Goal: Task Accomplishment & Management: Use online tool/utility

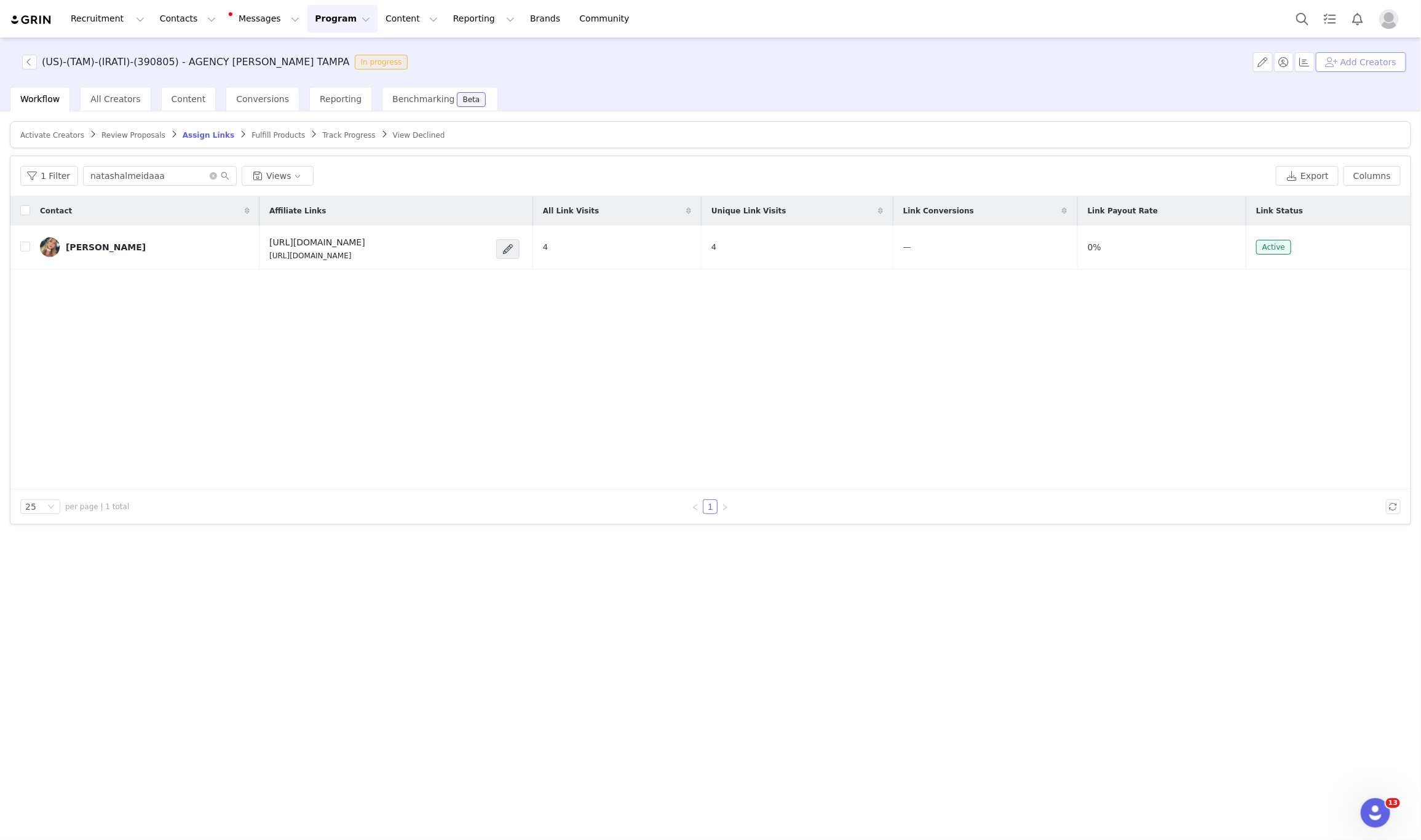
click at [1366, 58] on button "Add Creators" at bounding box center [1361, 62] width 90 height 20
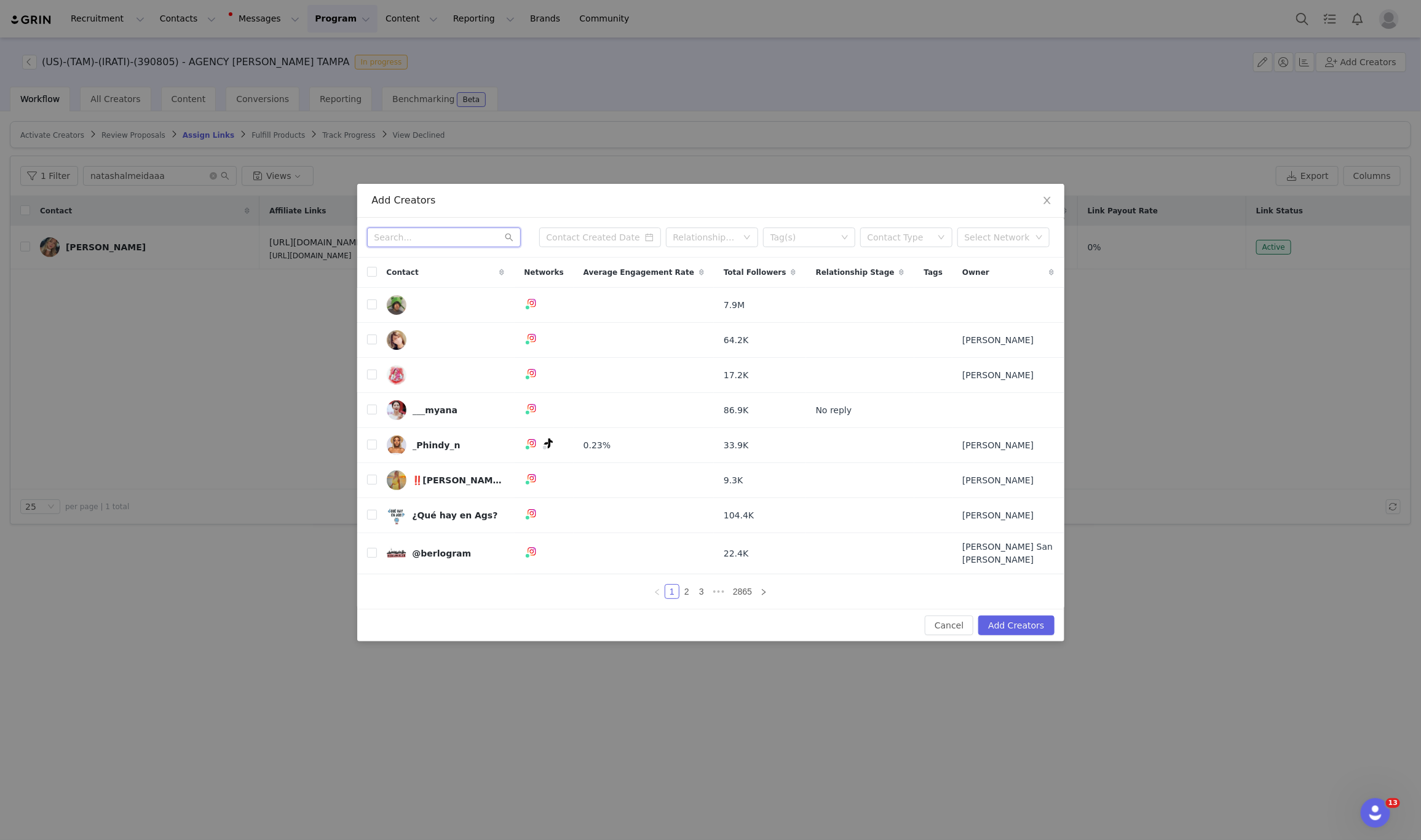
click at [427, 236] on input "text" at bounding box center [444, 237] width 154 height 20
paste input "courtneyrobeck_"
type input "courtneyrobeck_"
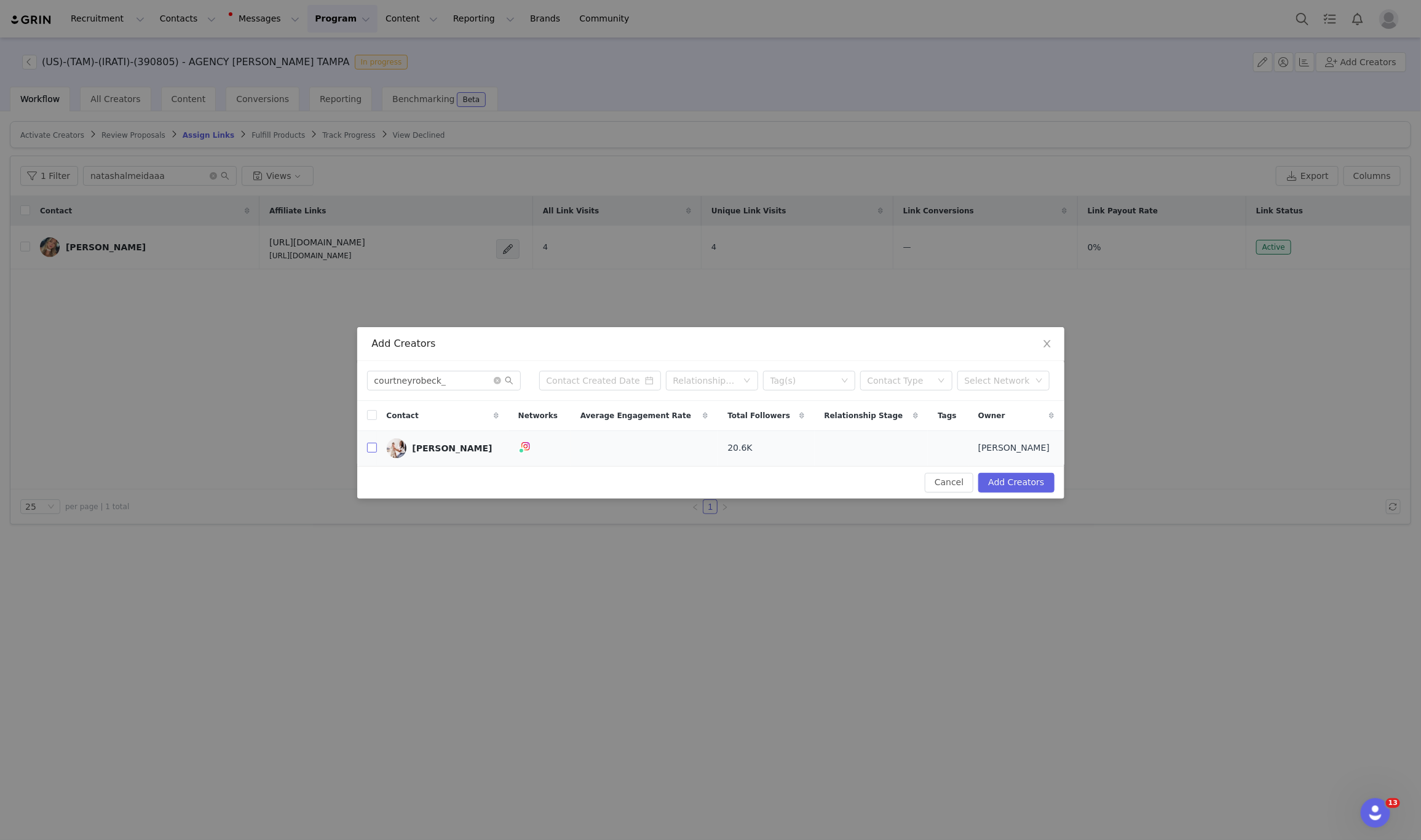
click at [375, 447] on input "checkbox" at bounding box center [372, 447] width 10 height 10
checkbox input "true"
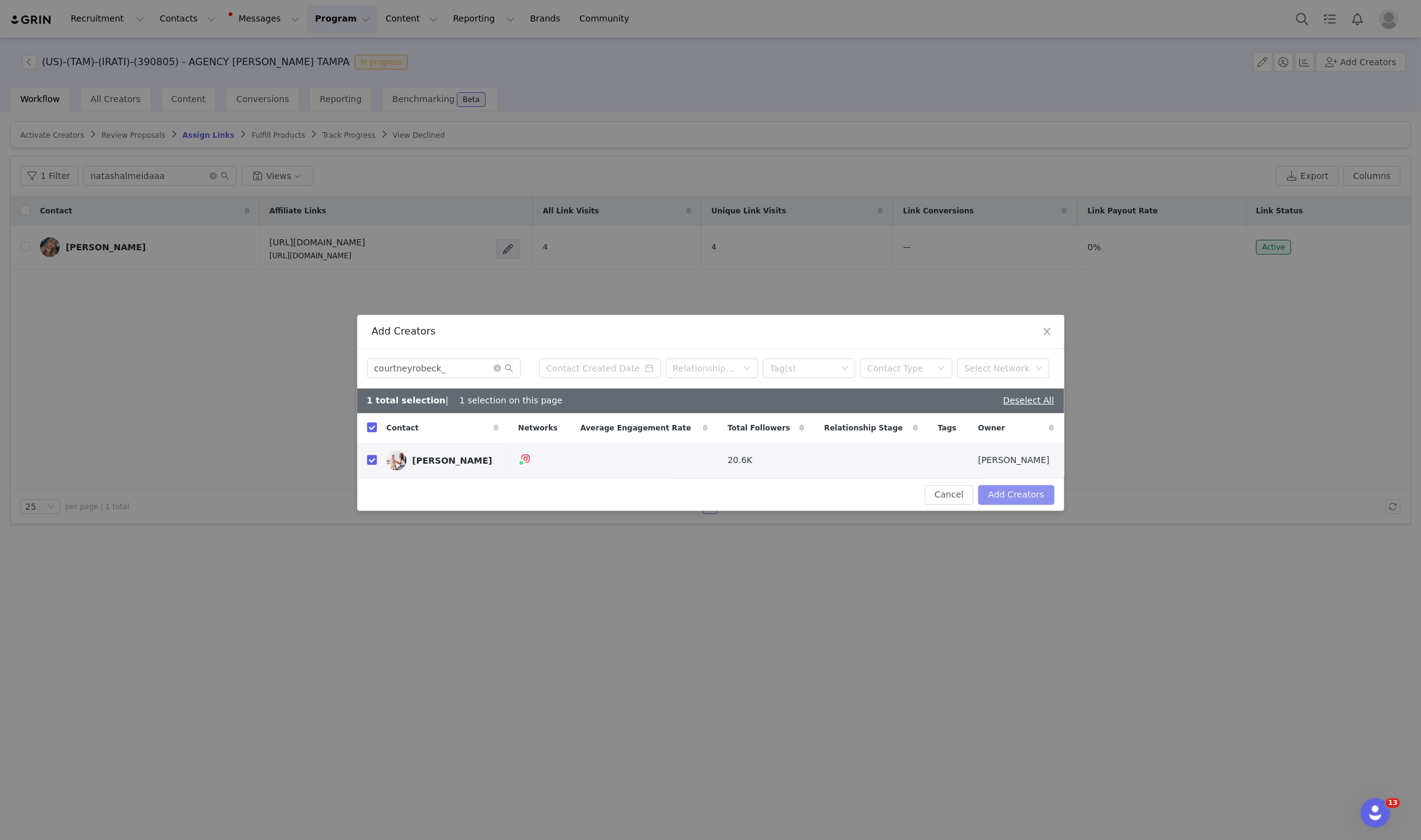
click at [1000, 495] on button "Add Creators" at bounding box center [1016, 495] width 76 height 20
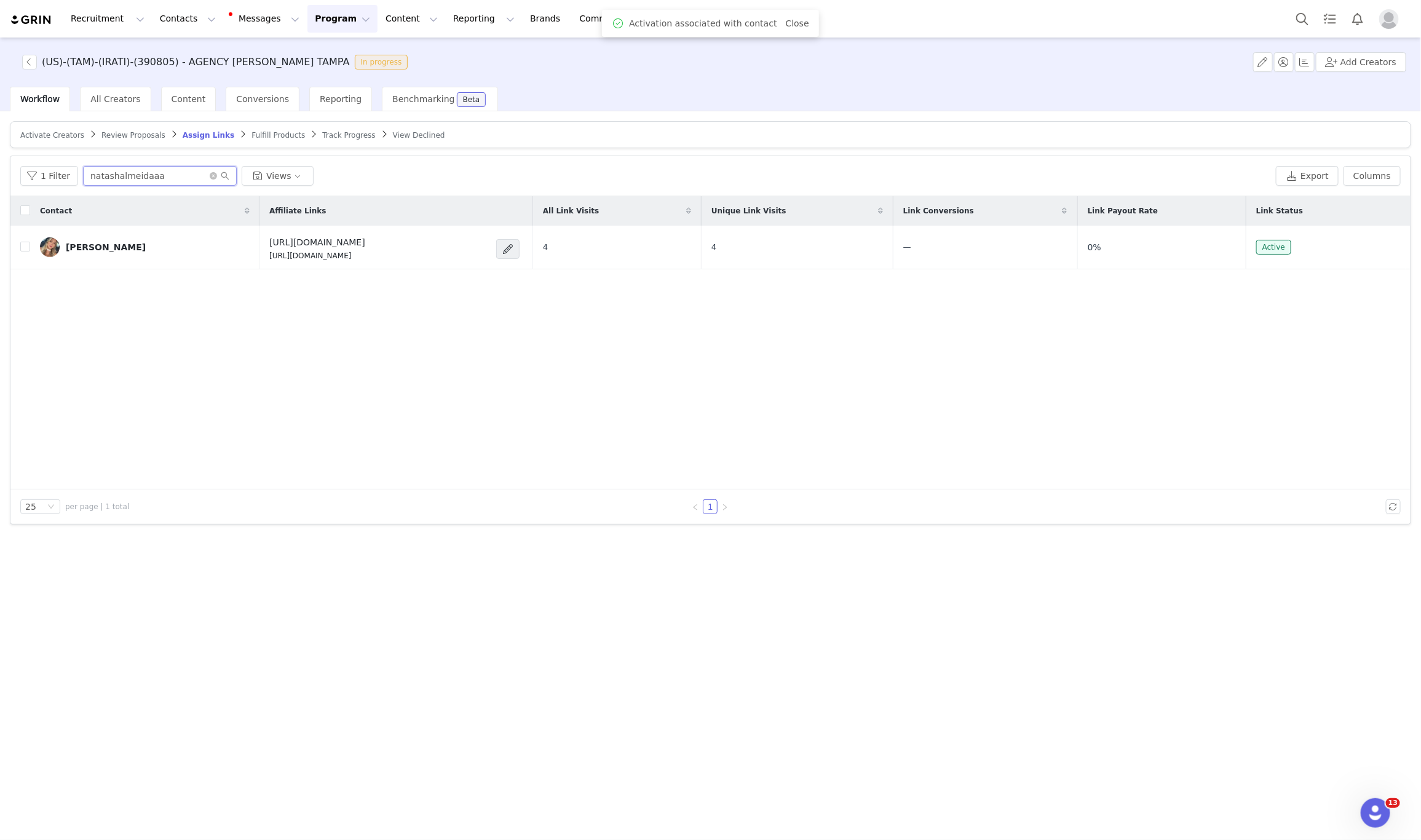
paste input "courtneyrobeck_"
drag, startPoint x: 166, startPoint y: 181, endPoint x: 32, endPoint y: 165, distance: 135.0
click at [32, 165] on div "1 Filter courtneyrobeck_ Views Export Columns" at bounding box center [710, 176] width 1400 height 40
type input "courtneyrobeck_"
click at [48, 135] on span "Activate Creators" at bounding box center [52, 135] width 64 height 9
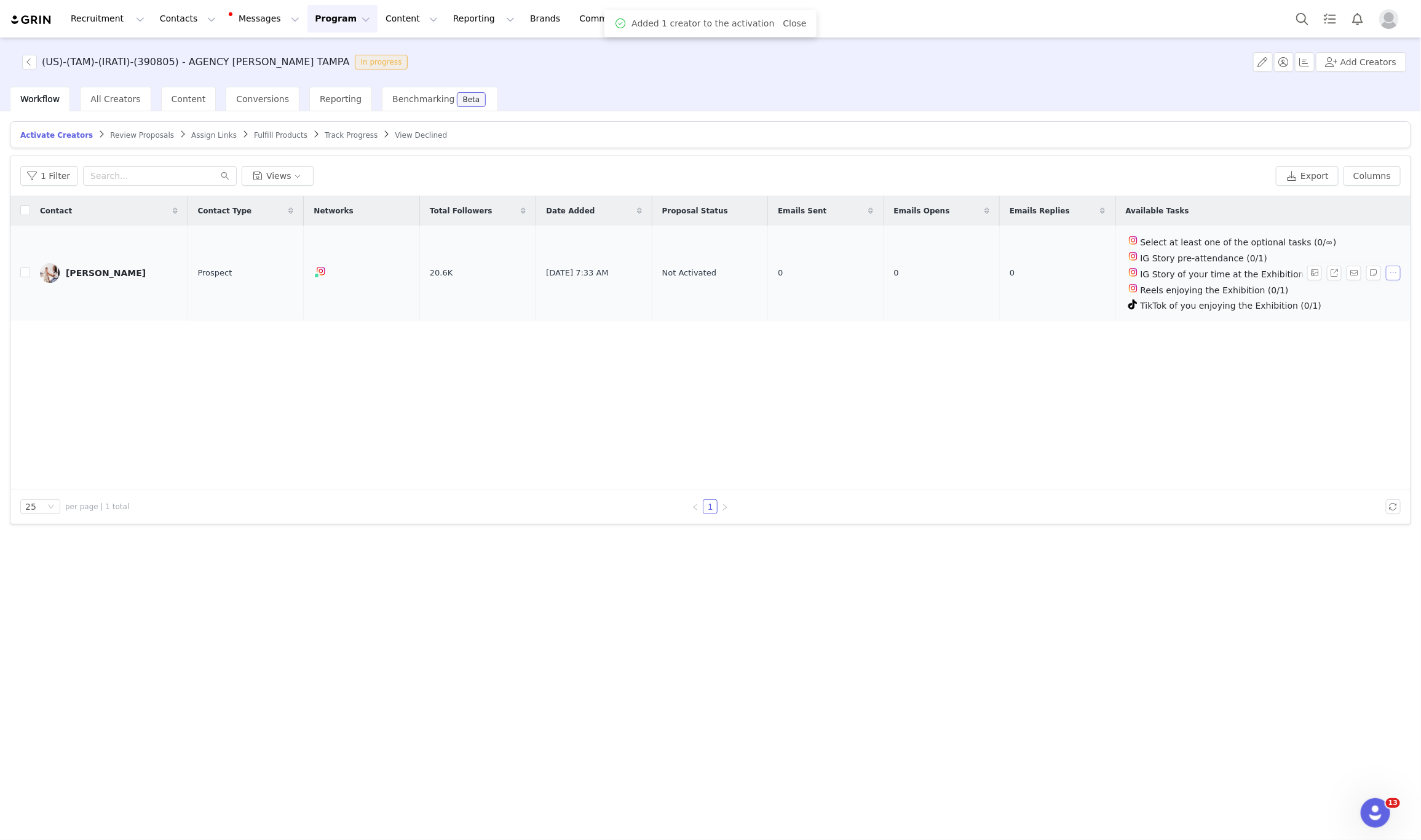
click at [1388, 269] on button "button" at bounding box center [1393, 272] width 14 height 14
click at [1347, 295] on span "Activate Creators" at bounding box center [1365, 296] width 74 height 14
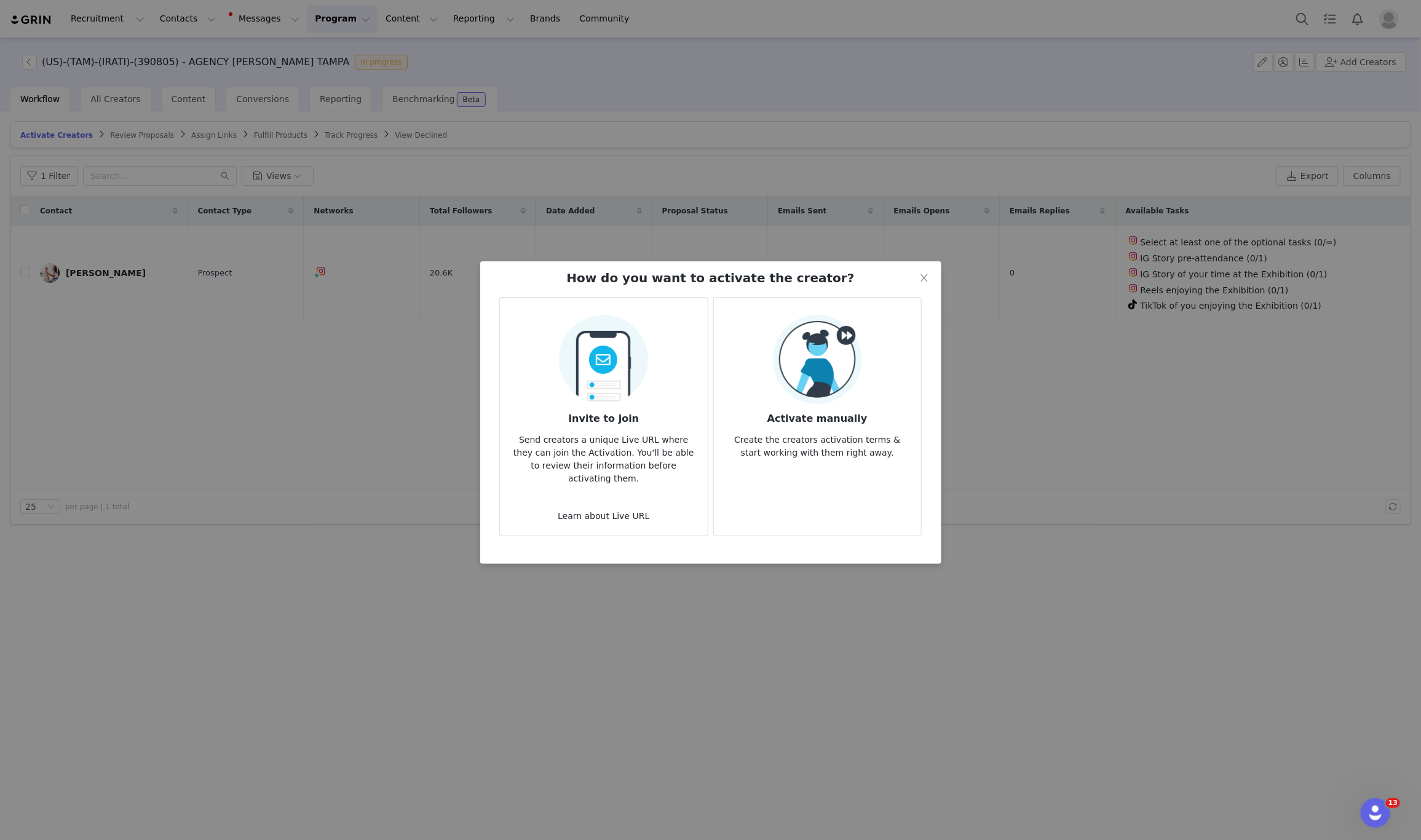
click at [790, 347] on img at bounding box center [817, 360] width 89 height 89
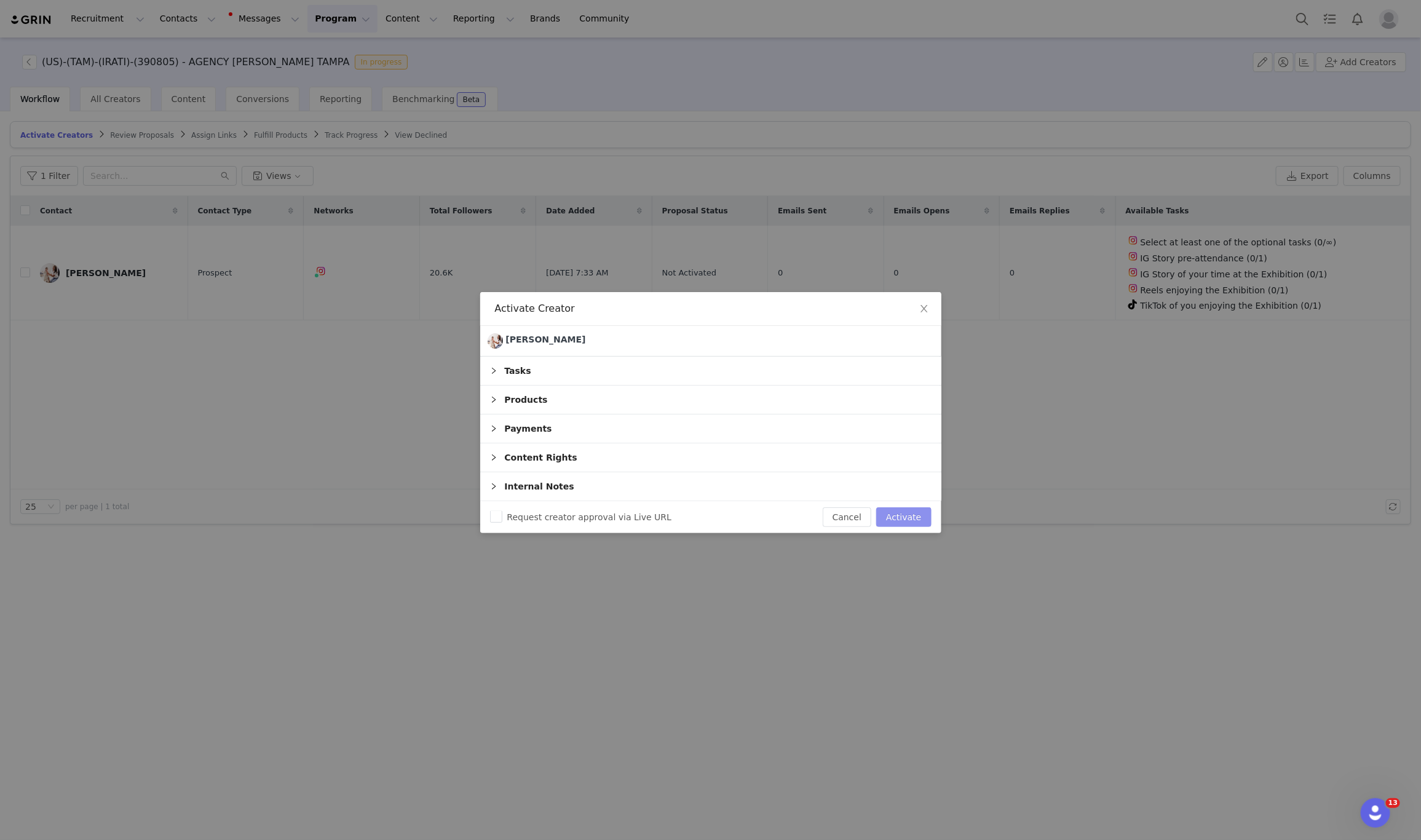
click at [916, 513] on button "Activate" at bounding box center [904, 517] width 55 height 20
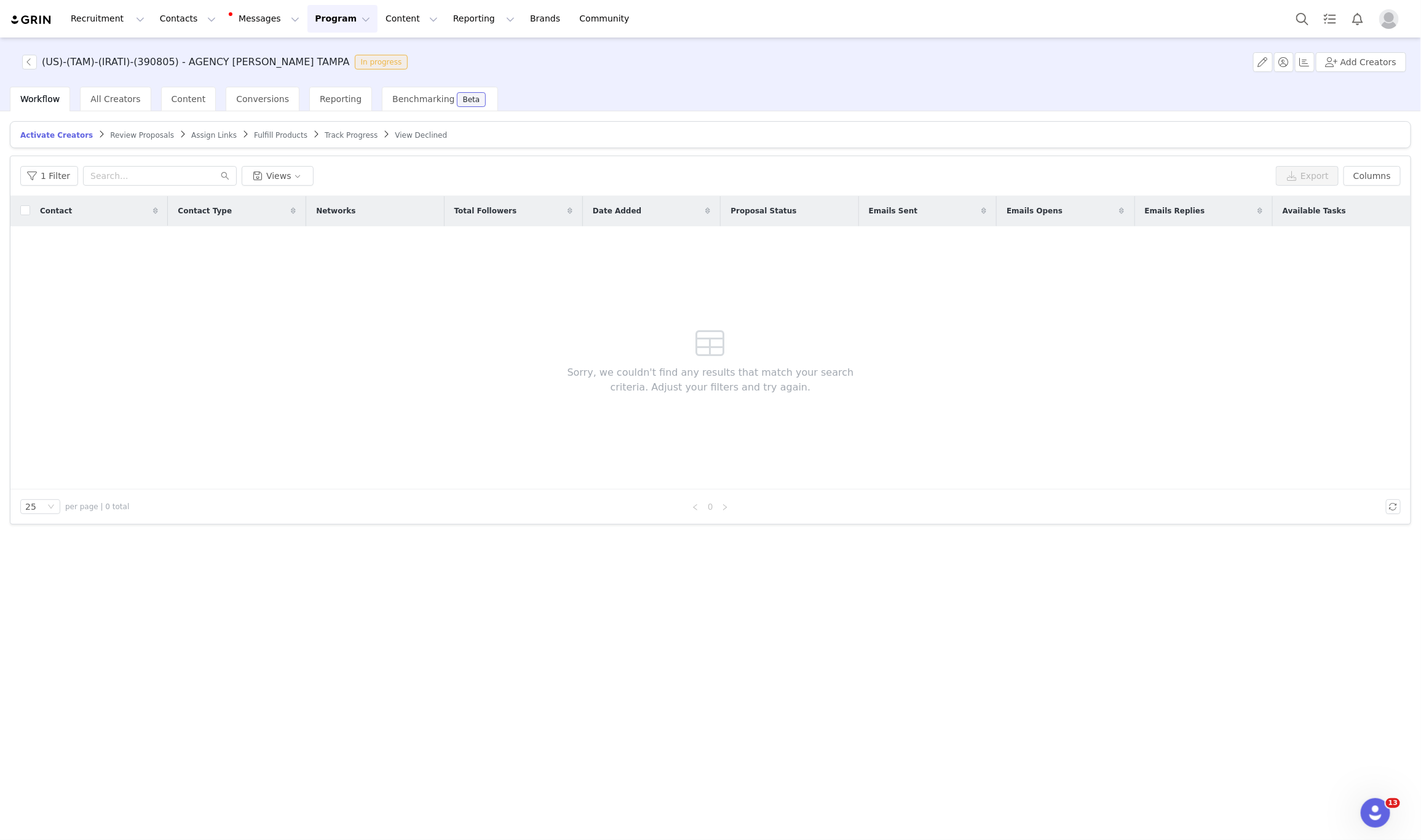
click at [191, 135] on span "Assign Links" at bounding box center [214, 135] width 45 height 9
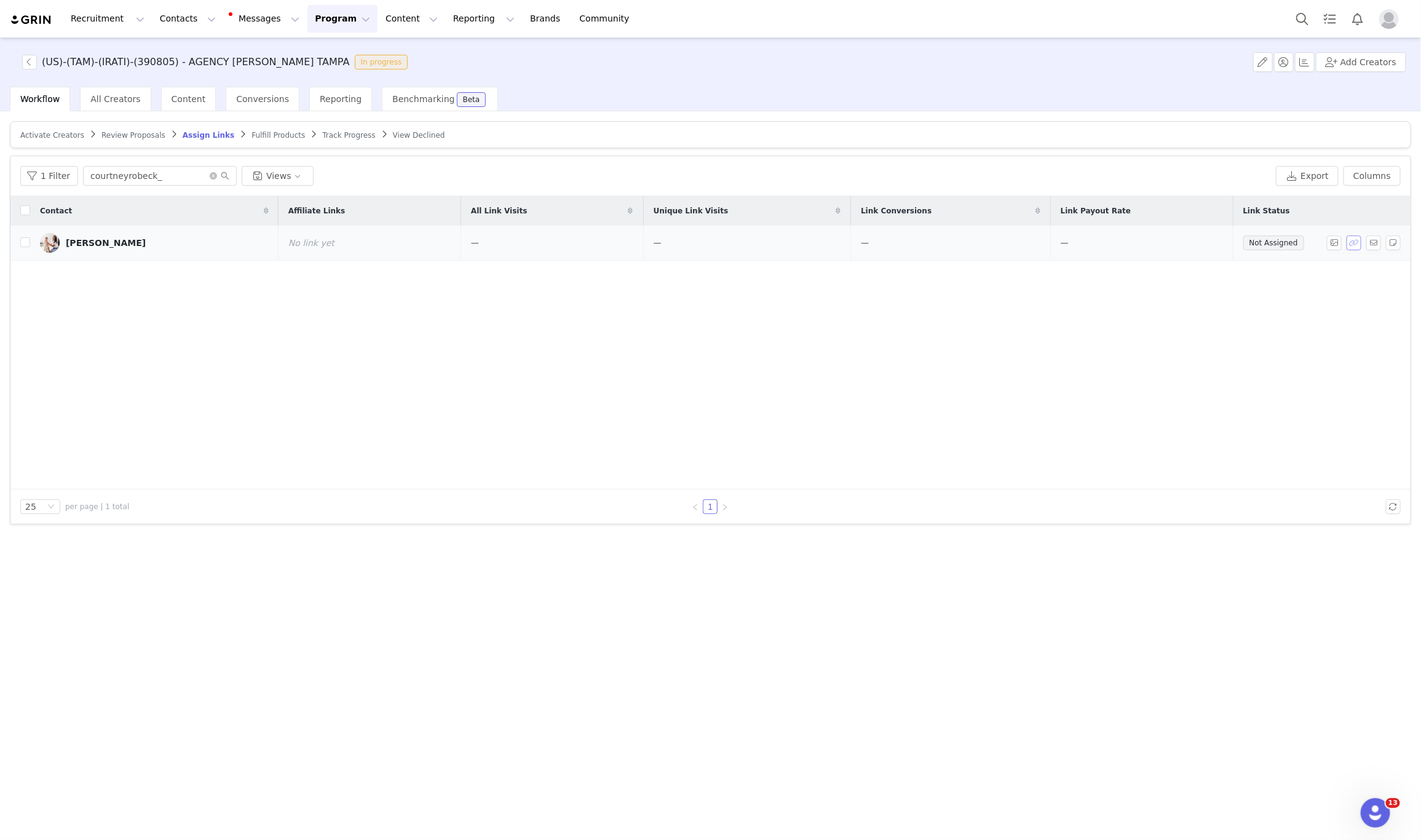
click at [1352, 249] on button "button" at bounding box center [1354, 243] width 14 height 14
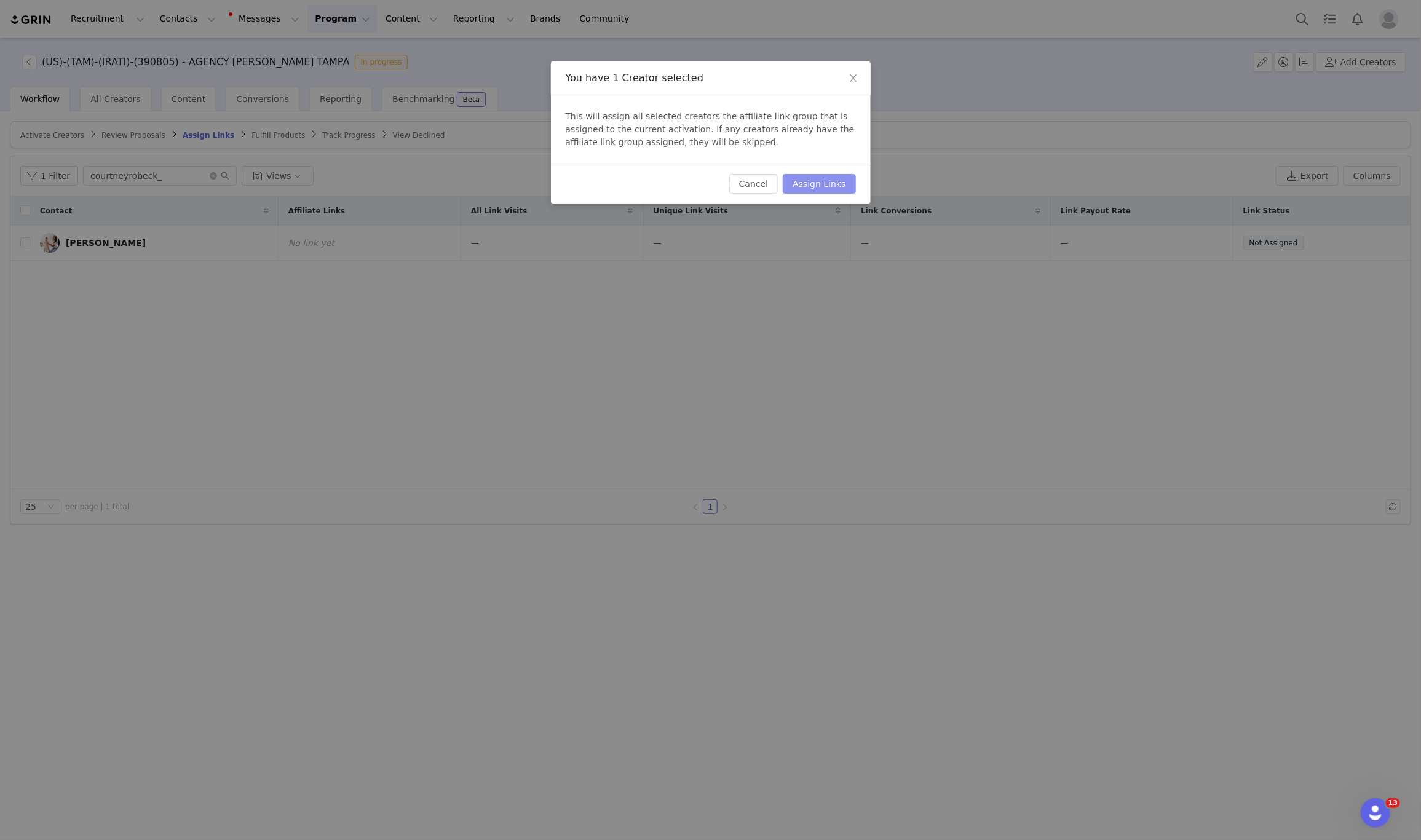
click at [824, 190] on button "Assign Links" at bounding box center [819, 184] width 73 height 20
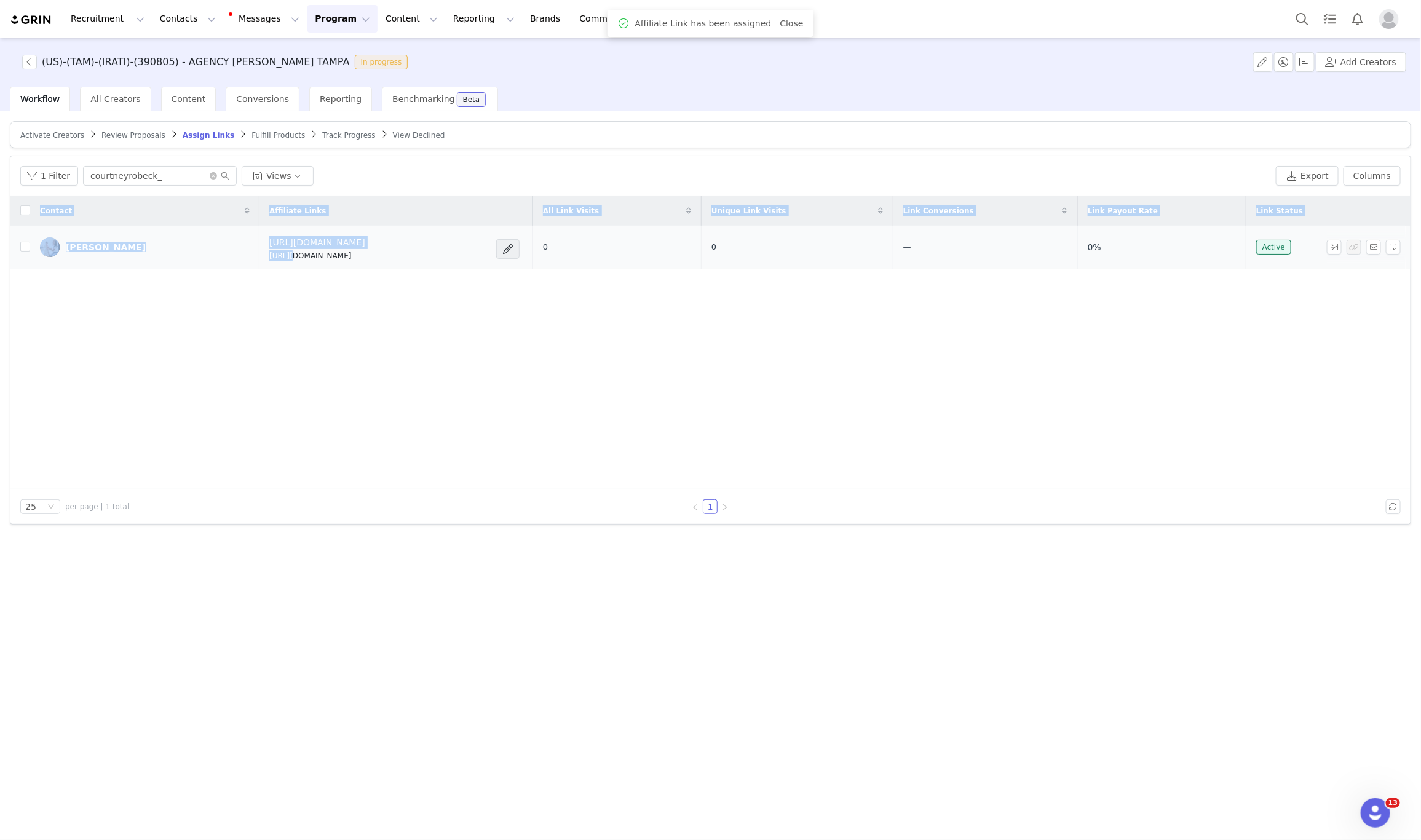
drag, startPoint x: 376, startPoint y: 274, endPoint x: 231, endPoint y: 260, distance: 145.7
click at [228, 262] on div "Contact Affiliate Links All Link Visits Unique Link Visits Link Conversions Lin…" at bounding box center [710, 342] width 1400 height 294
click at [269, 259] on p "https://glnk.io/n54xm/feverxcourtneyrobeck" at bounding box center [318, 256] width 96 height 11
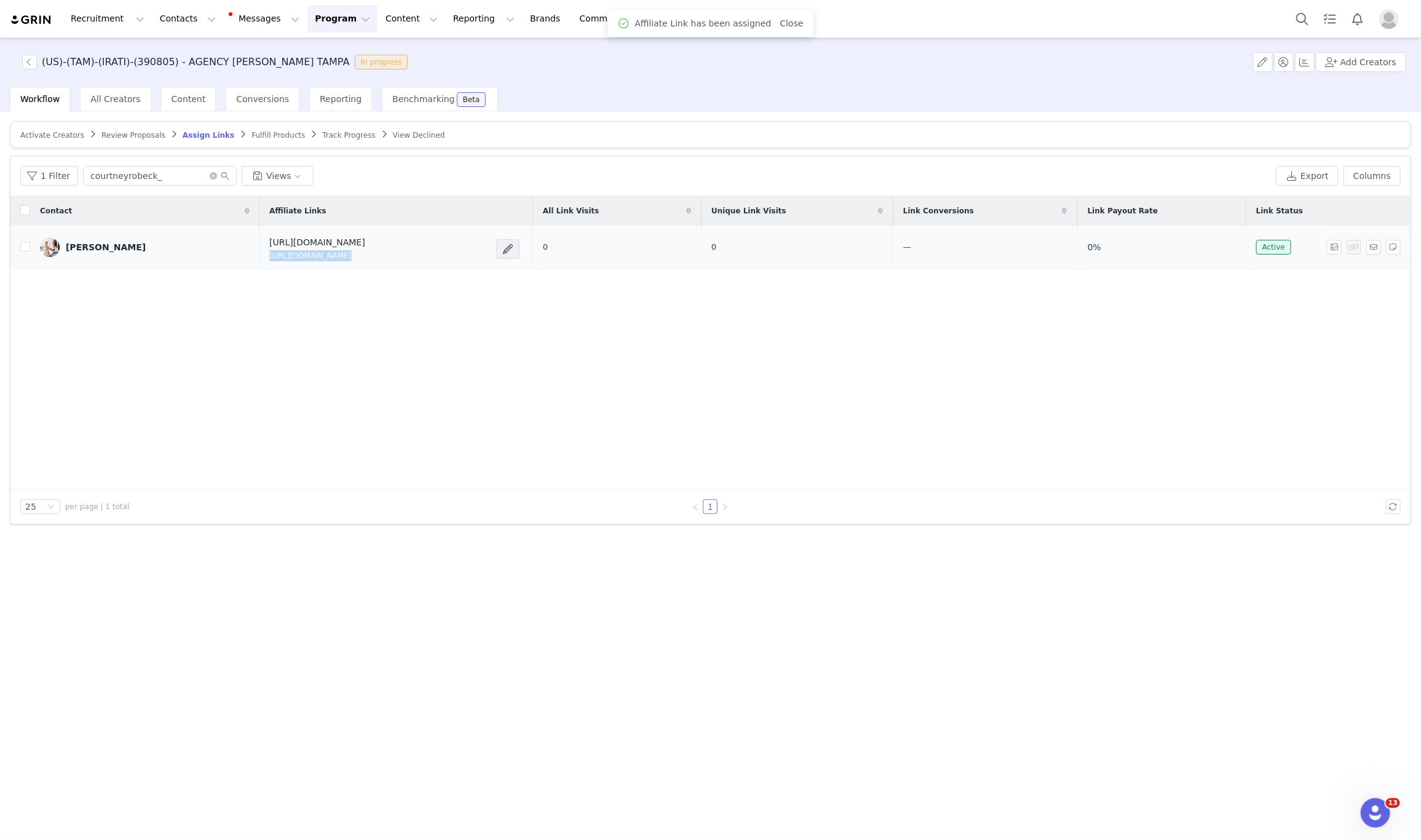
click at [269, 259] on p "https://glnk.io/n54xm/feverxcourtneyrobeck" at bounding box center [318, 256] width 96 height 11
copy div "https://glnk.io/n54xm/feverxcourtneyrobeck"
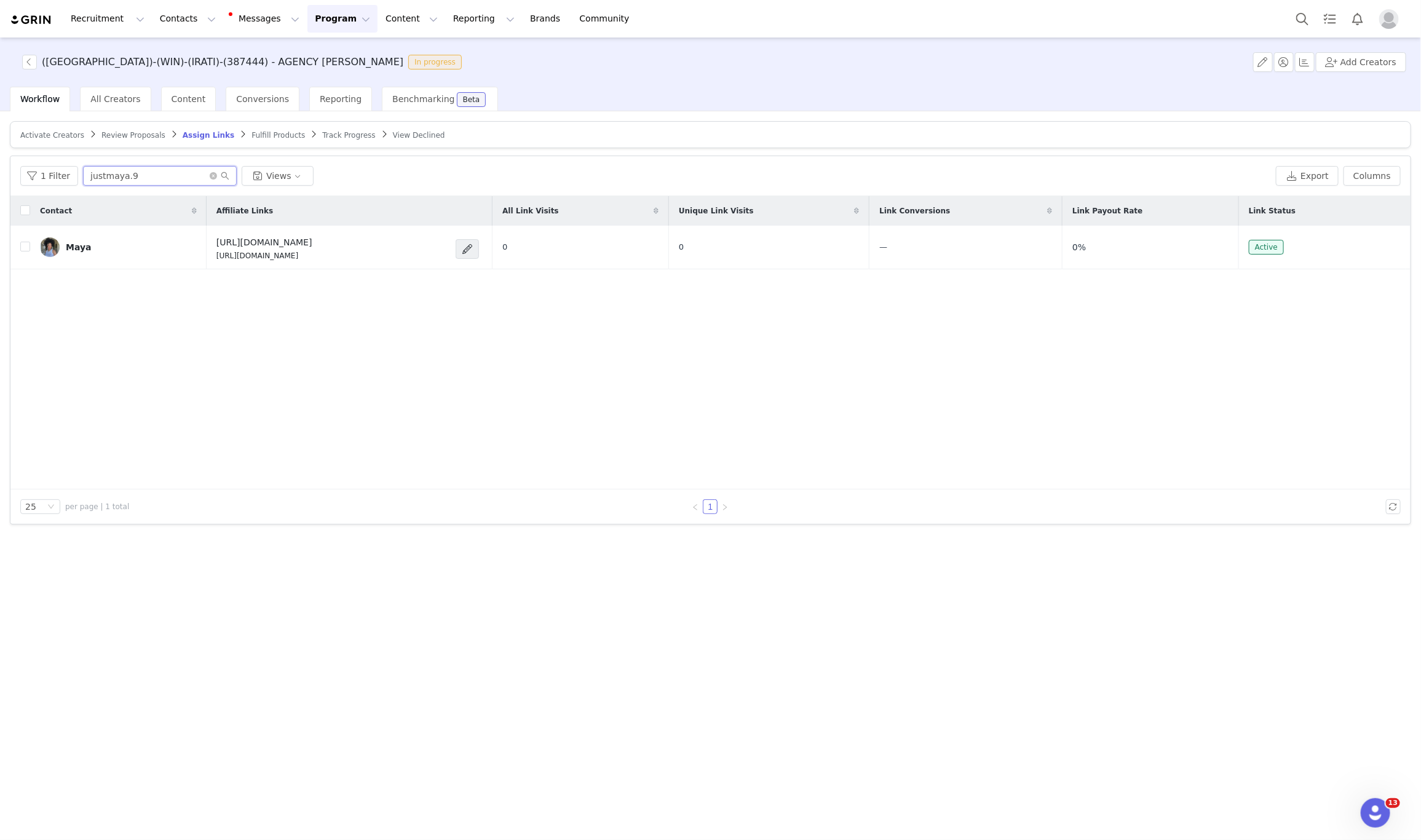
drag, startPoint x: 154, startPoint y: 177, endPoint x: 94, endPoint y: 160, distance: 62.4
click at [94, 166] on input "justmaya.9" at bounding box center [160, 176] width 154 height 20
click at [1374, 65] on button "Add Creators" at bounding box center [1361, 62] width 90 height 20
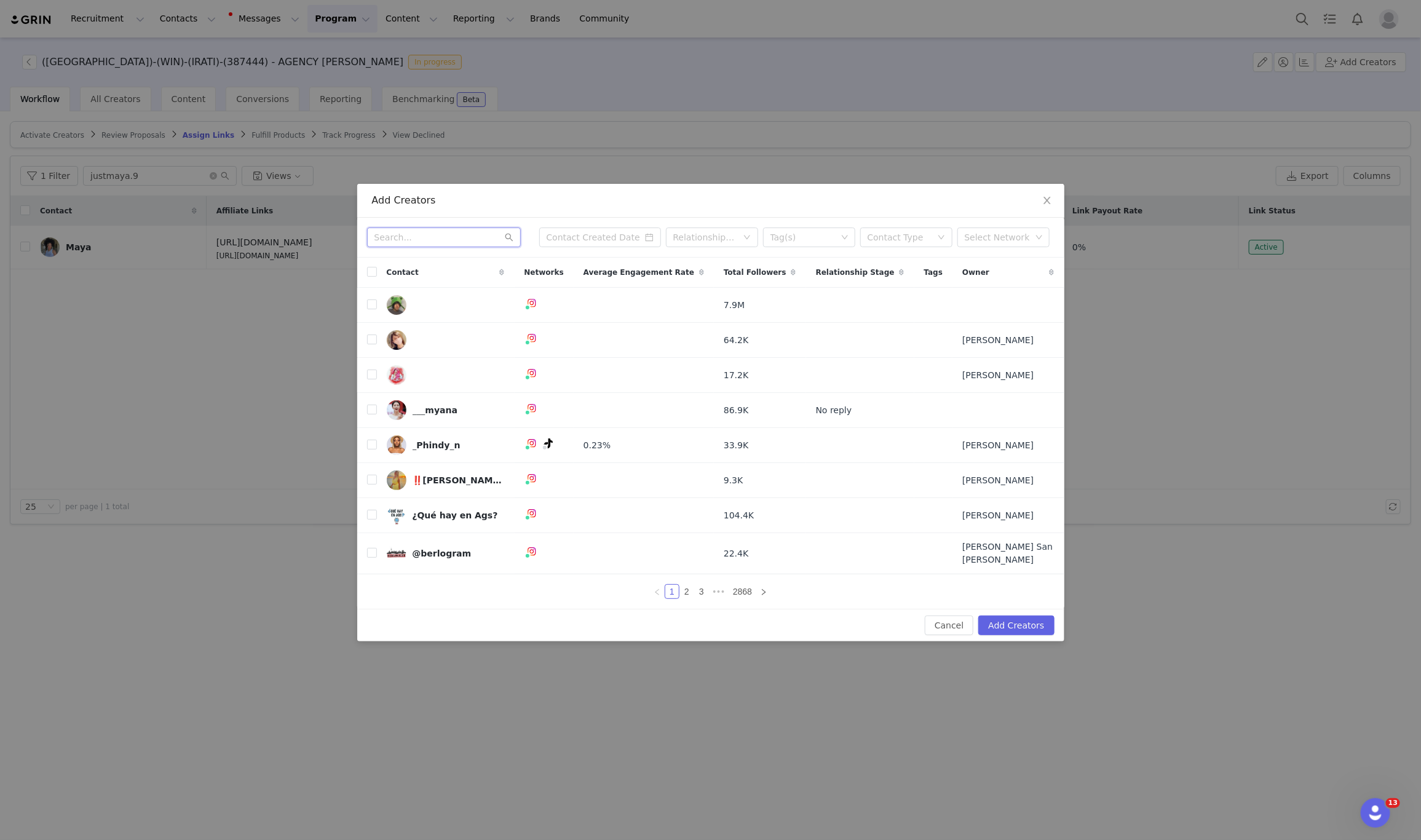
click at [424, 241] on input "text" at bounding box center [444, 237] width 154 height 20
paste input "eatdrinktriad"
type input "eatdrinktriad"
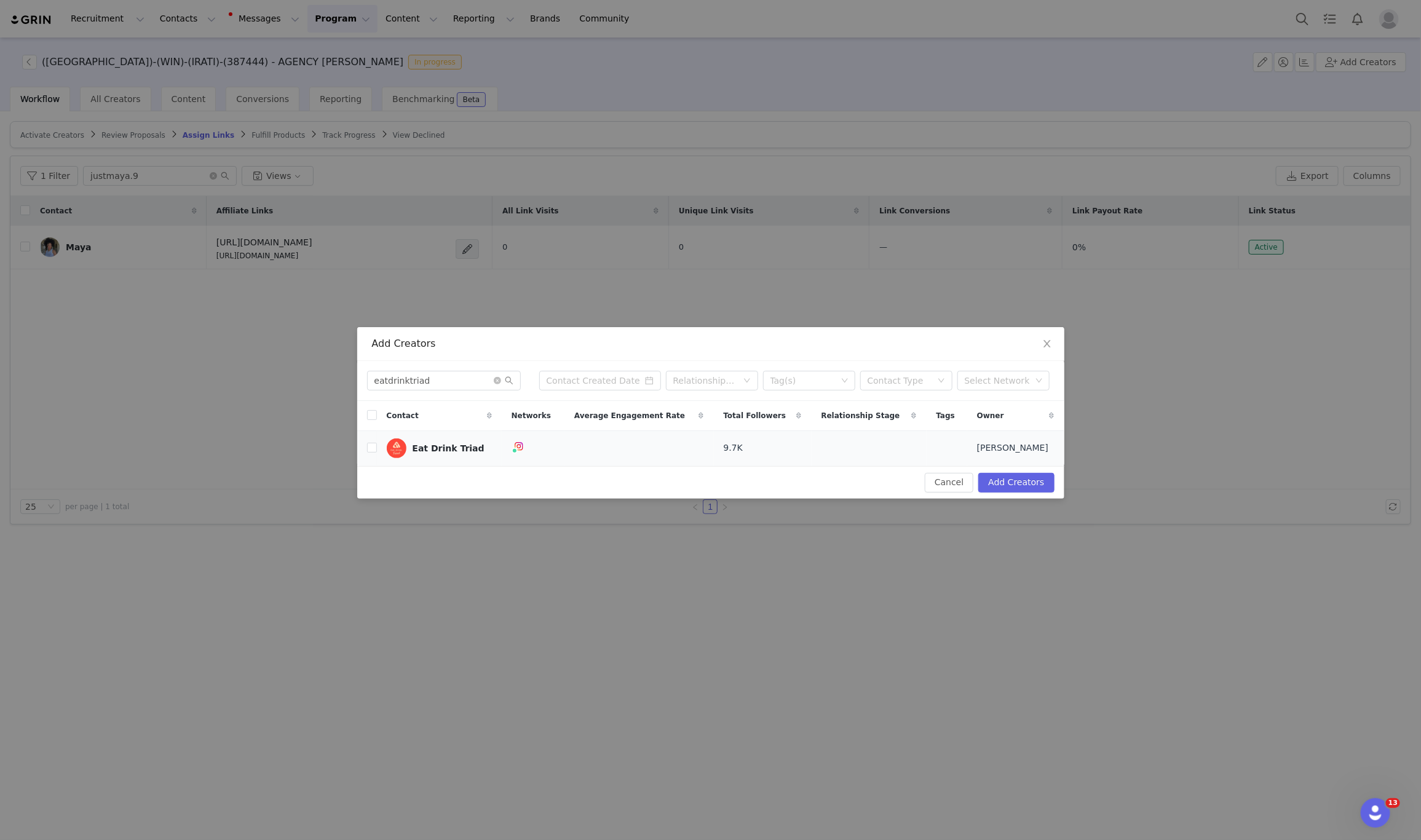
click at [373, 458] on td at bounding box center [367, 447] width 20 height 35
click at [371, 452] on input "checkbox" at bounding box center [372, 447] width 10 height 10
checkbox input "true"
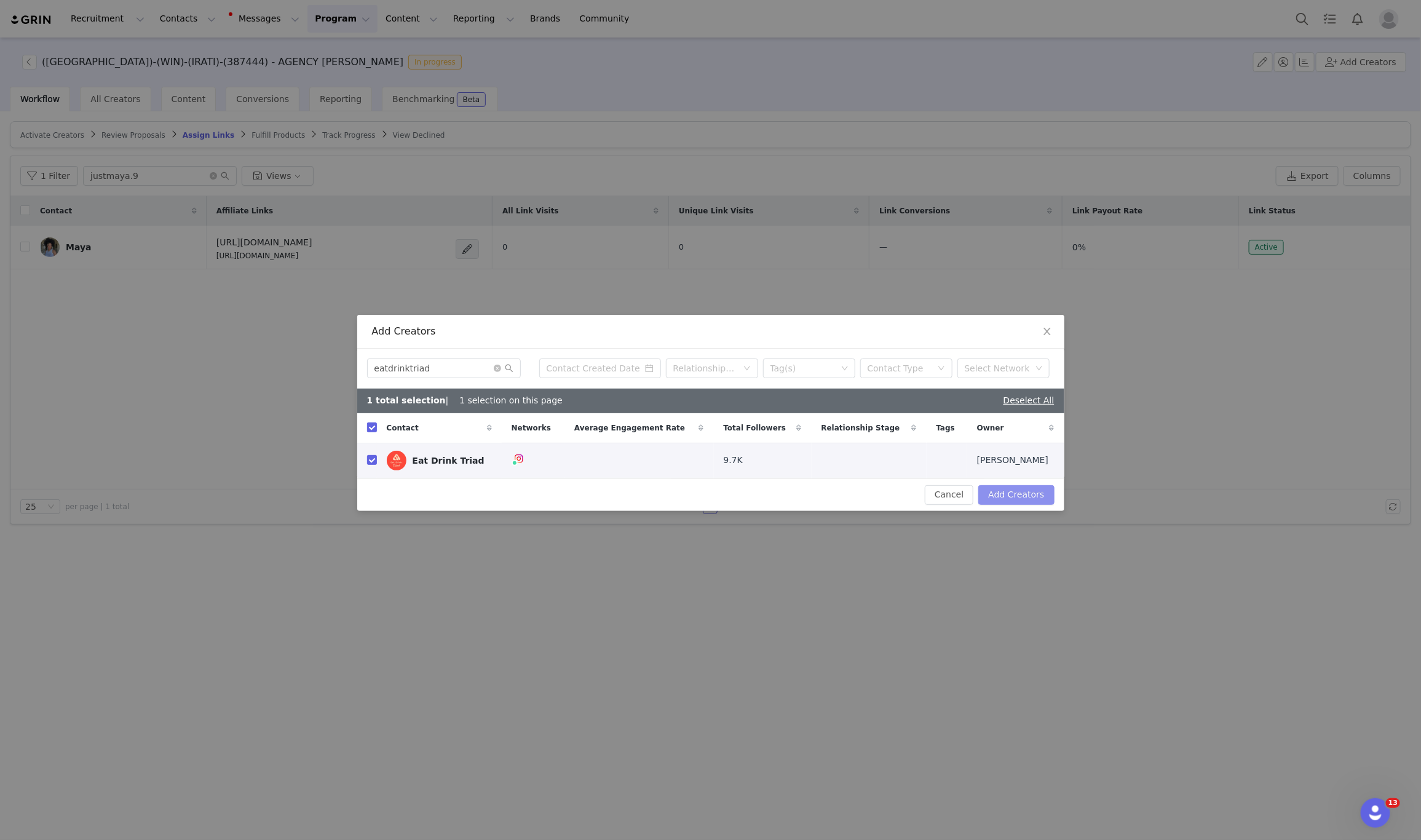
click at [1046, 500] on button "Add Creators" at bounding box center [1016, 495] width 76 height 20
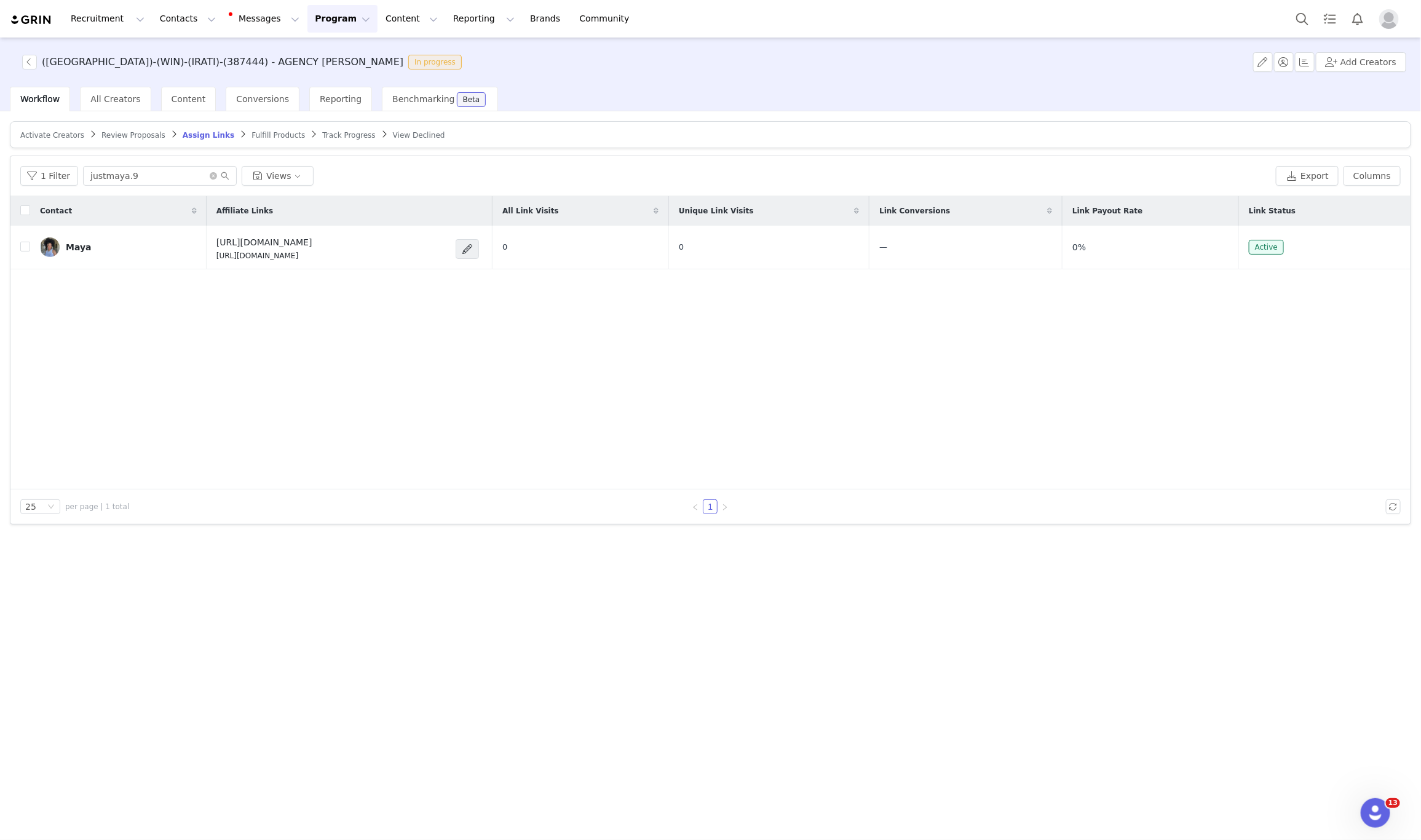
click at [30, 131] on span "Activate Creators" at bounding box center [52, 135] width 64 height 9
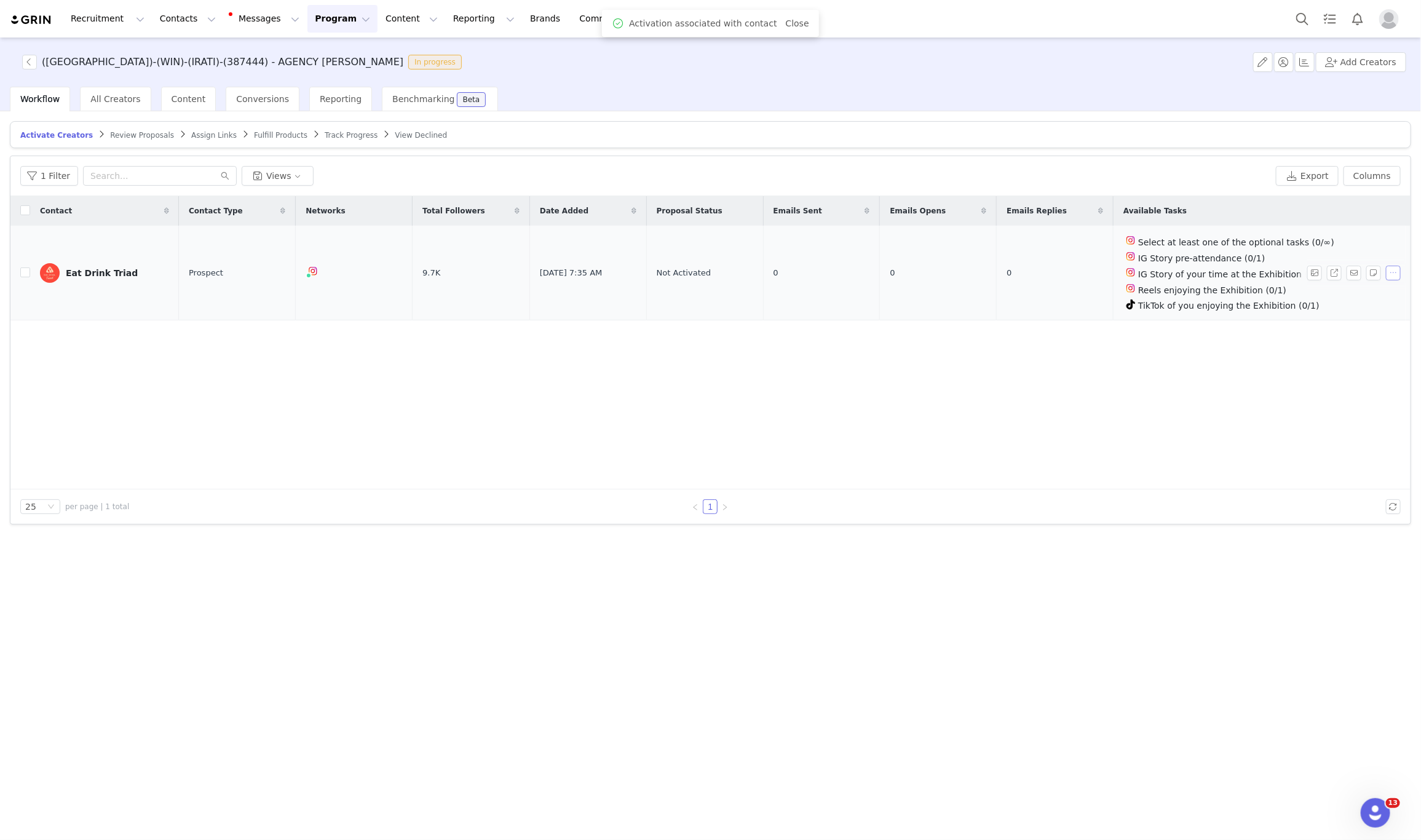
click at [1391, 268] on button "button" at bounding box center [1393, 272] width 14 height 14
click at [1349, 296] on span "Activate Creators" at bounding box center [1365, 296] width 74 height 14
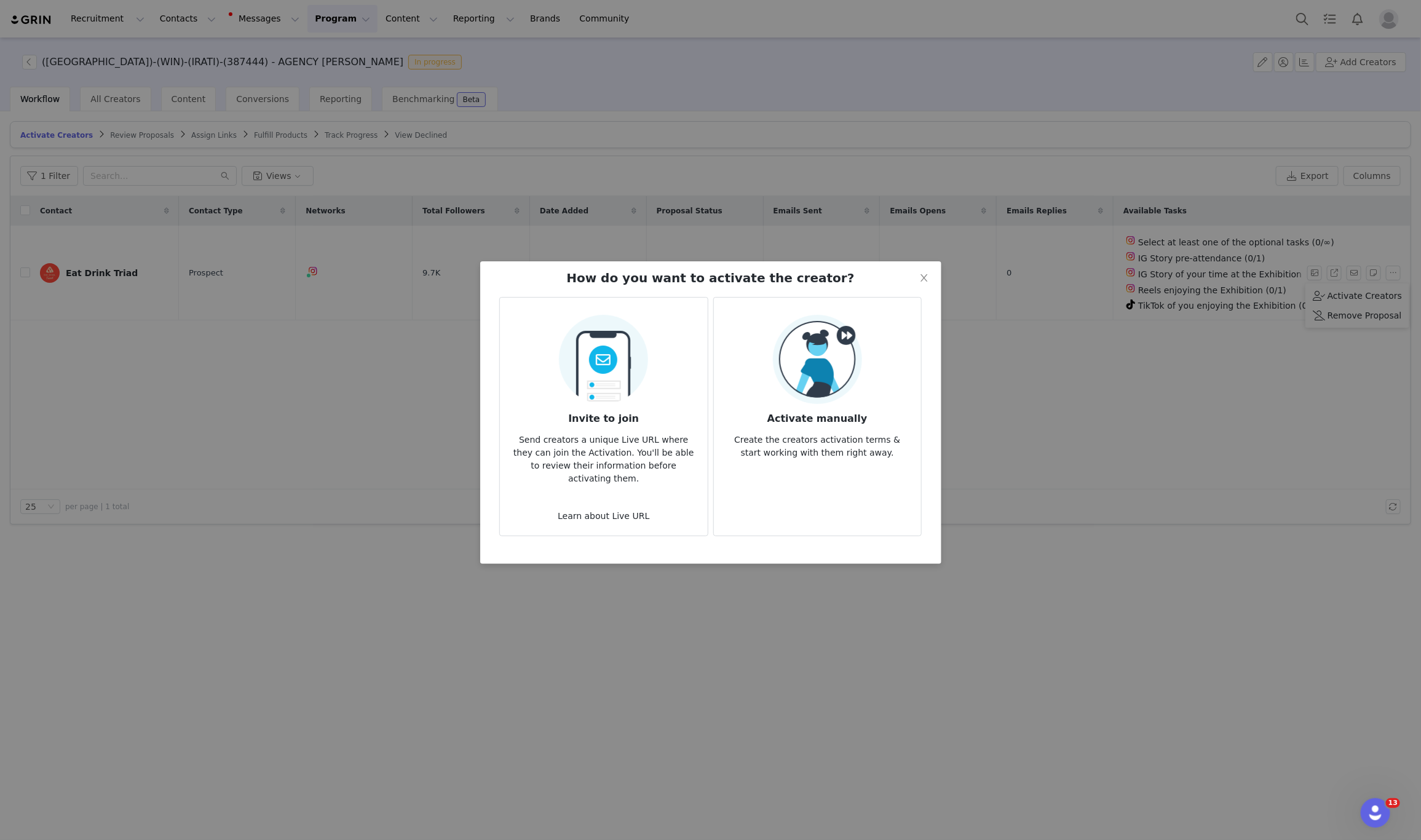
click at [815, 390] on img at bounding box center [817, 360] width 89 height 89
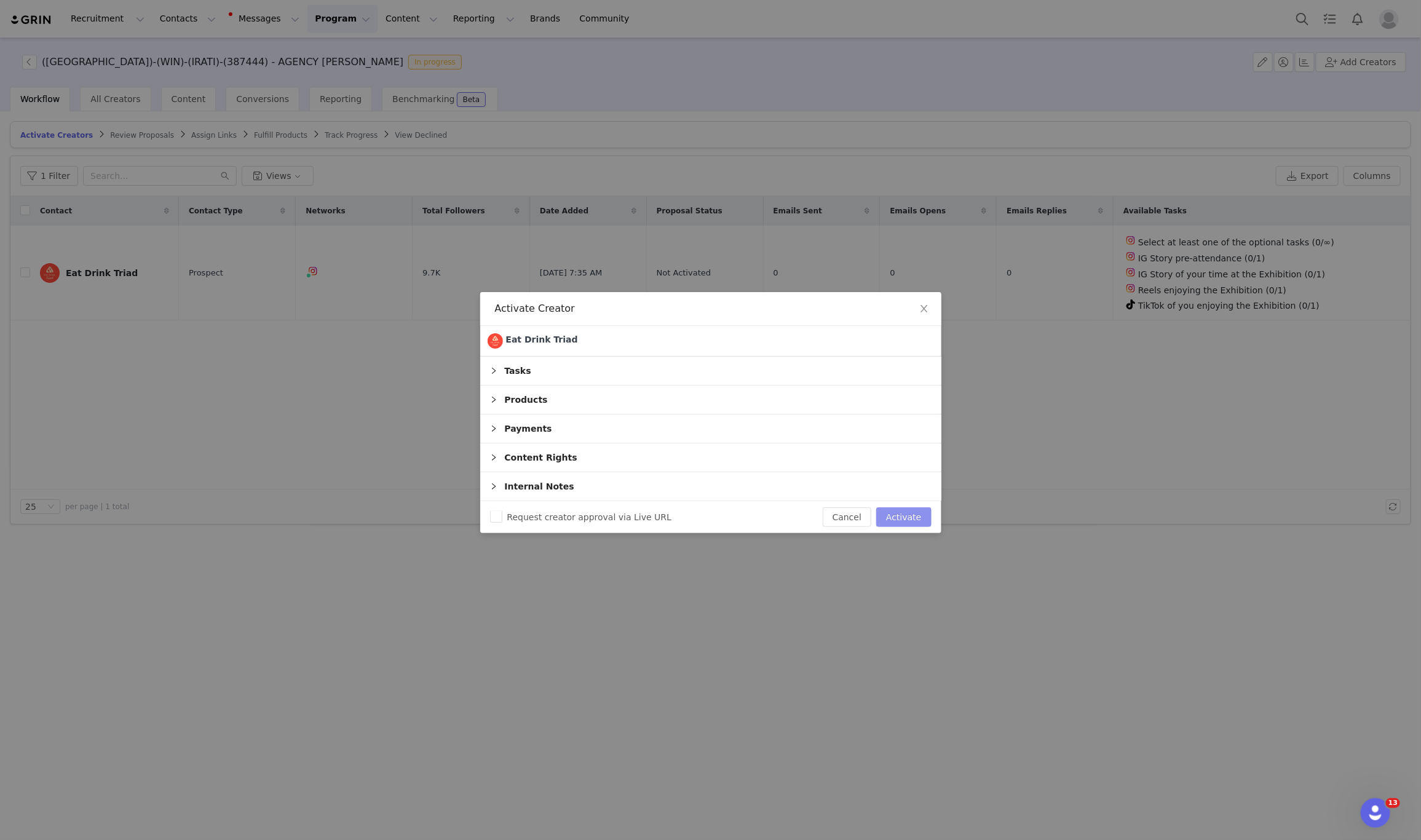
click at [906, 524] on button "Activate" at bounding box center [904, 517] width 55 height 20
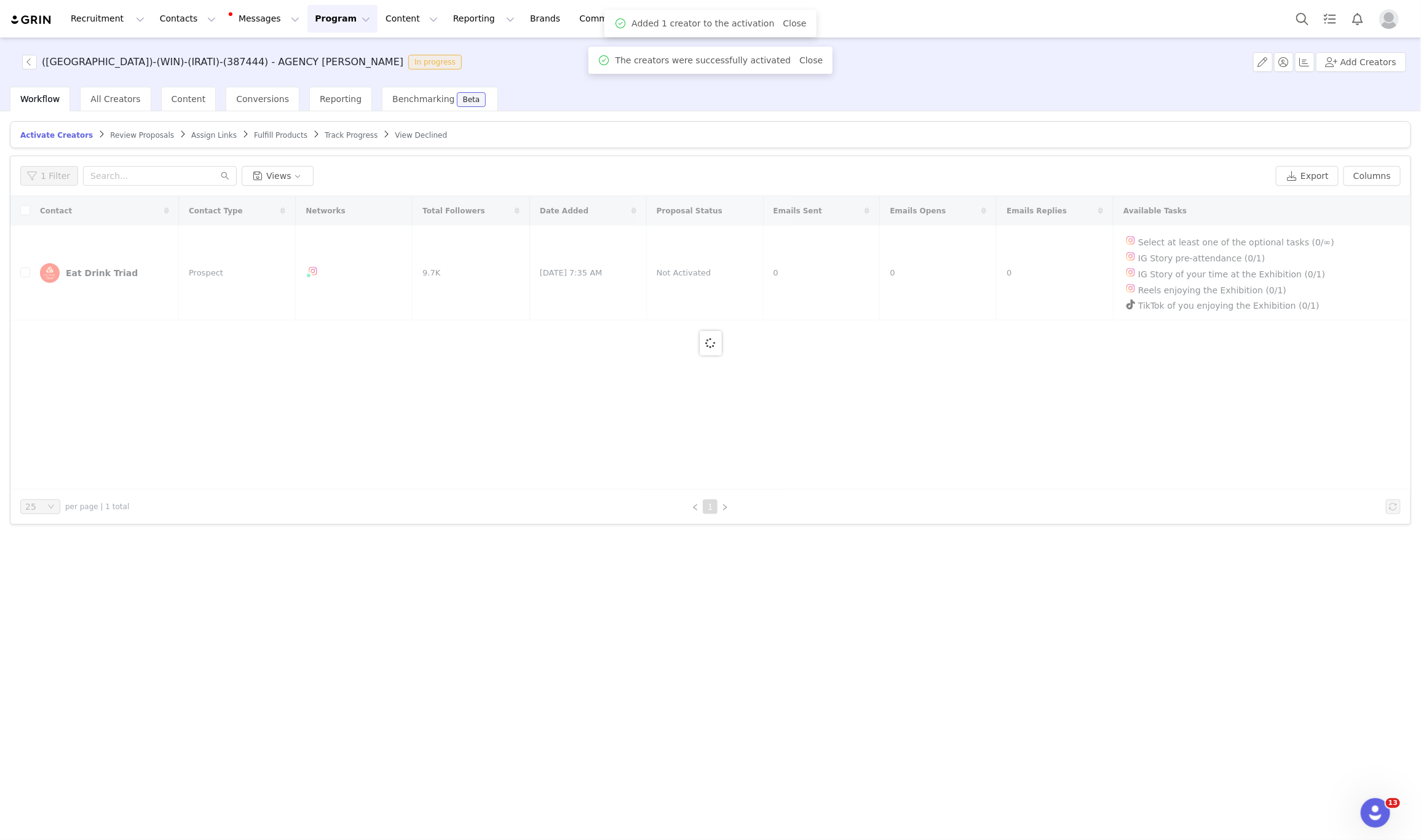
click at [191, 133] on span "Assign Links" at bounding box center [214, 135] width 45 height 9
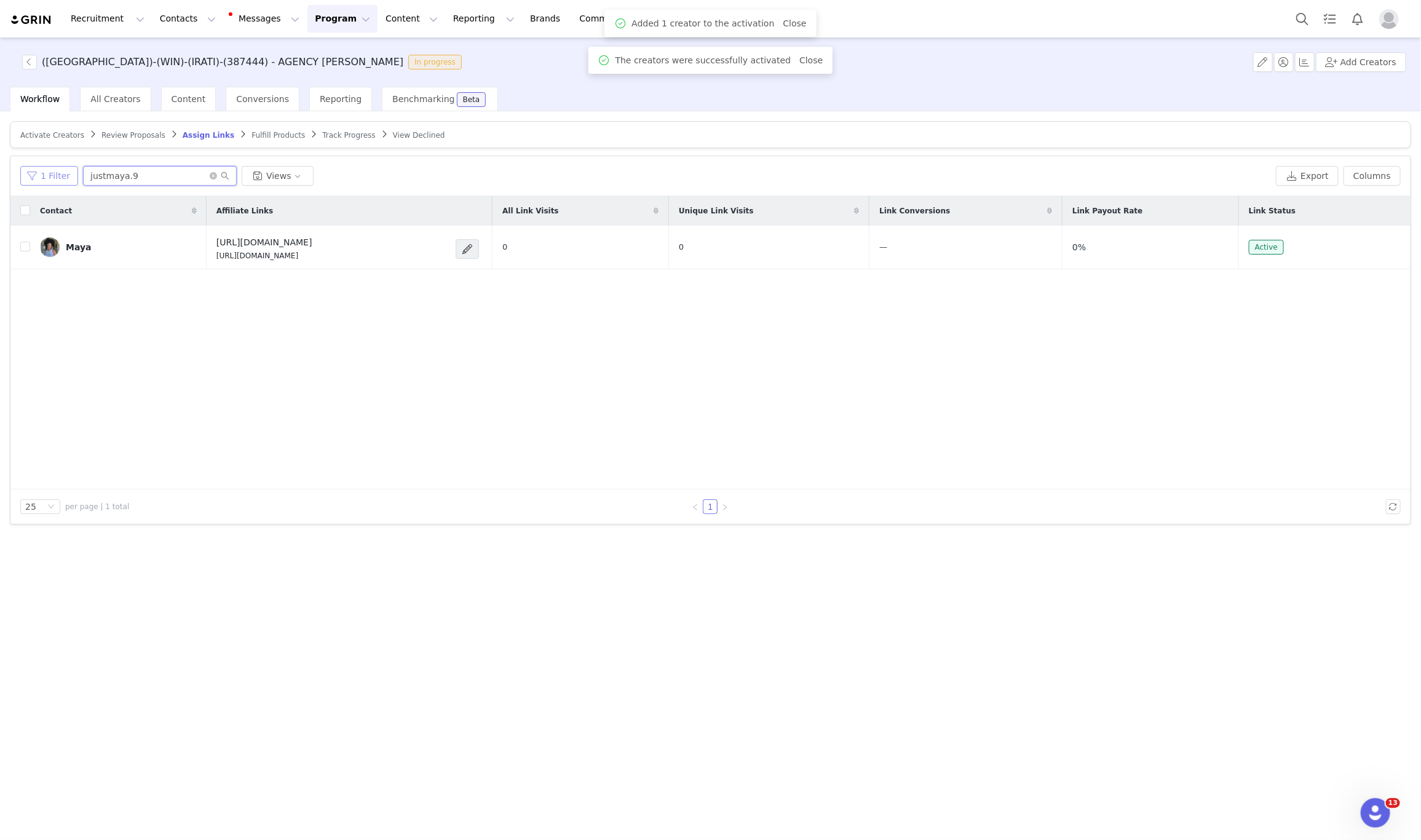
drag, startPoint x: 155, startPoint y: 173, endPoint x: 61, endPoint y: 166, distance: 94.3
click at [61, 166] on div "1 Filter justmaya.9 Views" at bounding box center [646, 176] width 1251 height 20
paste input "eatdrinktriad"
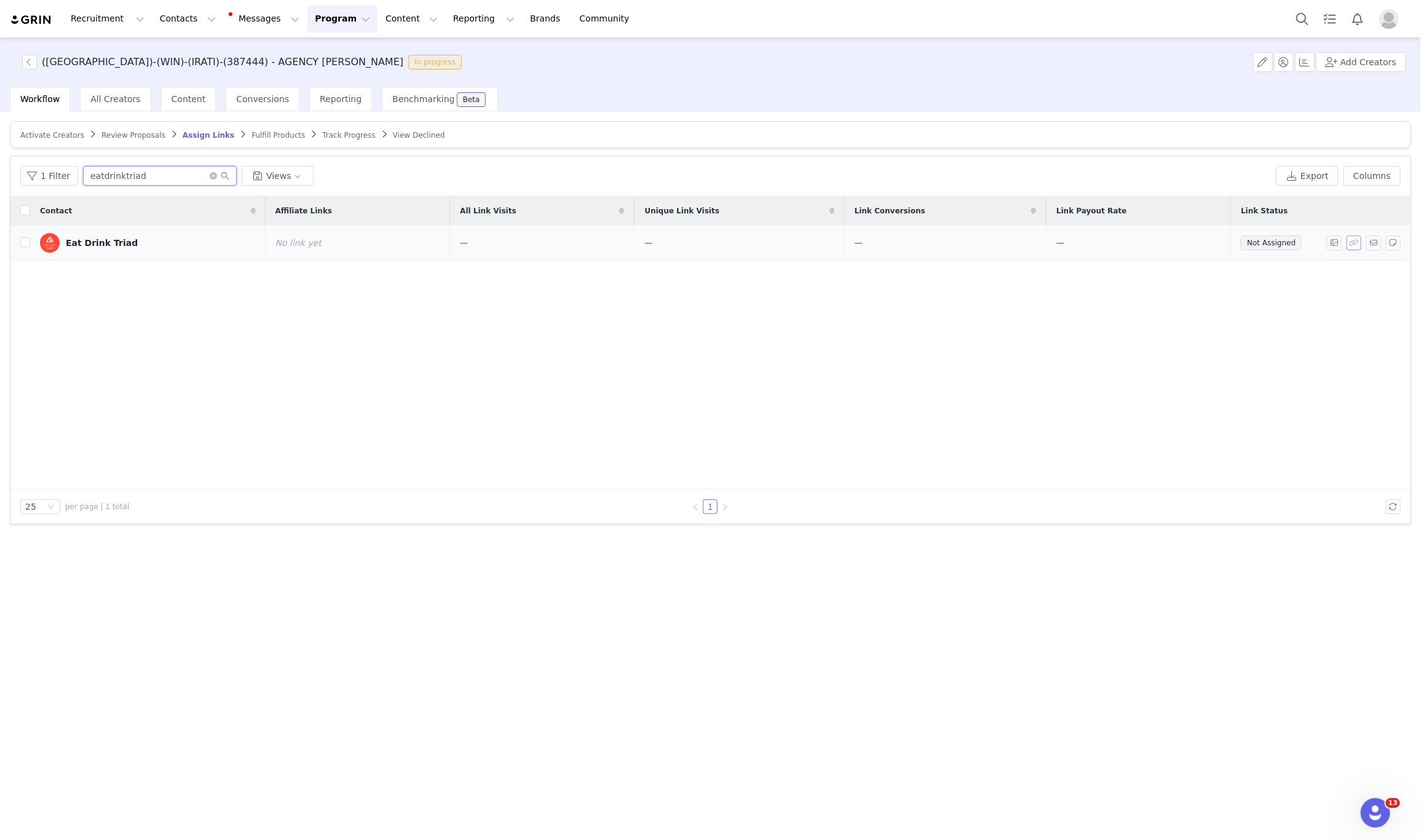
type input "eatdrinktriad"
click at [1352, 245] on button "button" at bounding box center [1354, 243] width 14 height 14
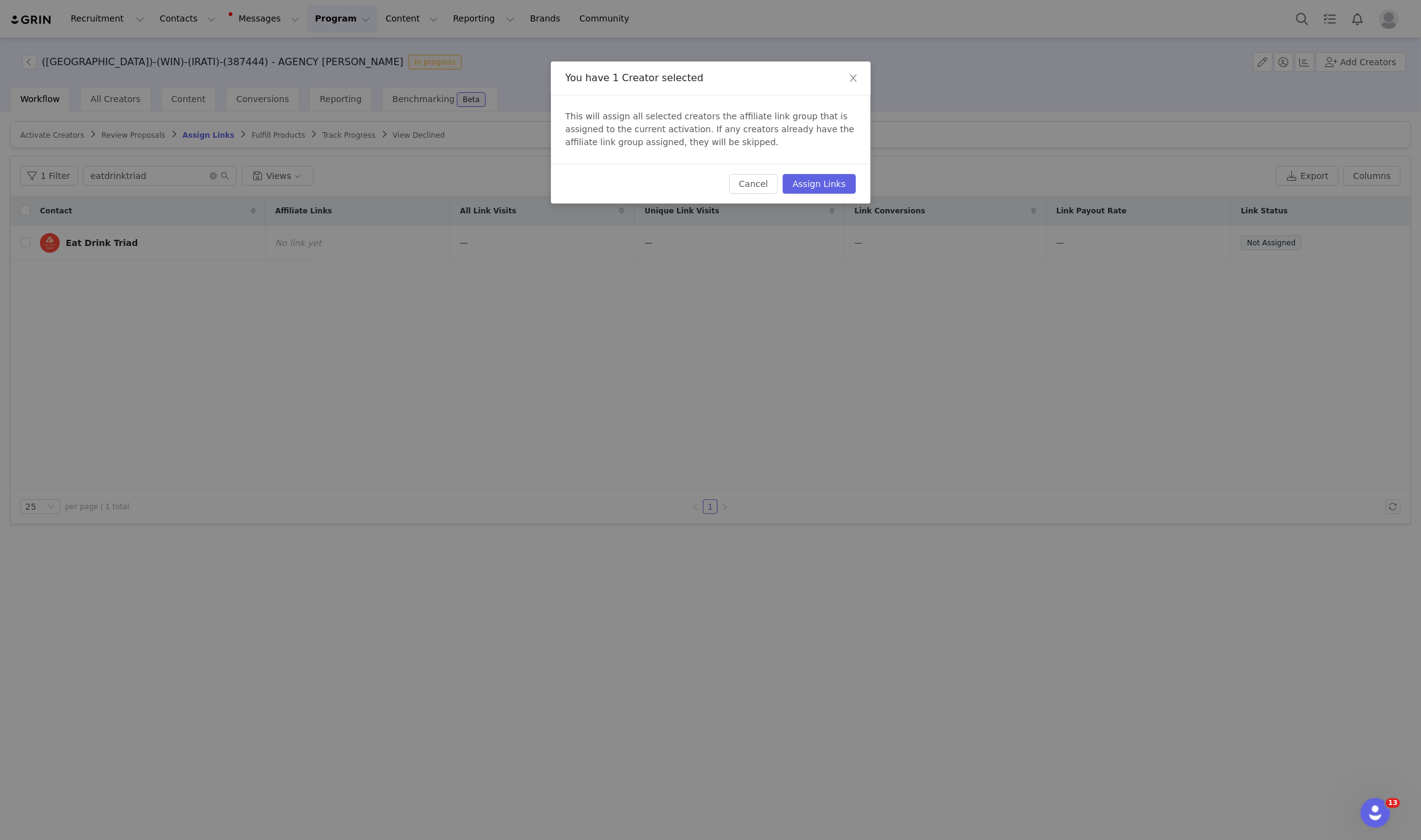
click at [816, 170] on div "Cancel Assign Links" at bounding box center [710, 184] width 320 height 40
click at [824, 181] on button "Assign Links" at bounding box center [819, 184] width 73 height 20
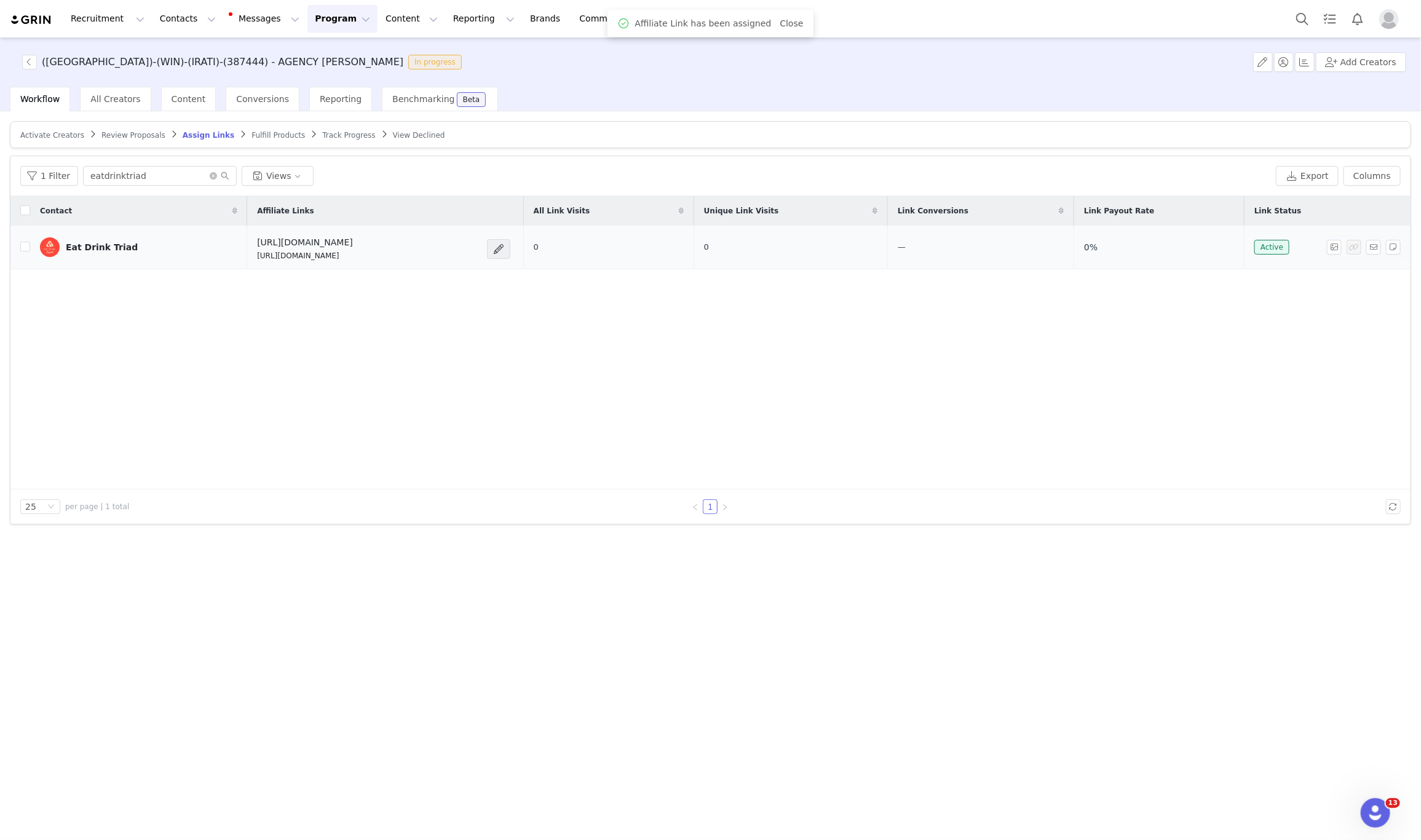
click at [322, 257] on p "https://glnk.io/qv804/feverxeatdrinktriad" at bounding box center [305, 256] width 96 height 11
copy div "https://glnk.io/qv804/feverxeatdrinktriad"
click at [1372, 52] on button "Add Creators" at bounding box center [1361, 62] width 90 height 20
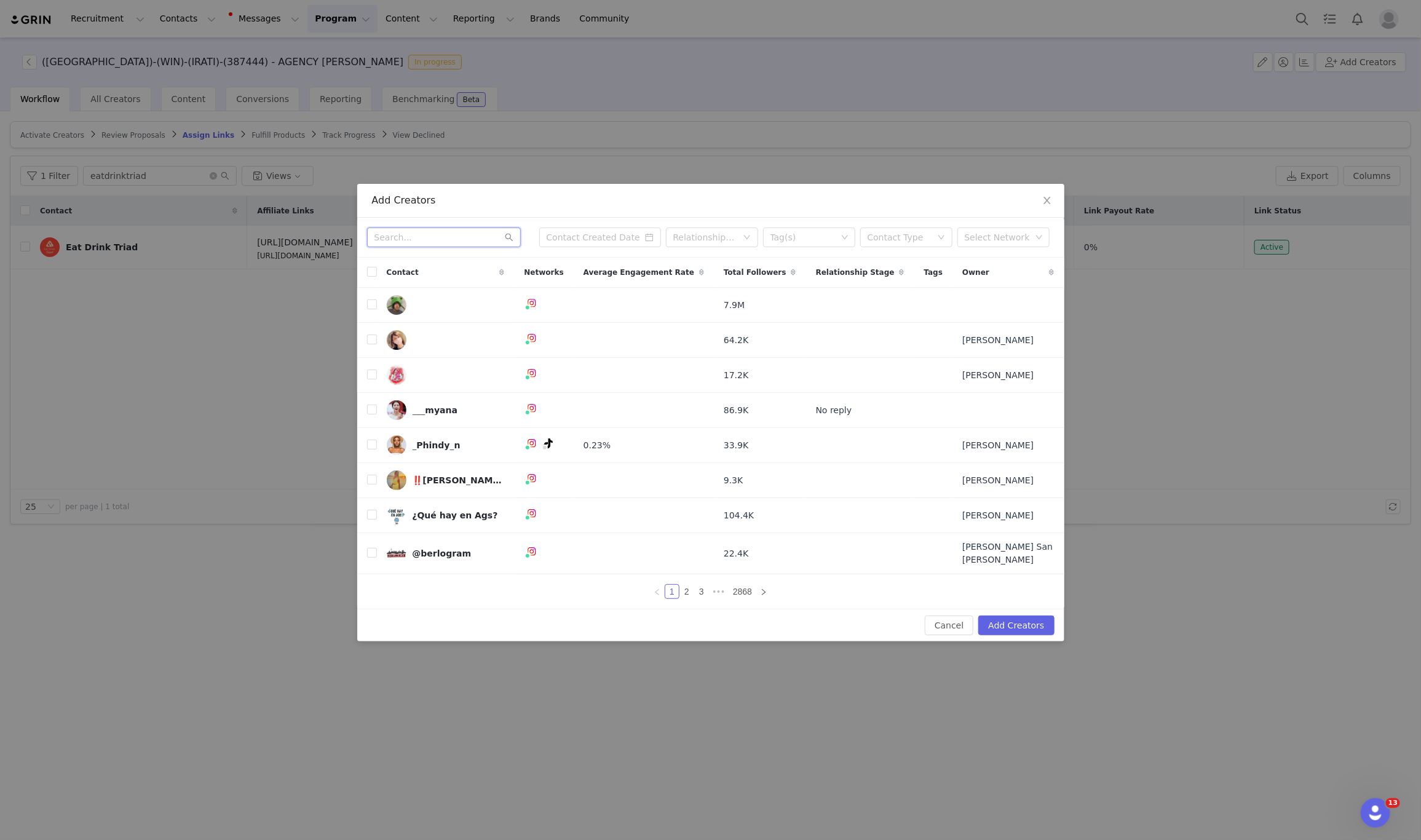
click at [416, 240] on input "text" at bounding box center [444, 237] width 154 height 20
paste input "kellyking98"
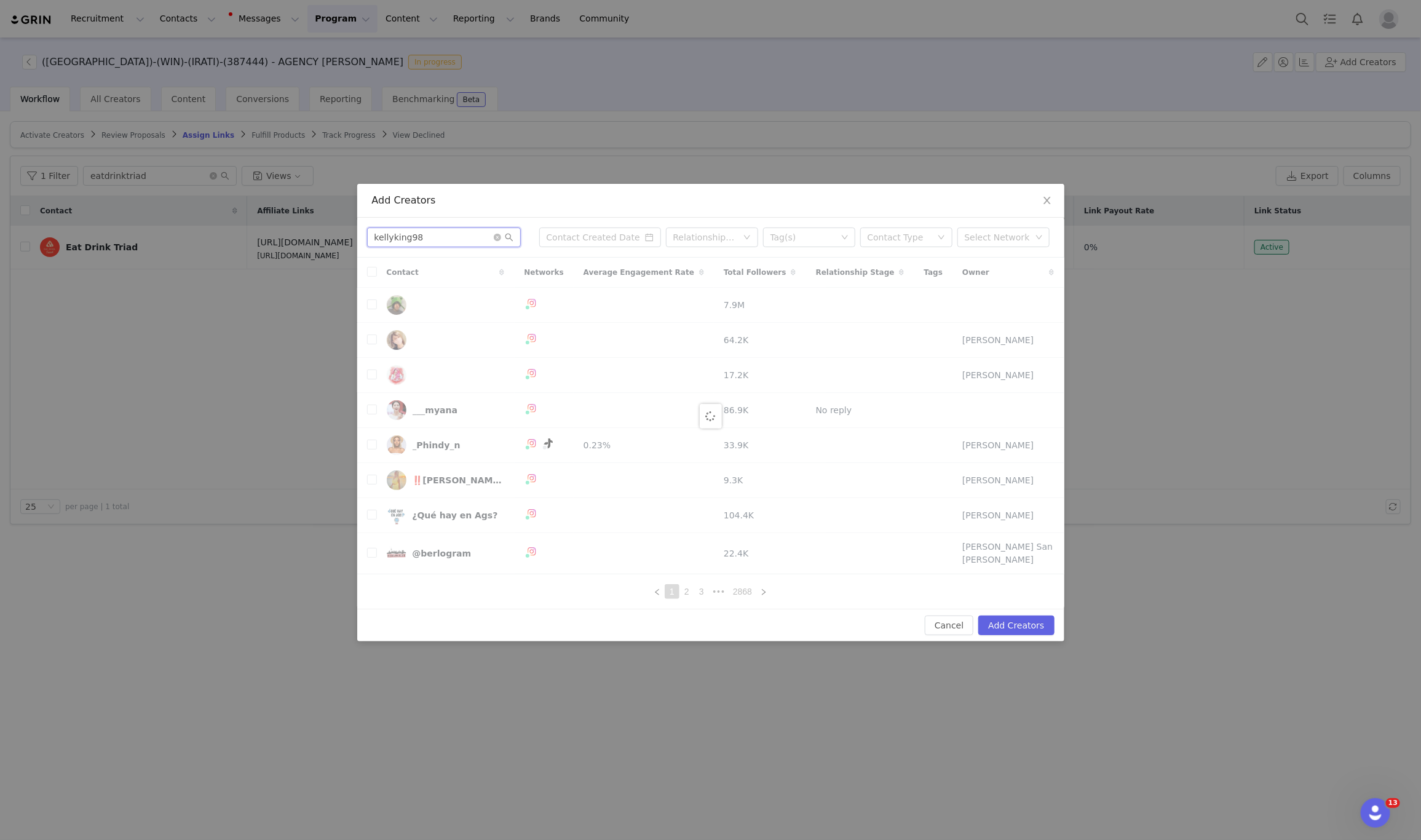
type input "kellyking98"
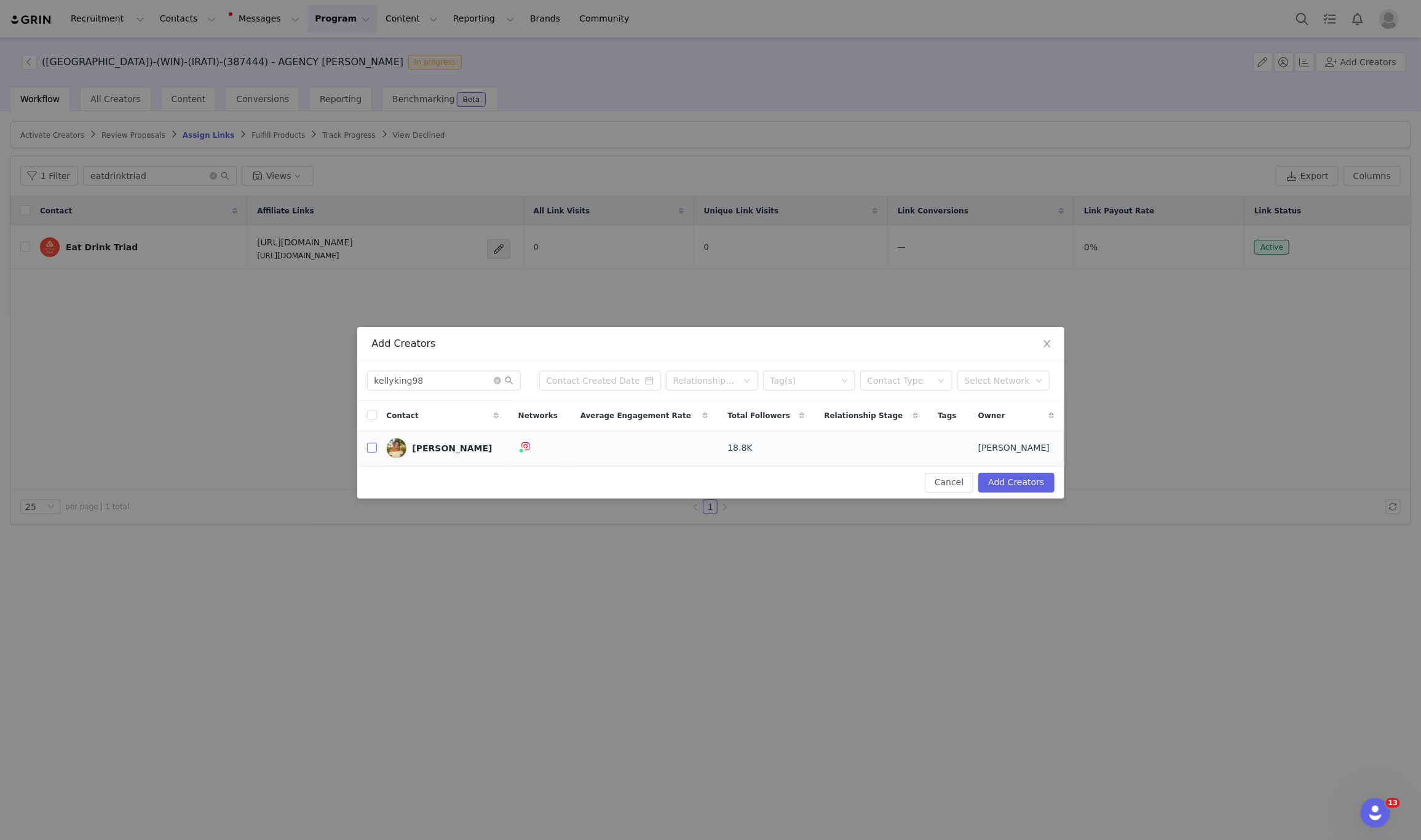
click at [371, 449] on input "checkbox" at bounding box center [372, 447] width 10 height 10
checkbox input "true"
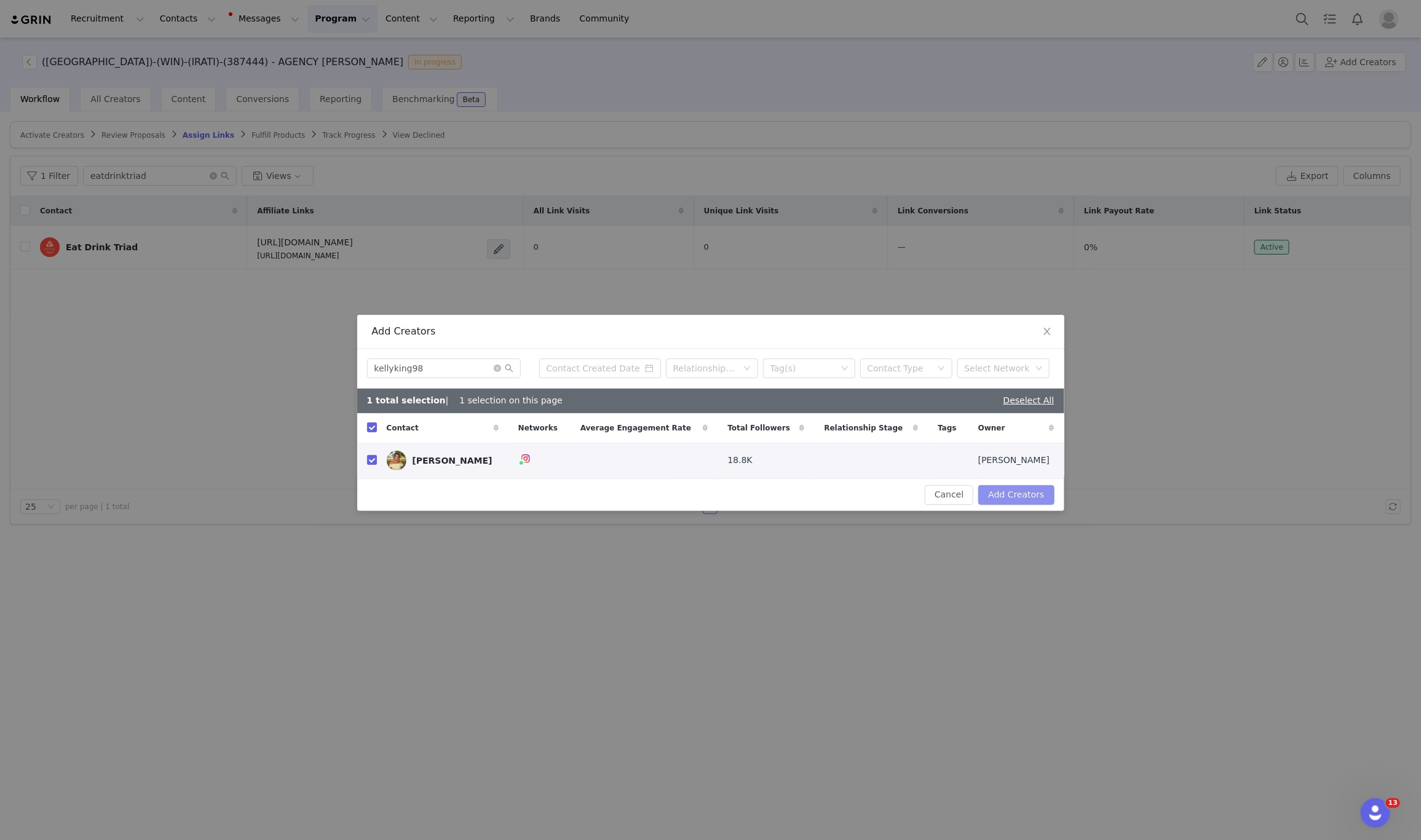
click at [1043, 498] on button "Add Creators" at bounding box center [1016, 495] width 76 height 20
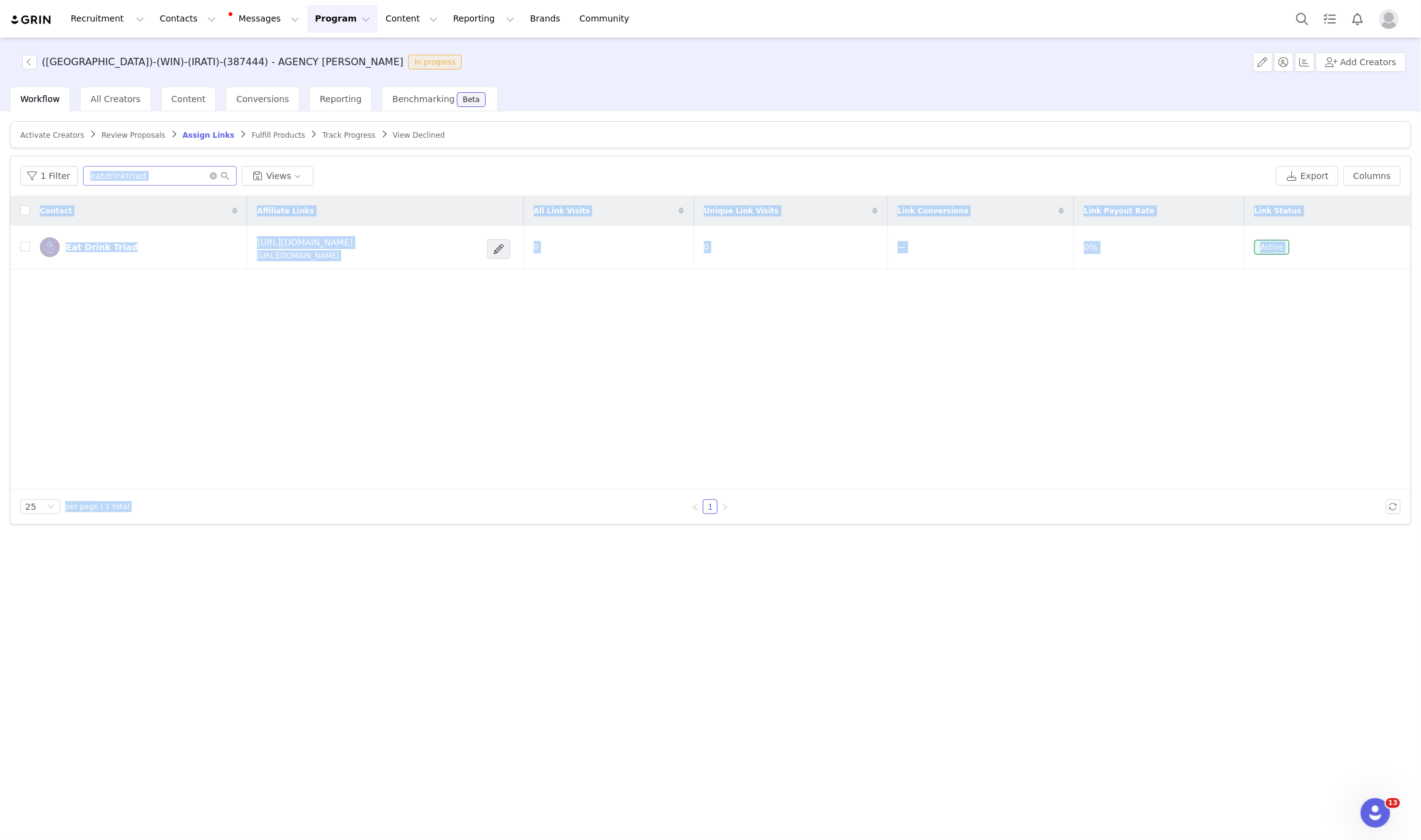
drag, startPoint x: 174, startPoint y: 168, endPoint x: 100, endPoint y: 175, distance: 74.3
click at [100, 175] on body "Recruitment Recruitment Creator Search Curated Lists Landing Pages Web Extensio…" at bounding box center [710, 420] width 1421 height 840
click at [150, 179] on input "eatdrinktriad" at bounding box center [160, 176] width 154 height 20
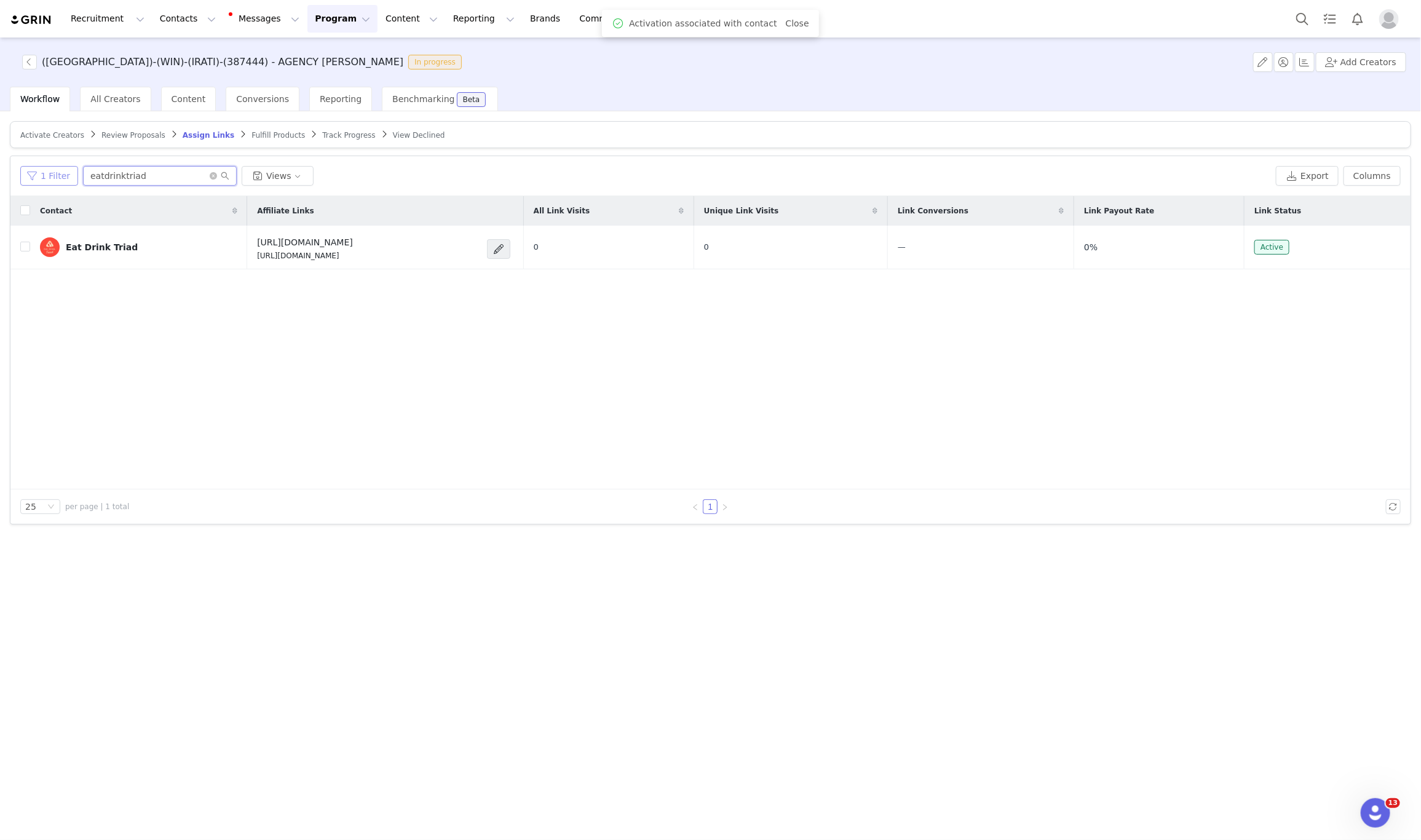
drag, startPoint x: 148, startPoint y: 179, endPoint x: 38, endPoint y: 177, distance: 110.0
click at [38, 177] on div "1 Filter eatdrinktriad Views" at bounding box center [646, 176] width 1251 height 20
paste input "kellyking98"
type input "kellyking98"
click at [71, 135] on span "Activate Creators" at bounding box center [52, 135] width 64 height 9
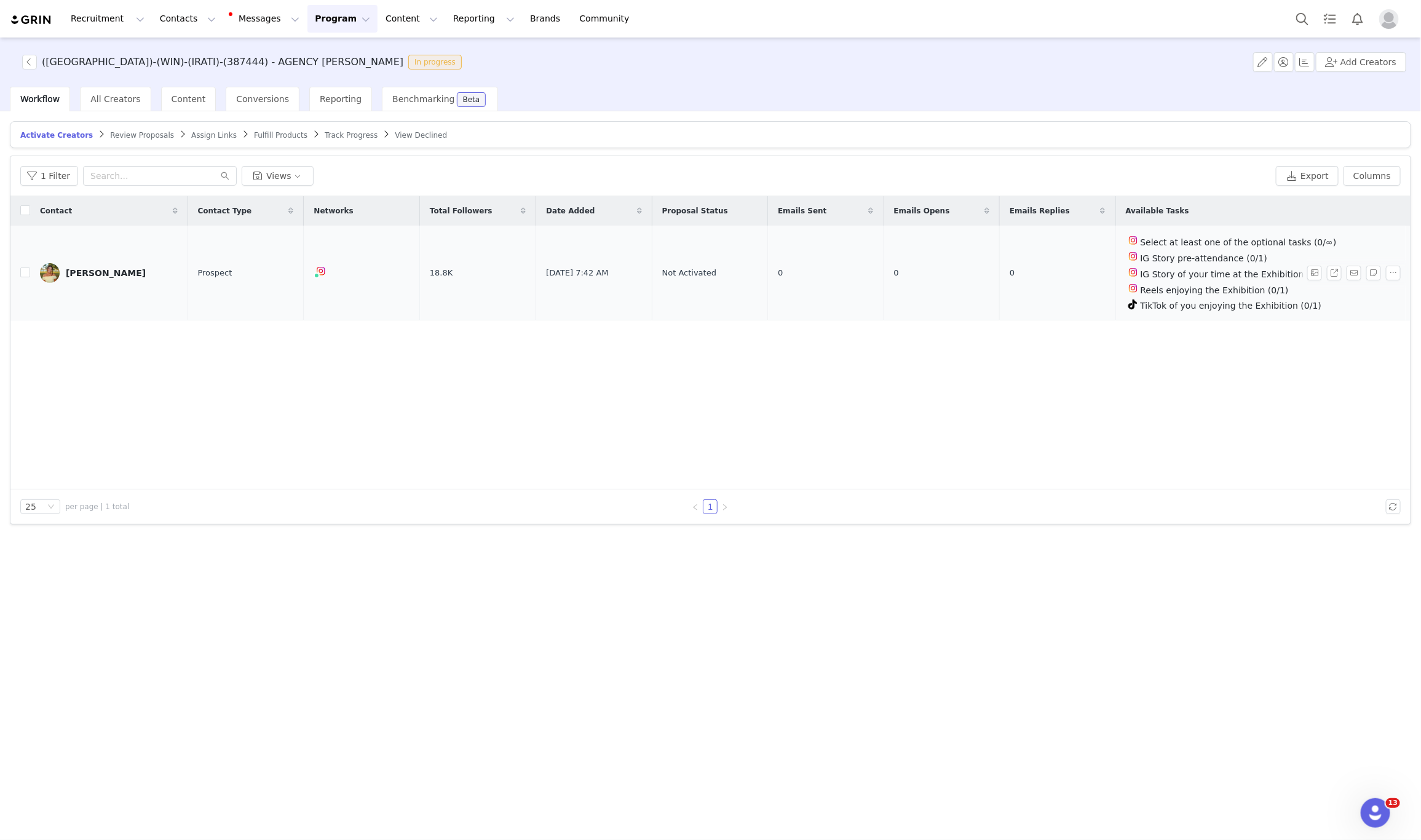
click at [1398, 283] on td "Select at least one of the optional tasks (0/∞) IG Story pre-attendance (0/1) I…" at bounding box center [1261, 273] width 290 height 95
click at [1395, 270] on button "button" at bounding box center [1393, 272] width 14 height 14
click at [1330, 296] on span "Activate Creators" at bounding box center [1365, 296] width 74 height 14
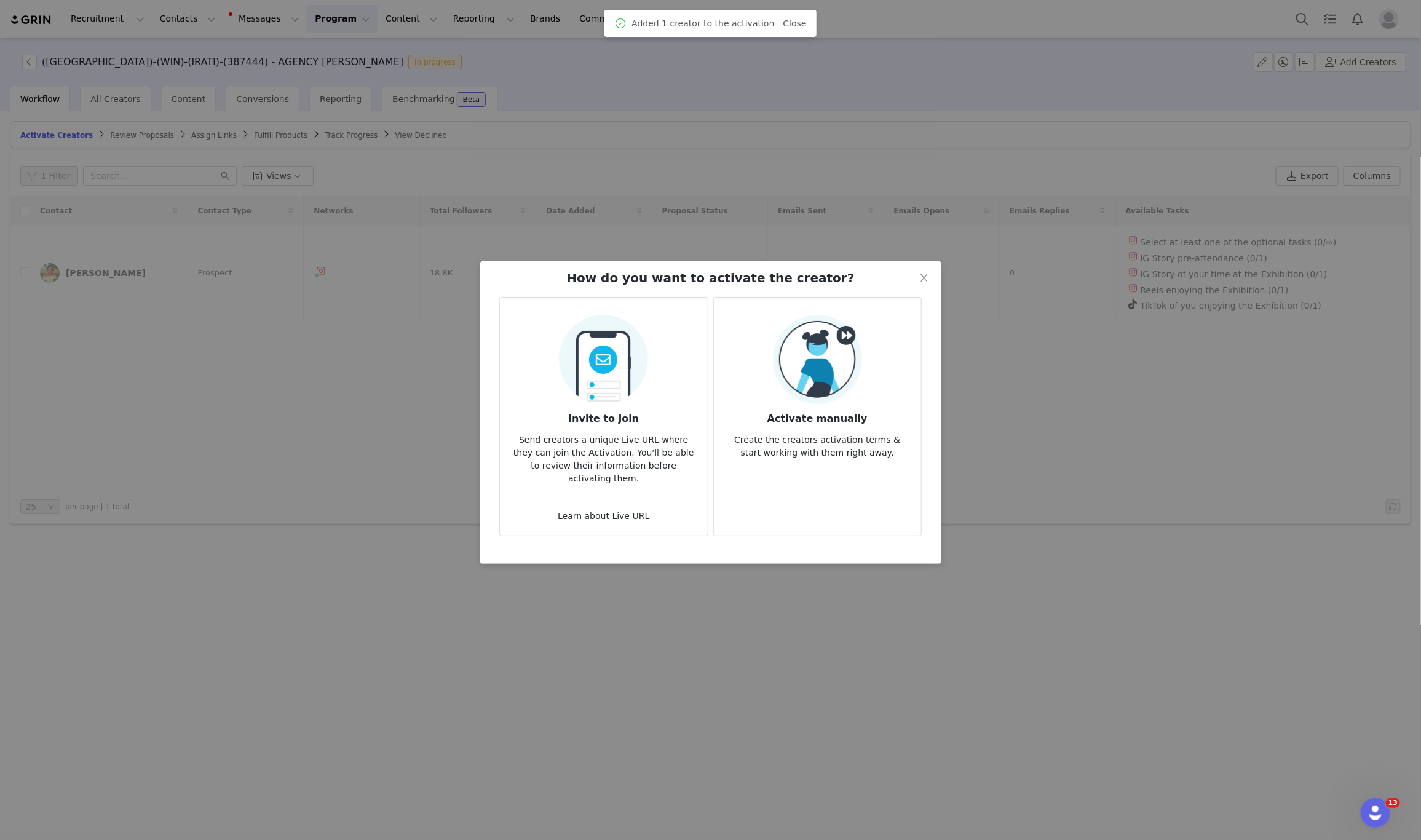
click at [773, 367] on img at bounding box center [817, 360] width 89 height 89
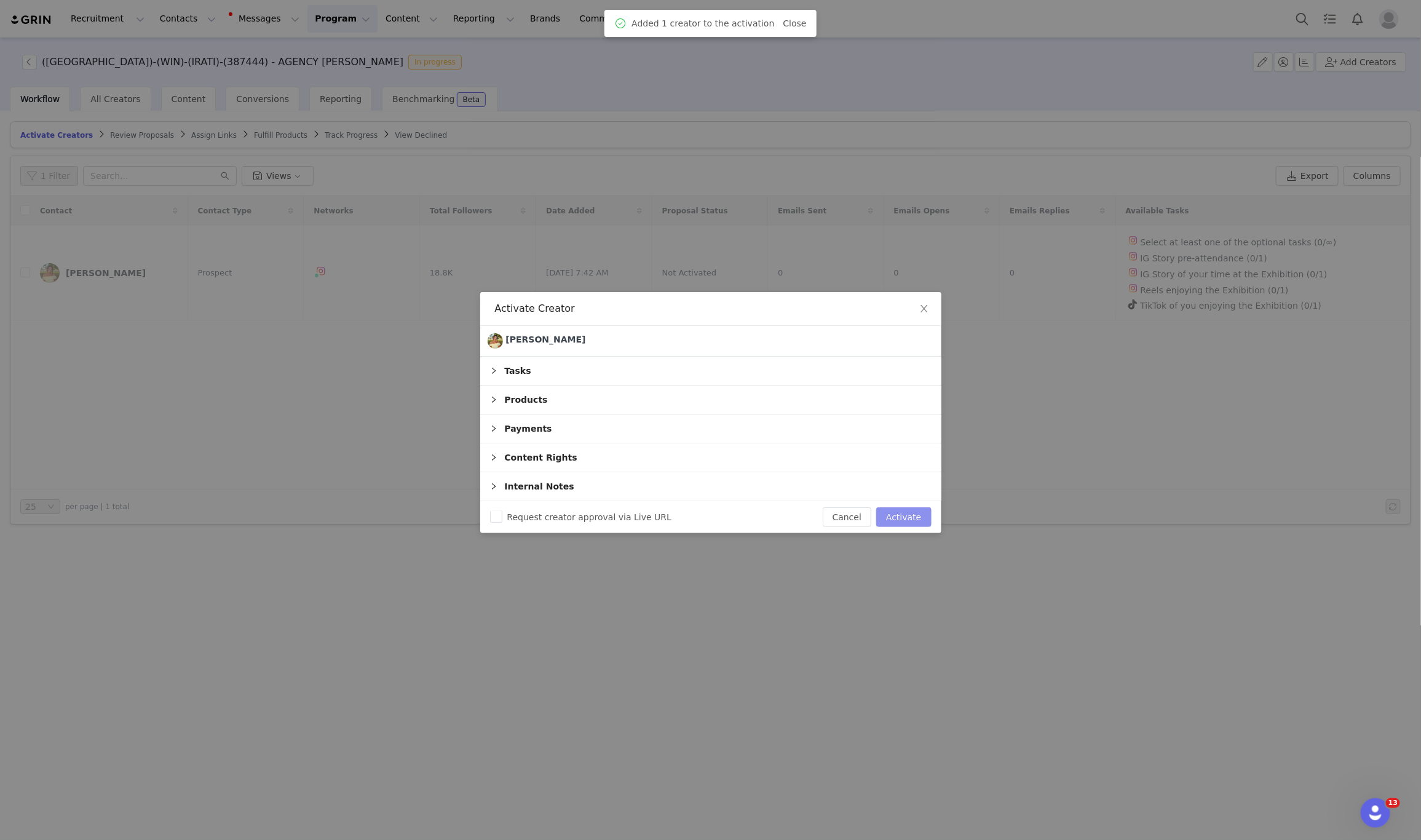
click at [890, 520] on button "Activate" at bounding box center [904, 517] width 55 height 20
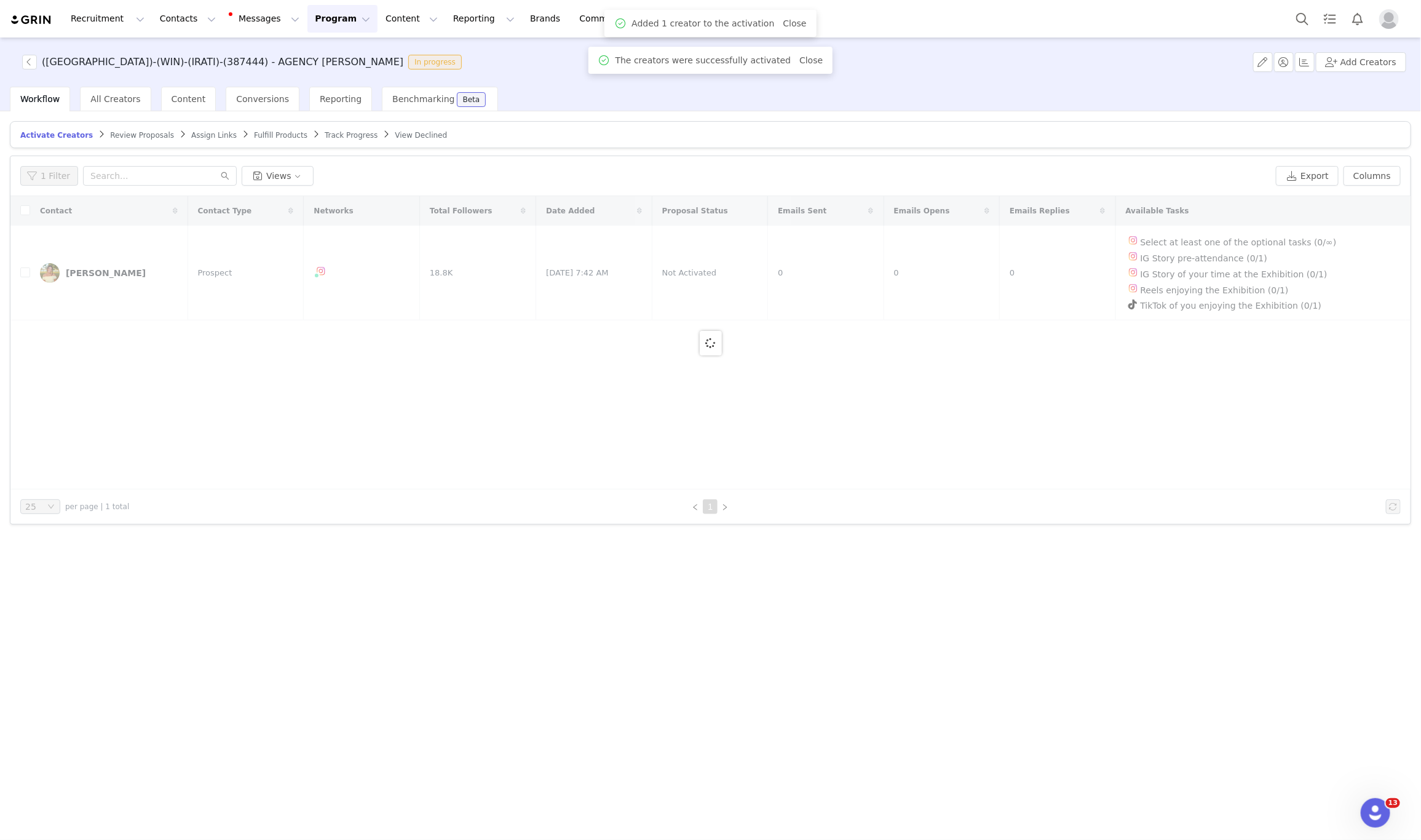
click at [197, 135] on span "Assign Links" at bounding box center [214, 135] width 45 height 9
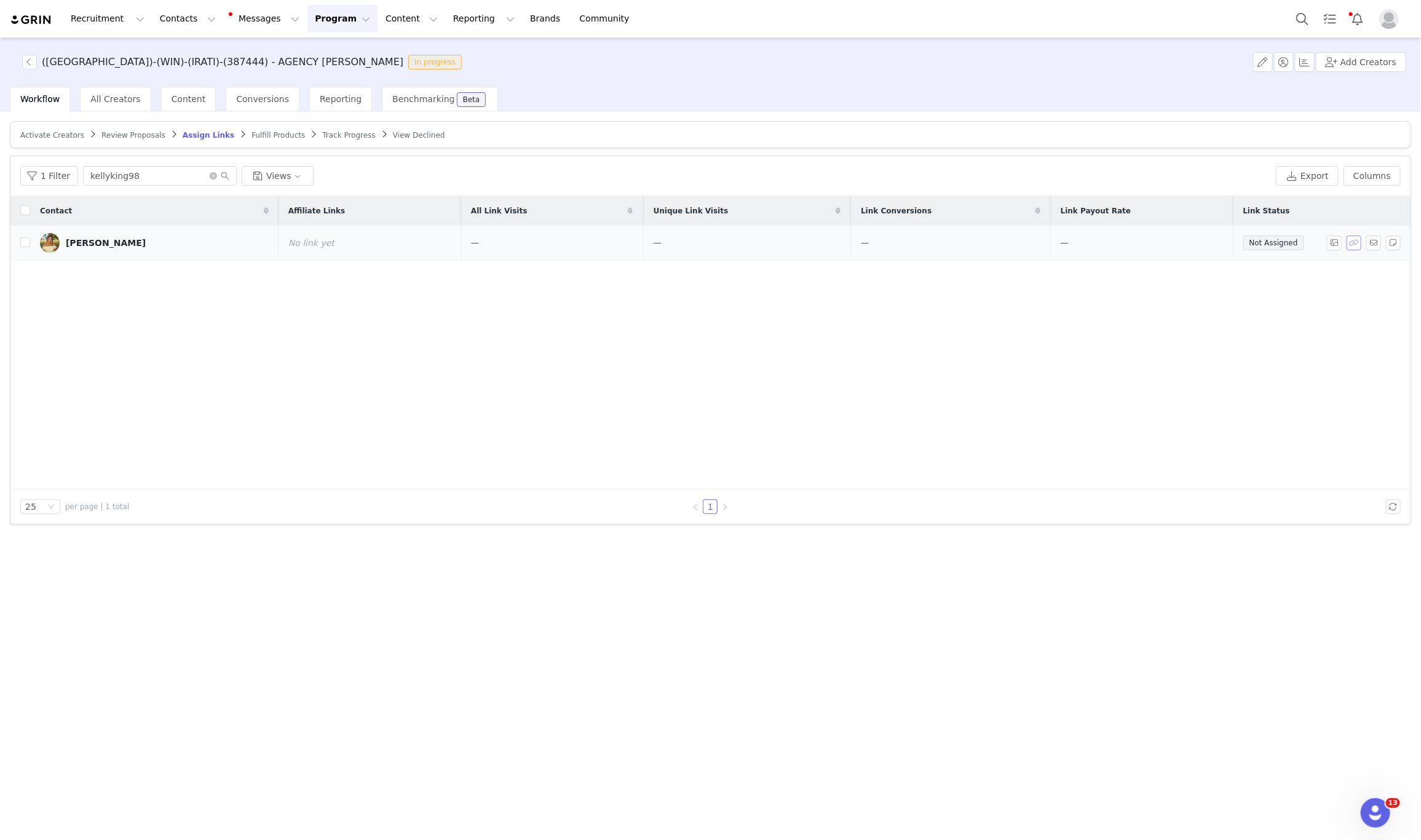
click at [1354, 247] on button "button" at bounding box center [1354, 243] width 14 height 14
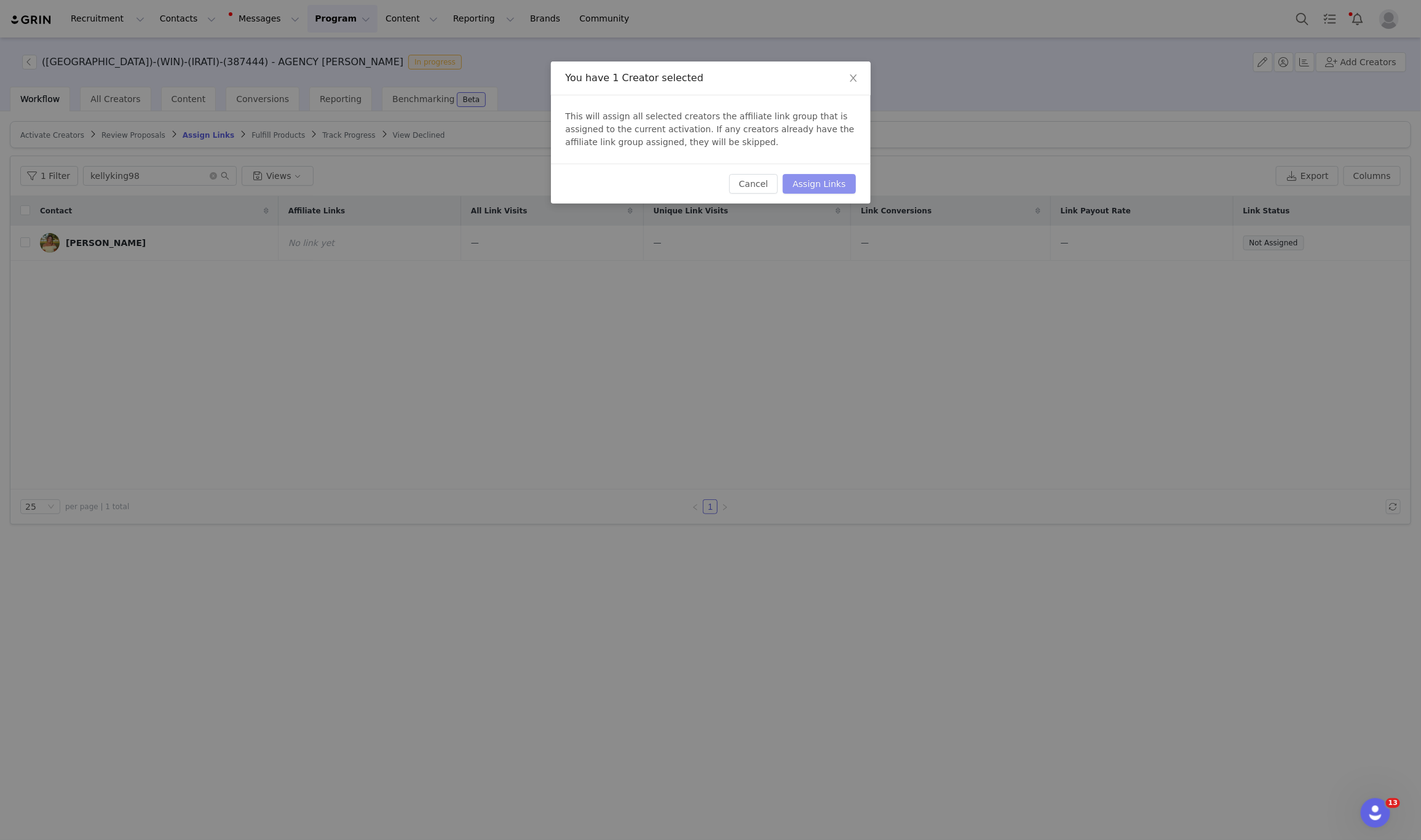
click at [816, 181] on button "Assign Links" at bounding box center [819, 184] width 73 height 20
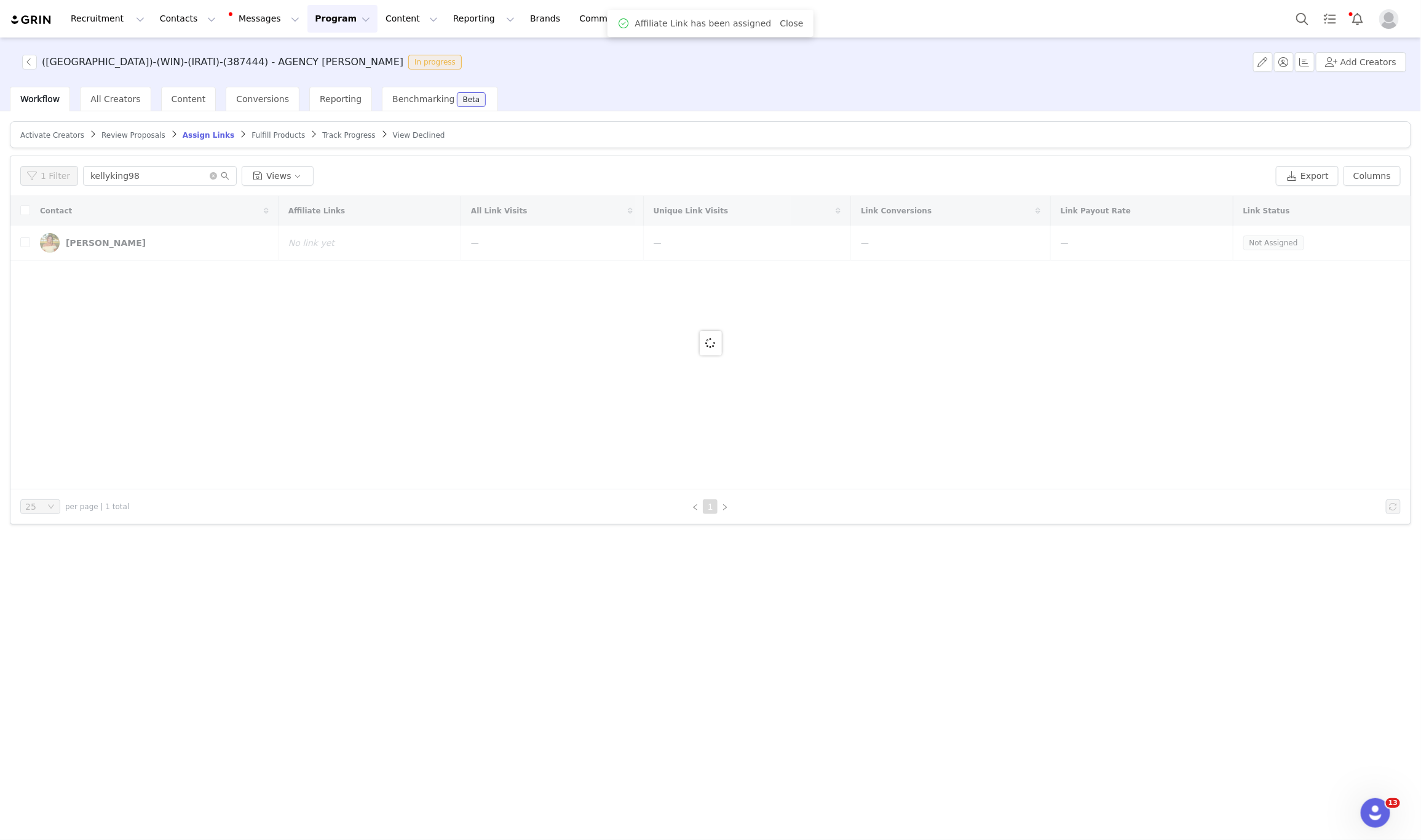
click at [279, 259] on div at bounding box center [710, 342] width 1400 height 294
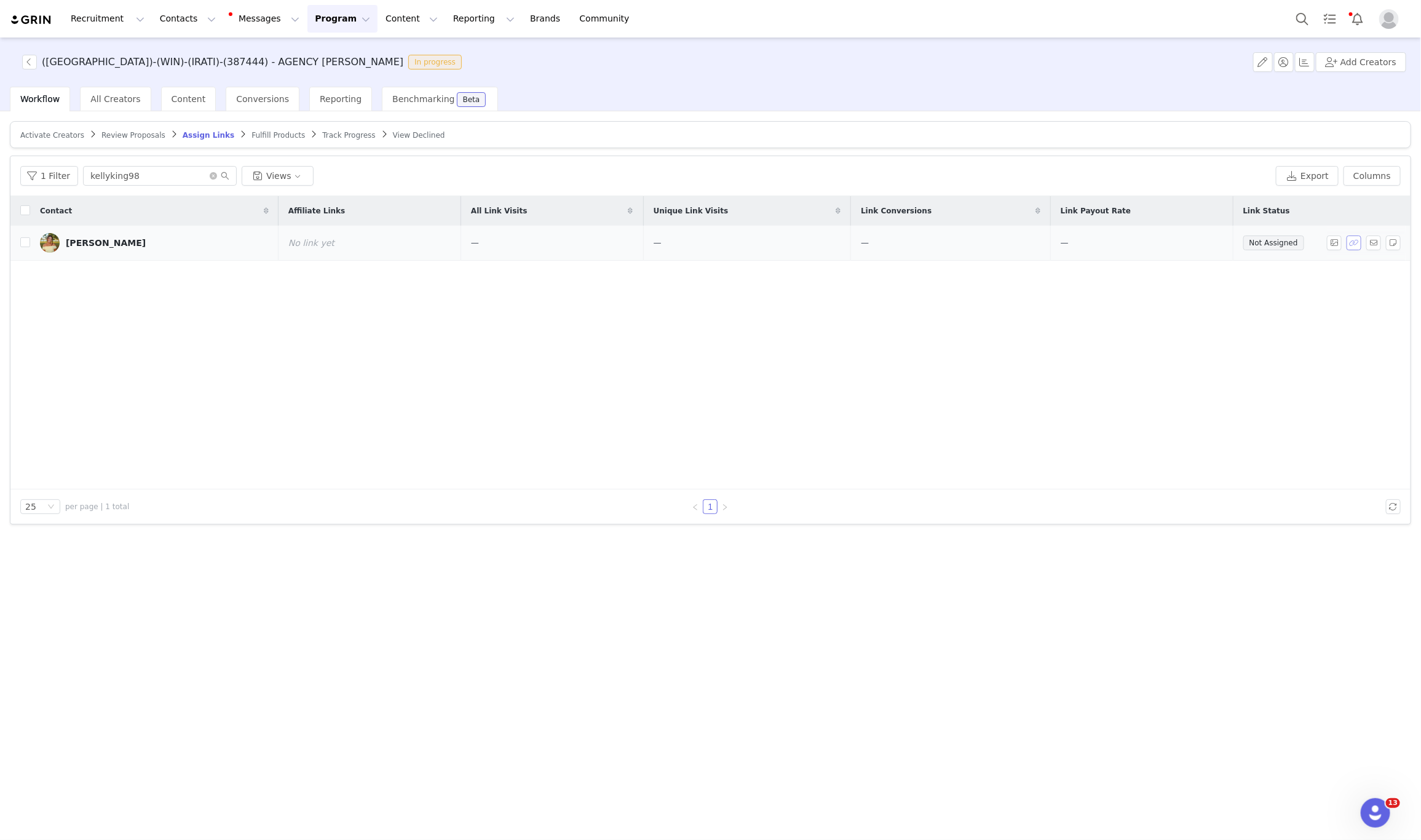
click at [1351, 242] on button "button" at bounding box center [1354, 243] width 14 height 14
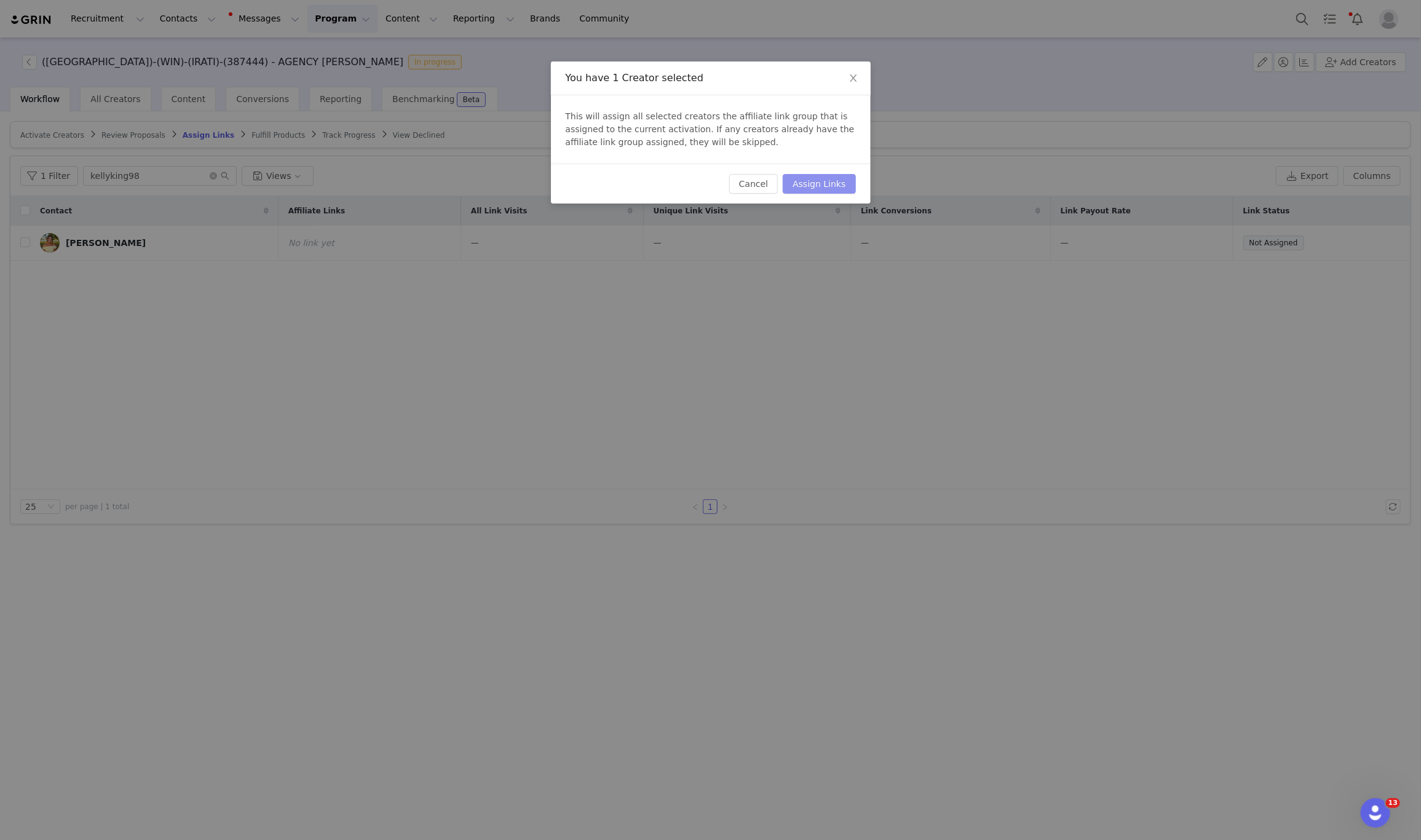
click at [825, 179] on button "Assign Links" at bounding box center [819, 184] width 73 height 20
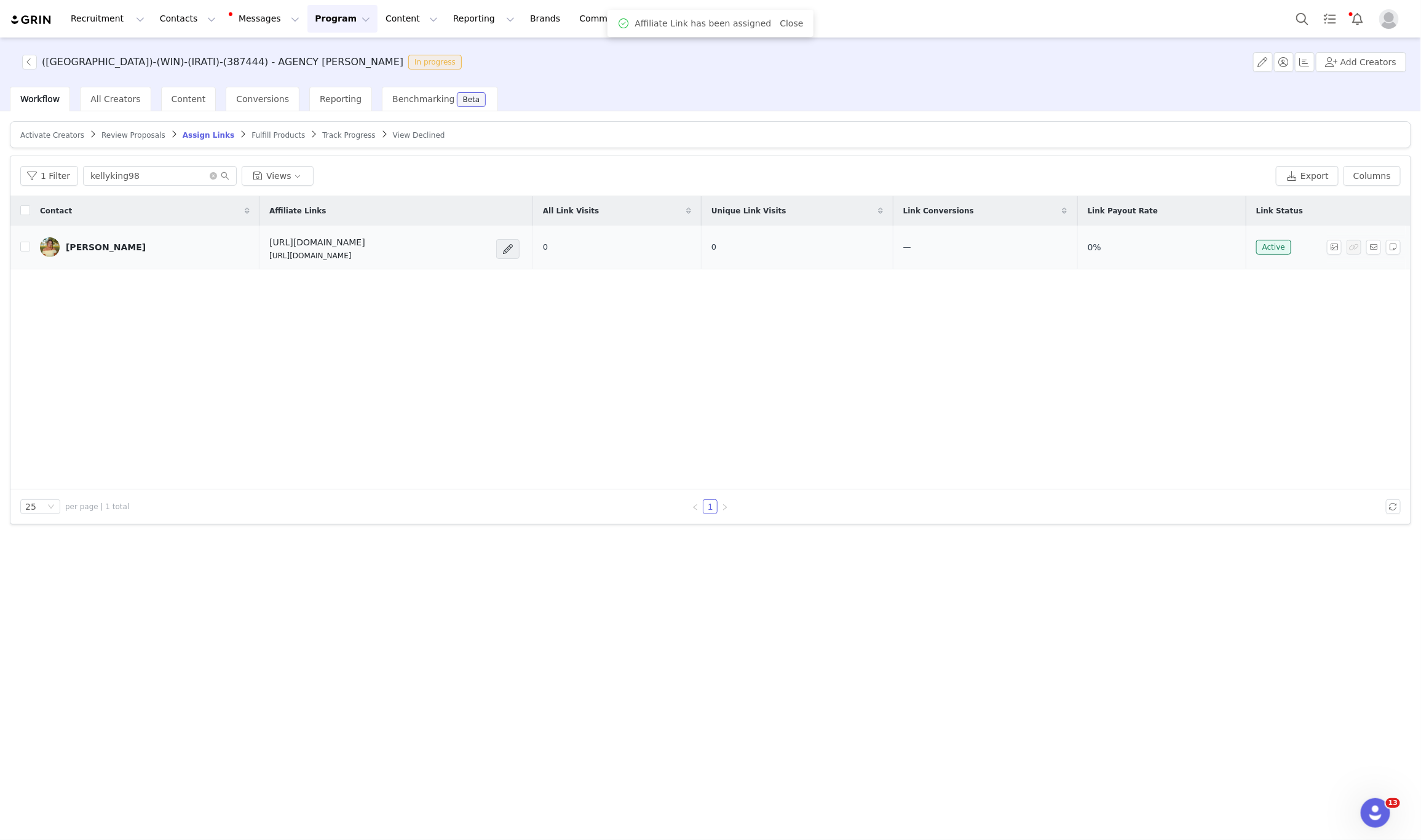
click at [294, 254] on p "https://glnk.io/qv804/feverxkellyking98" at bounding box center [318, 256] width 96 height 11
copy div "https://glnk.io/qv804/feverxkellyking98"
click at [1358, 59] on button "Add Creators" at bounding box center [1361, 62] width 90 height 20
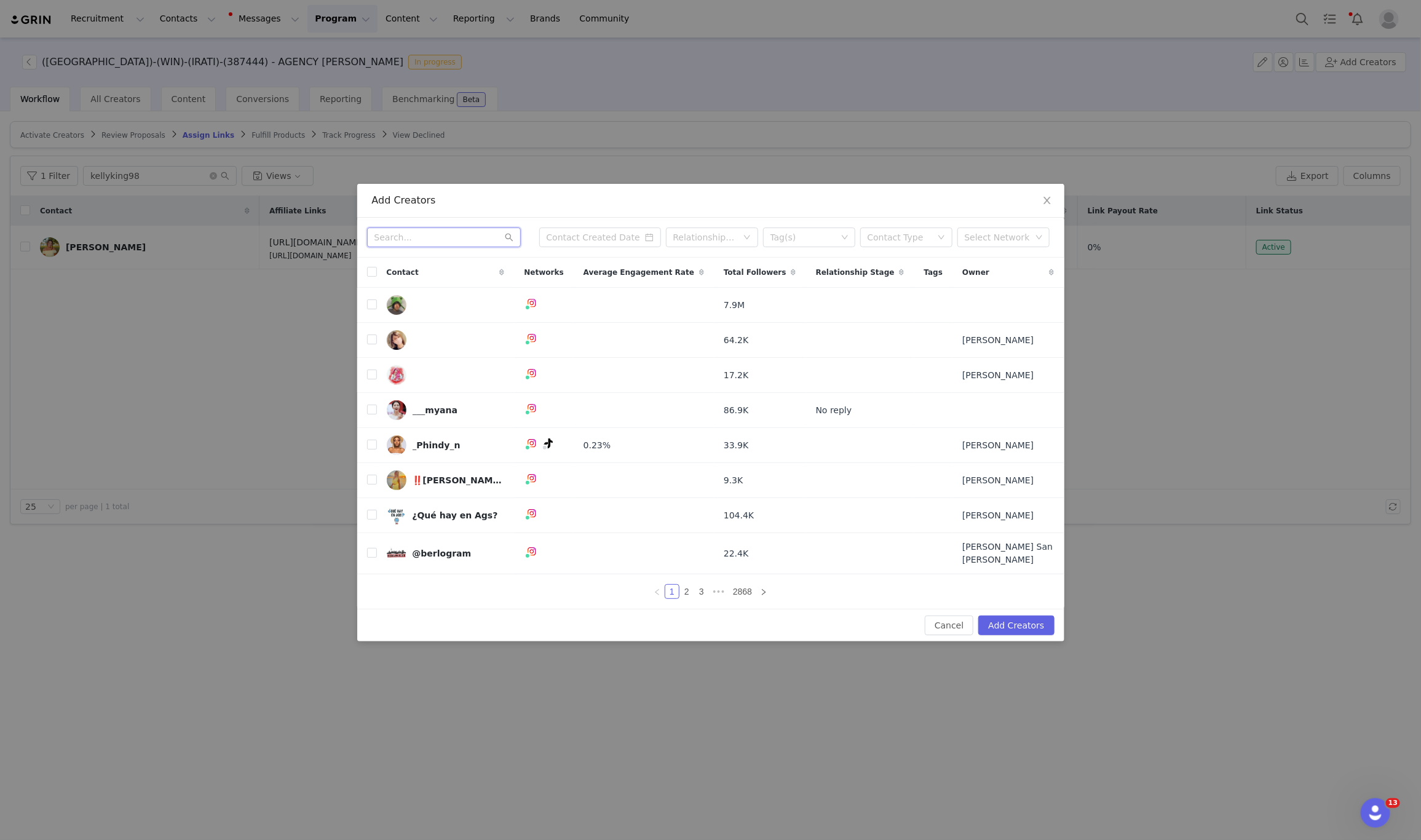
click at [428, 240] on input "text" at bounding box center [444, 237] width 154 height 20
paste input "twillieshannon"
type input "twillieshannon"
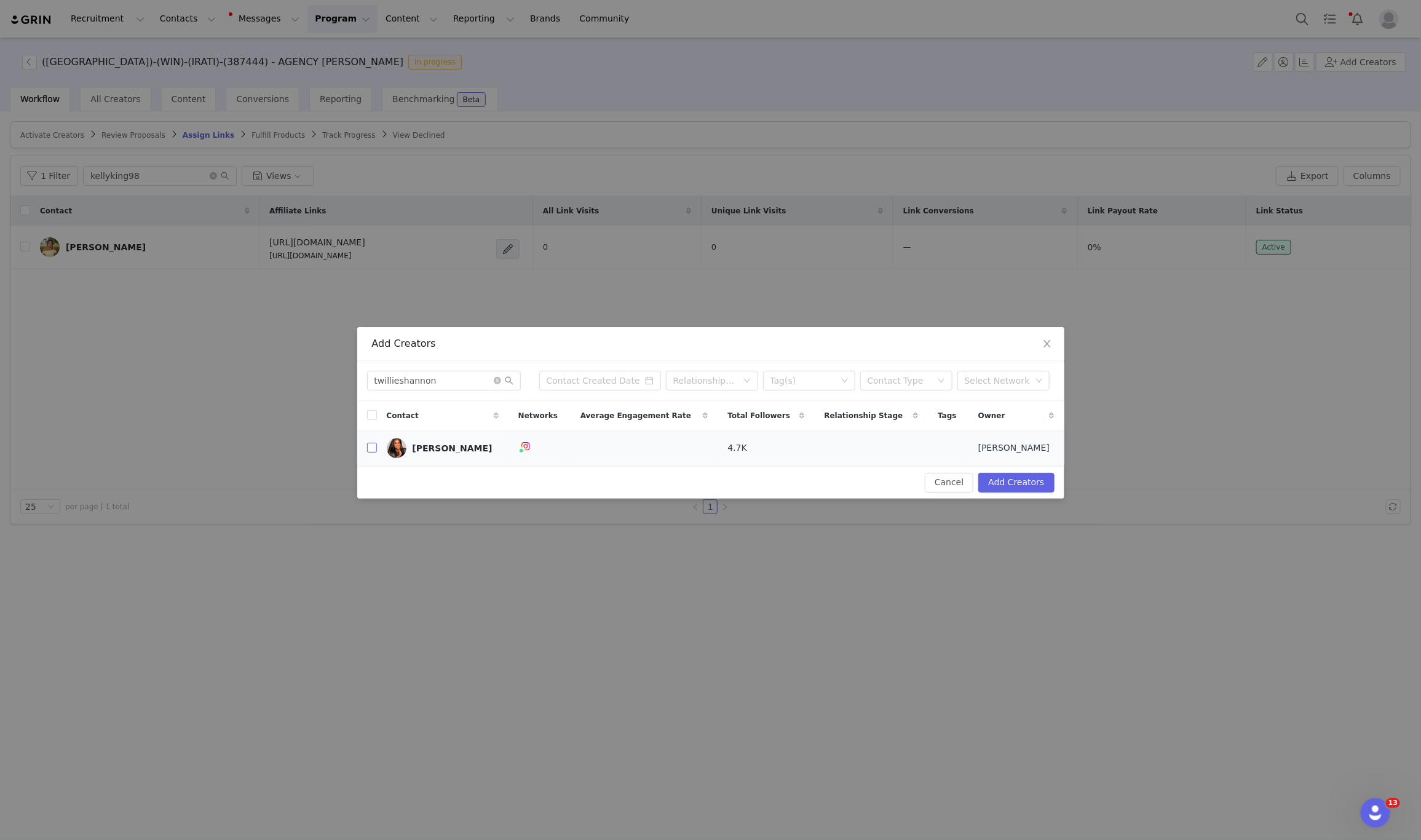
click at [375, 449] on input "checkbox" at bounding box center [372, 447] width 10 height 10
checkbox input "true"
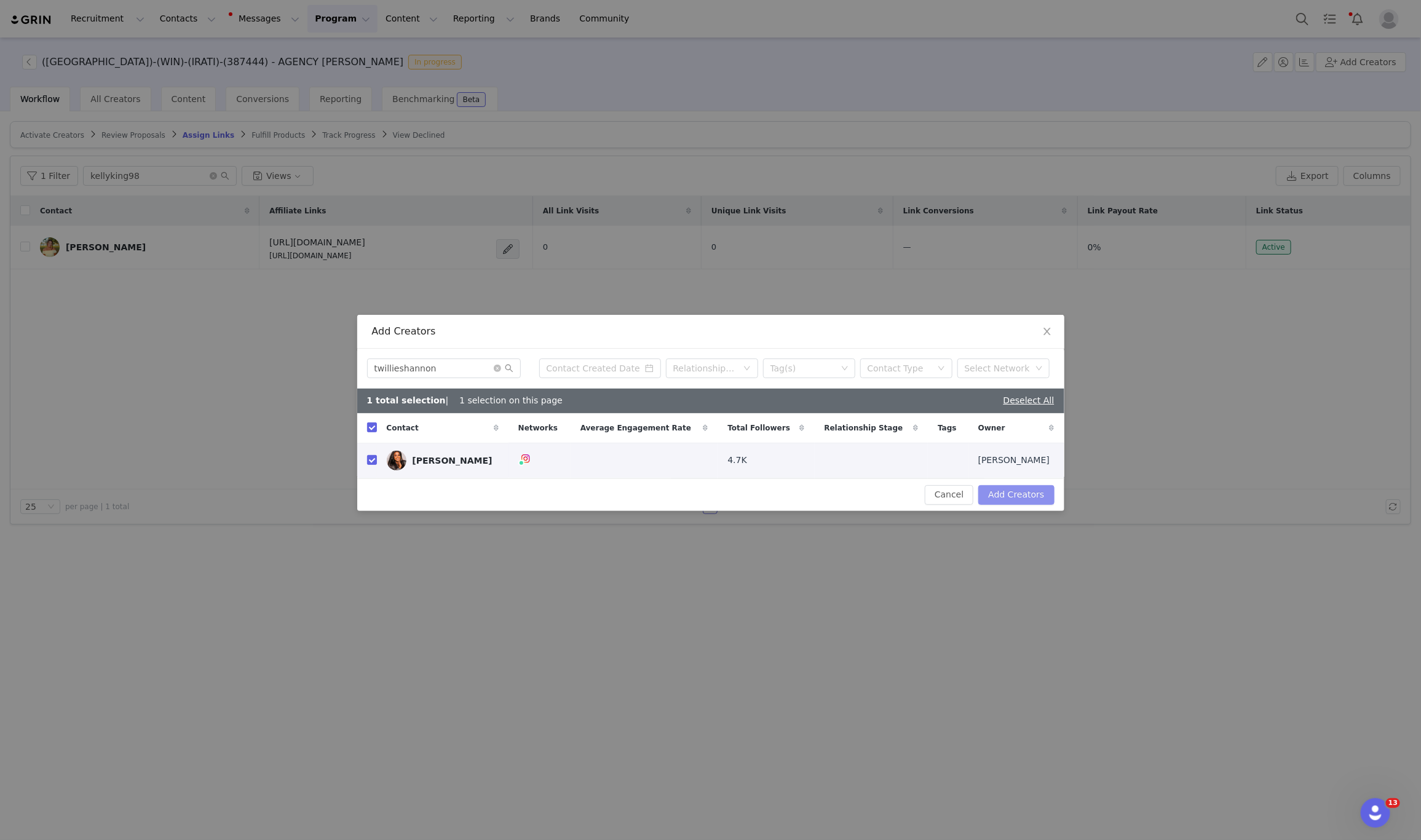
click at [1029, 491] on button "Add Creators" at bounding box center [1016, 495] width 76 height 20
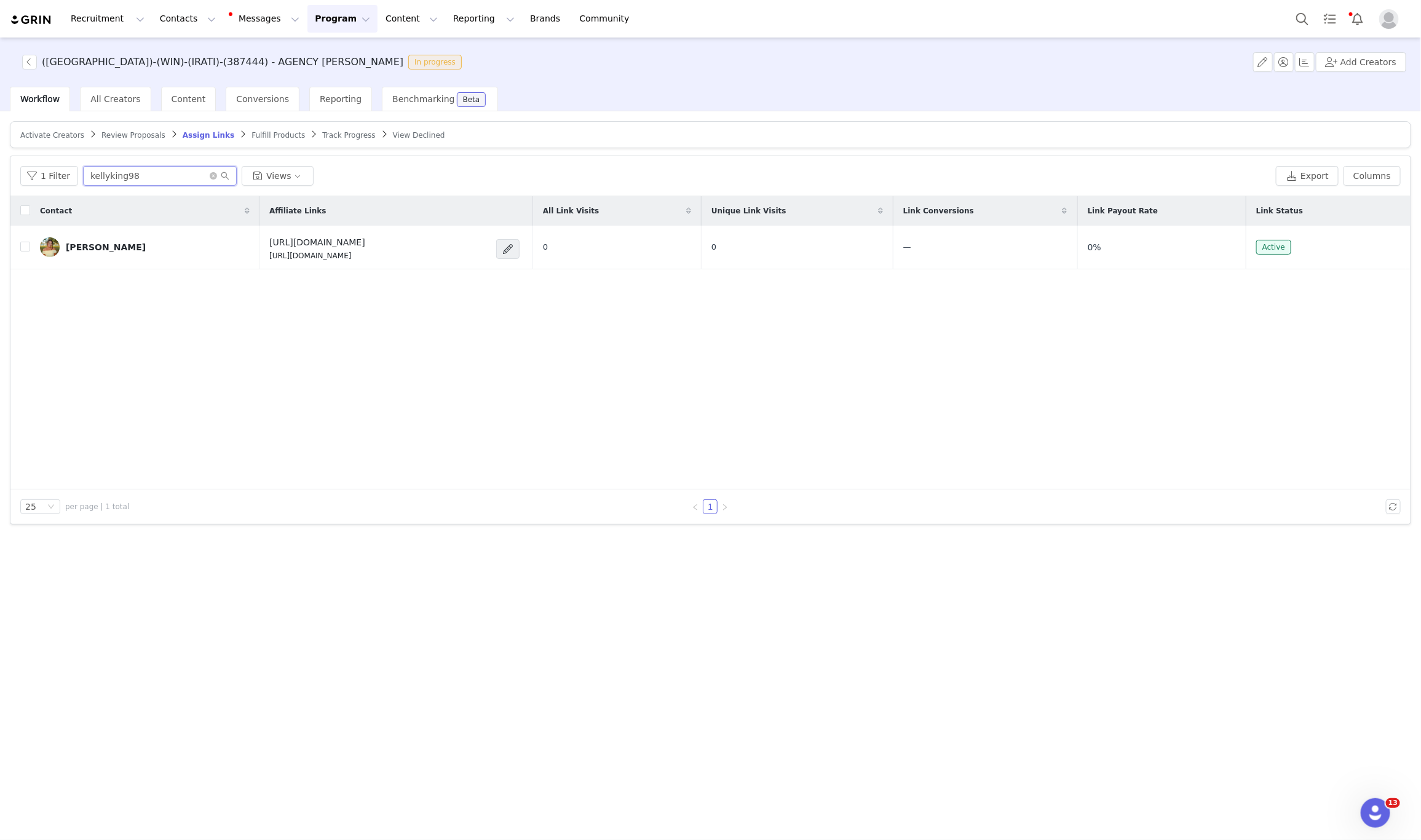
drag, startPoint x: 162, startPoint y: 173, endPoint x: 32, endPoint y: 152, distance: 131.7
click at [32, 152] on div "Activate Creators Review Proposals Assign Links Fulfill Products Track Progress…" at bounding box center [710, 322] width 1401 height 404
paste input "twillieshannon"
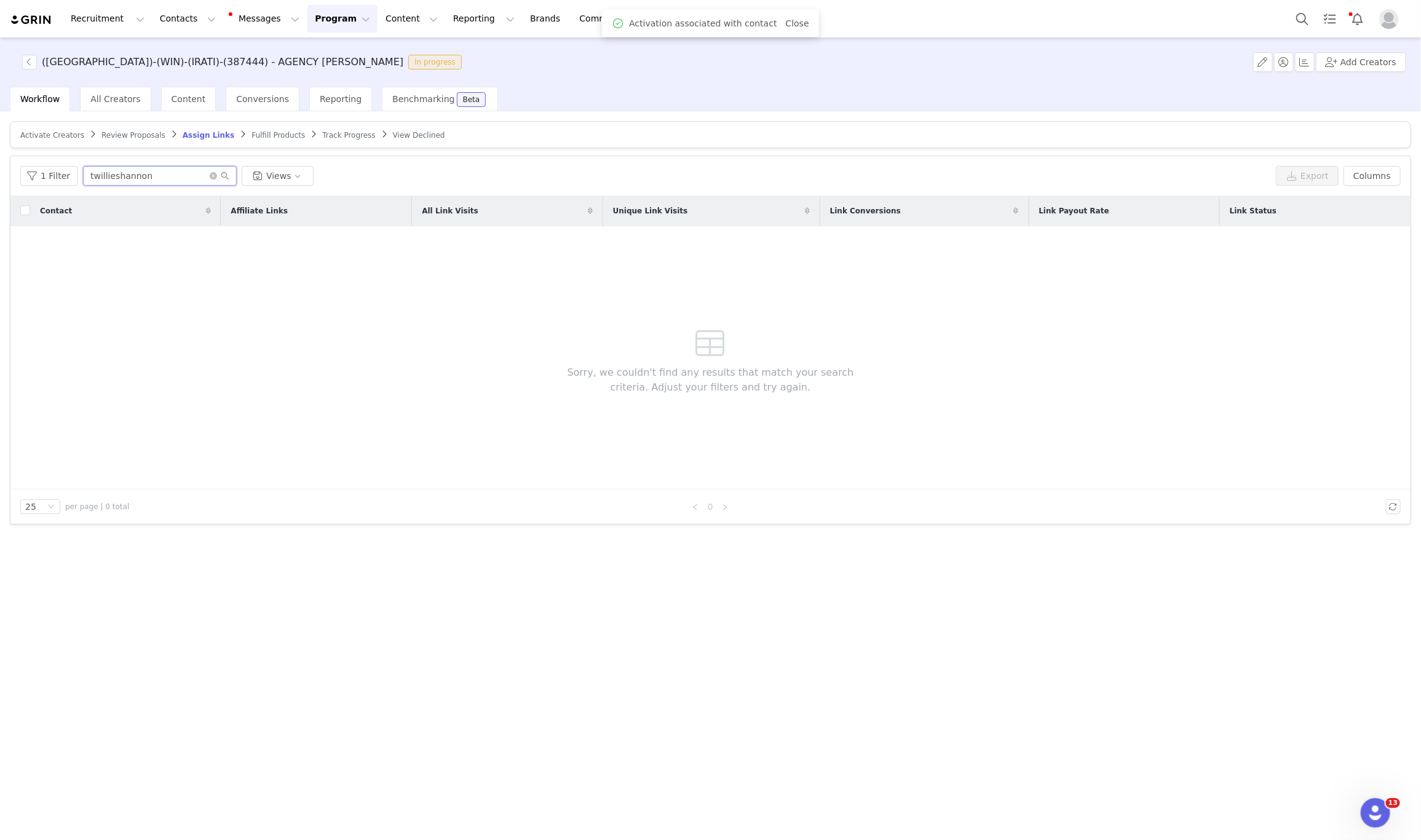
type input "twillieshannon"
click at [38, 137] on span "Activate Creators" at bounding box center [52, 135] width 64 height 9
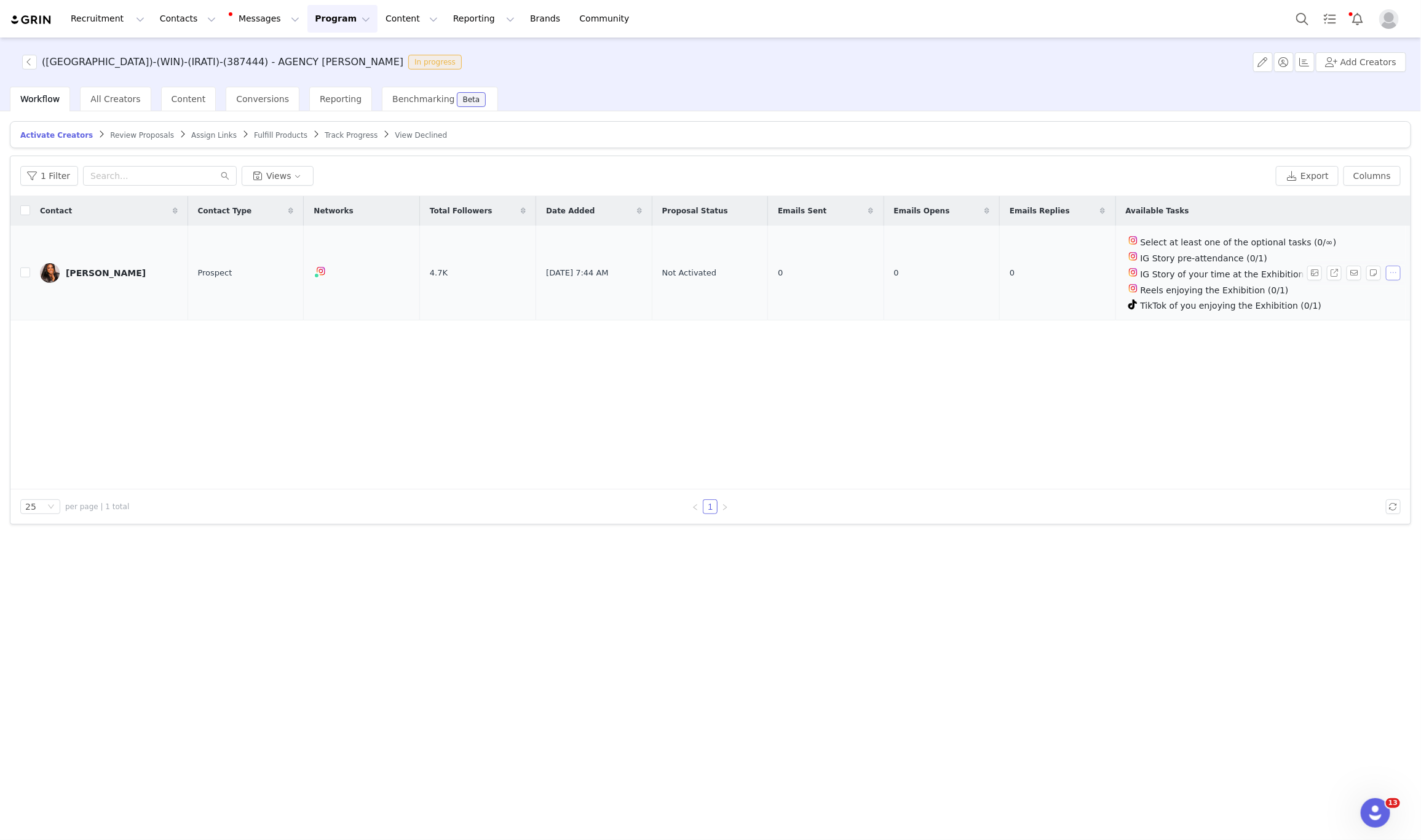
click at [1388, 278] on button "button" at bounding box center [1393, 272] width 14 height 14
click at [1349, 292] on span "Activate Creators" at bounding box center [1365, 296] width 74 height 14
click at [1339, 300] on span "Activate Creators" at bounding box center [1365, 296] width 74 height 14
click at [1334, 298] on span "Activate Creators" at bounding box center [1365, 296] width 74 height 14
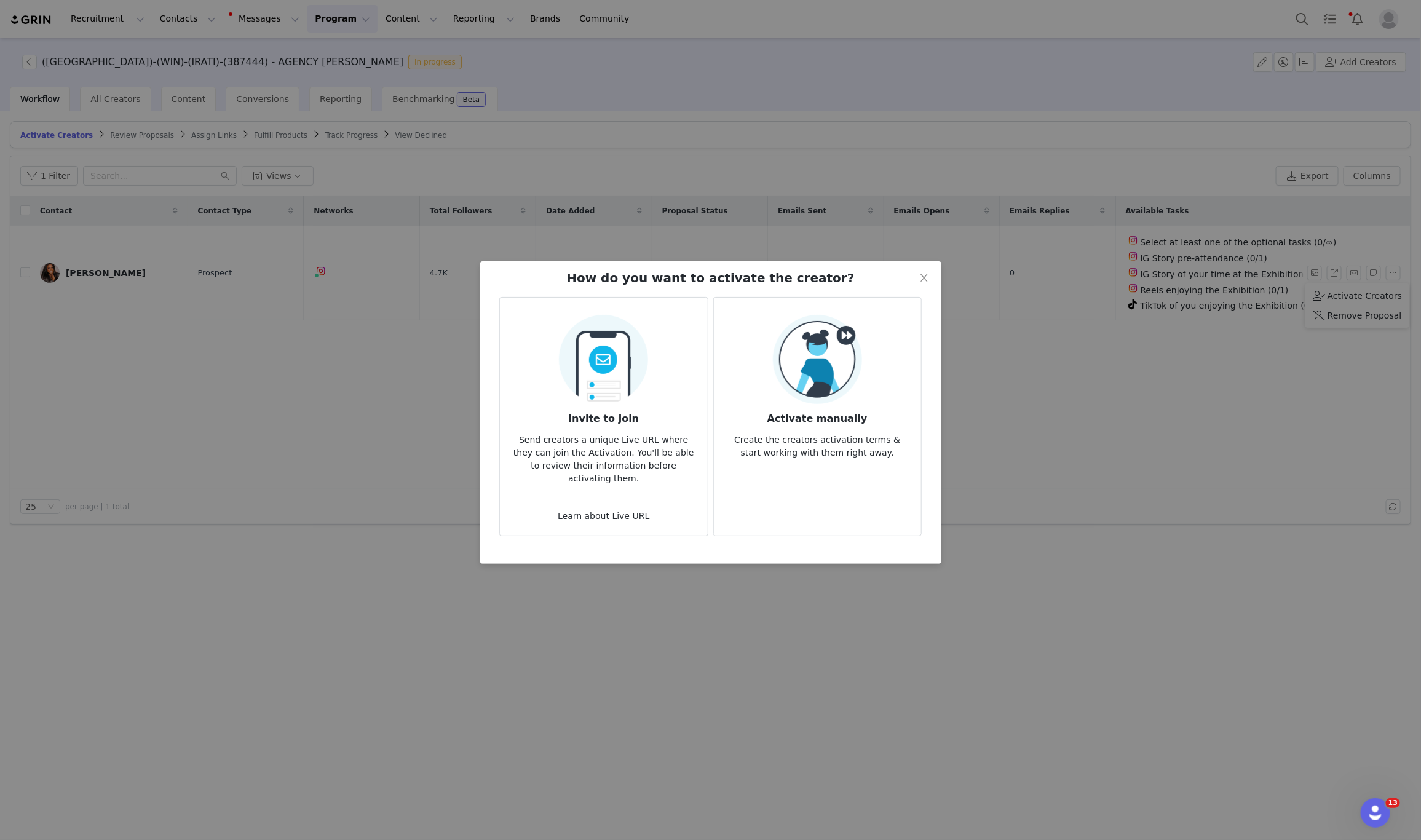
click at [848, 406] on h3 "Activate manually" at bounding box center [817, 415] width 188 height 22
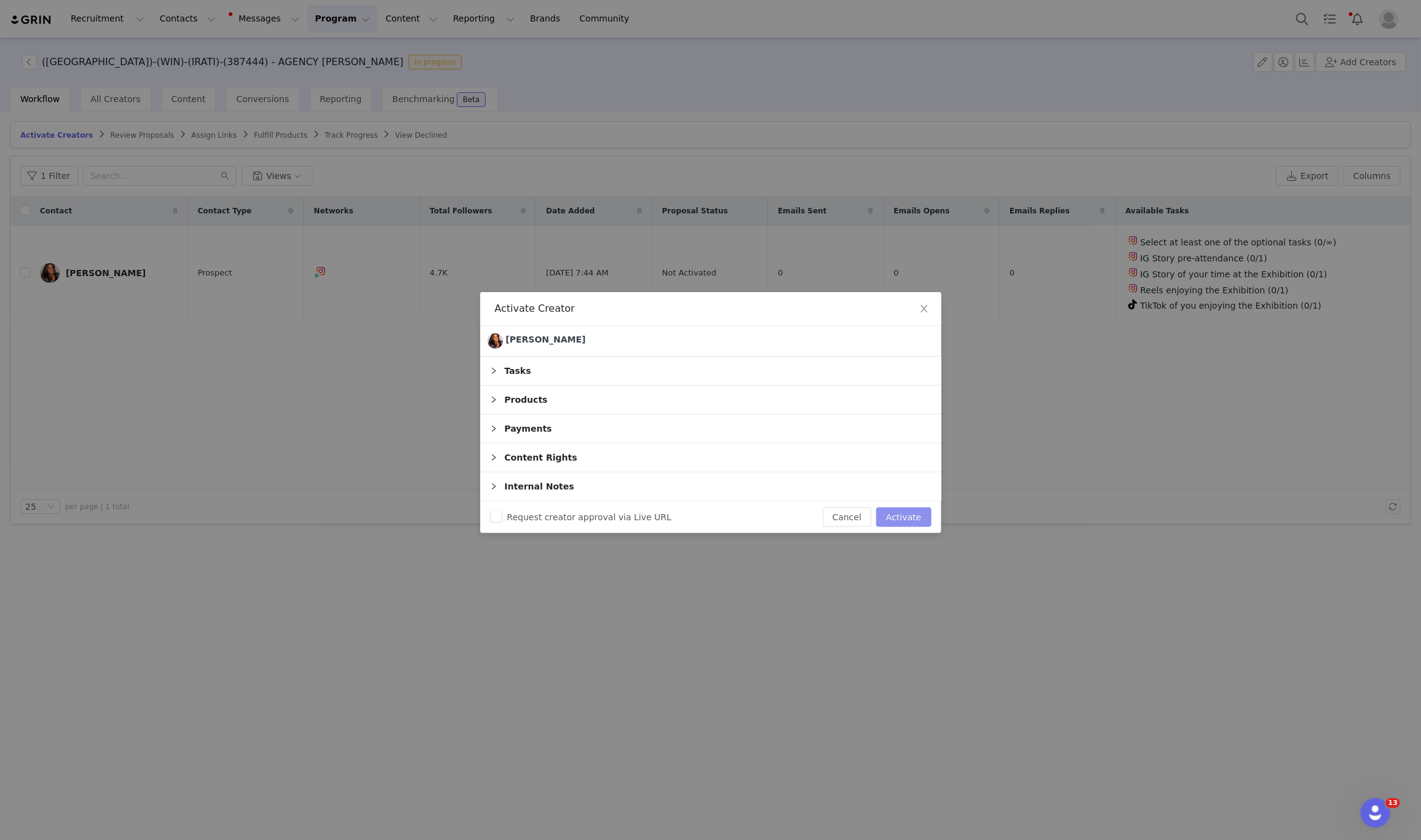
click at [913, 513] on button "Activate" at bounding box center [904, 517] width 55 height 20
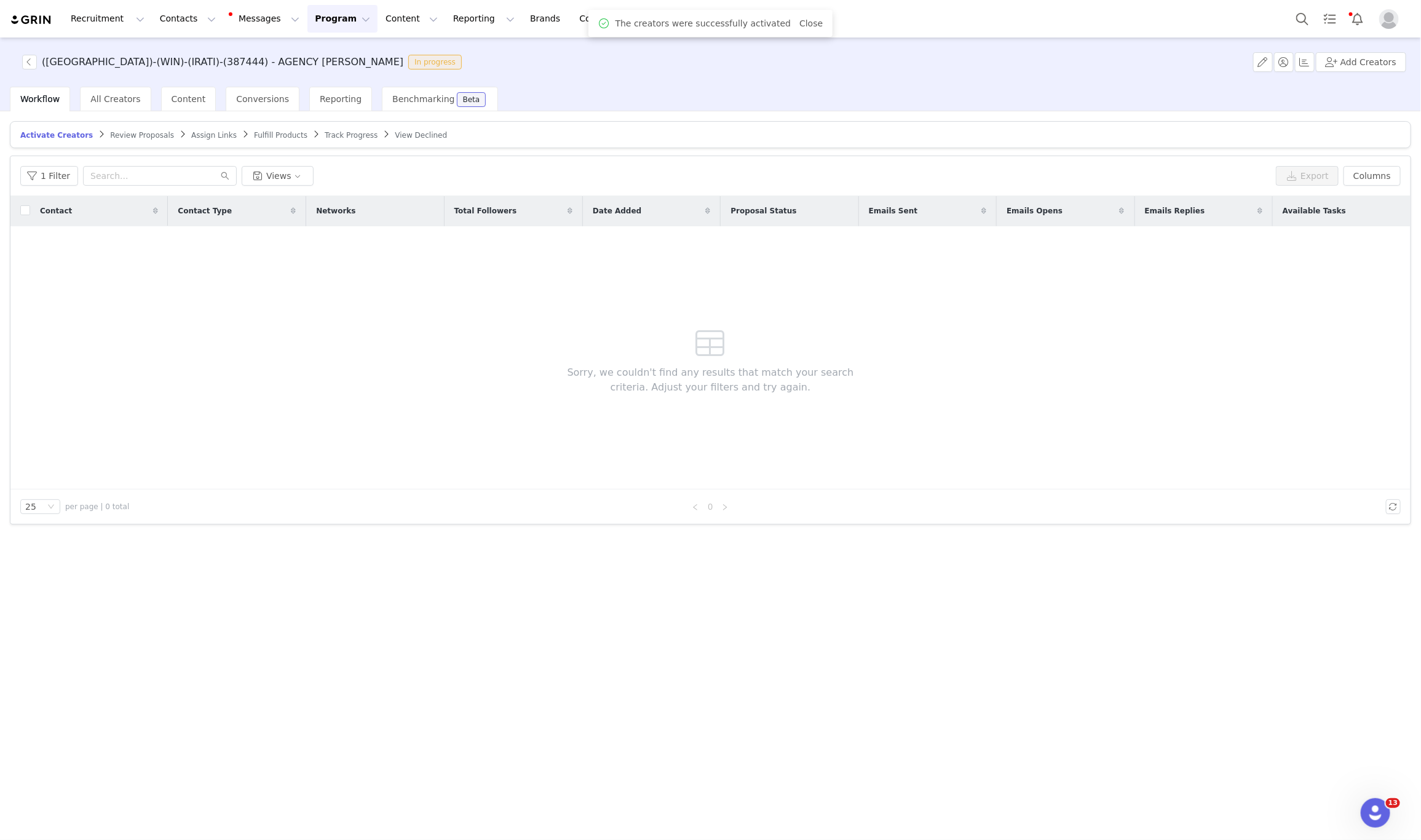
click at [192, 137] on span "Assign Links" at bounding box center [214, 135] width 45 height 9
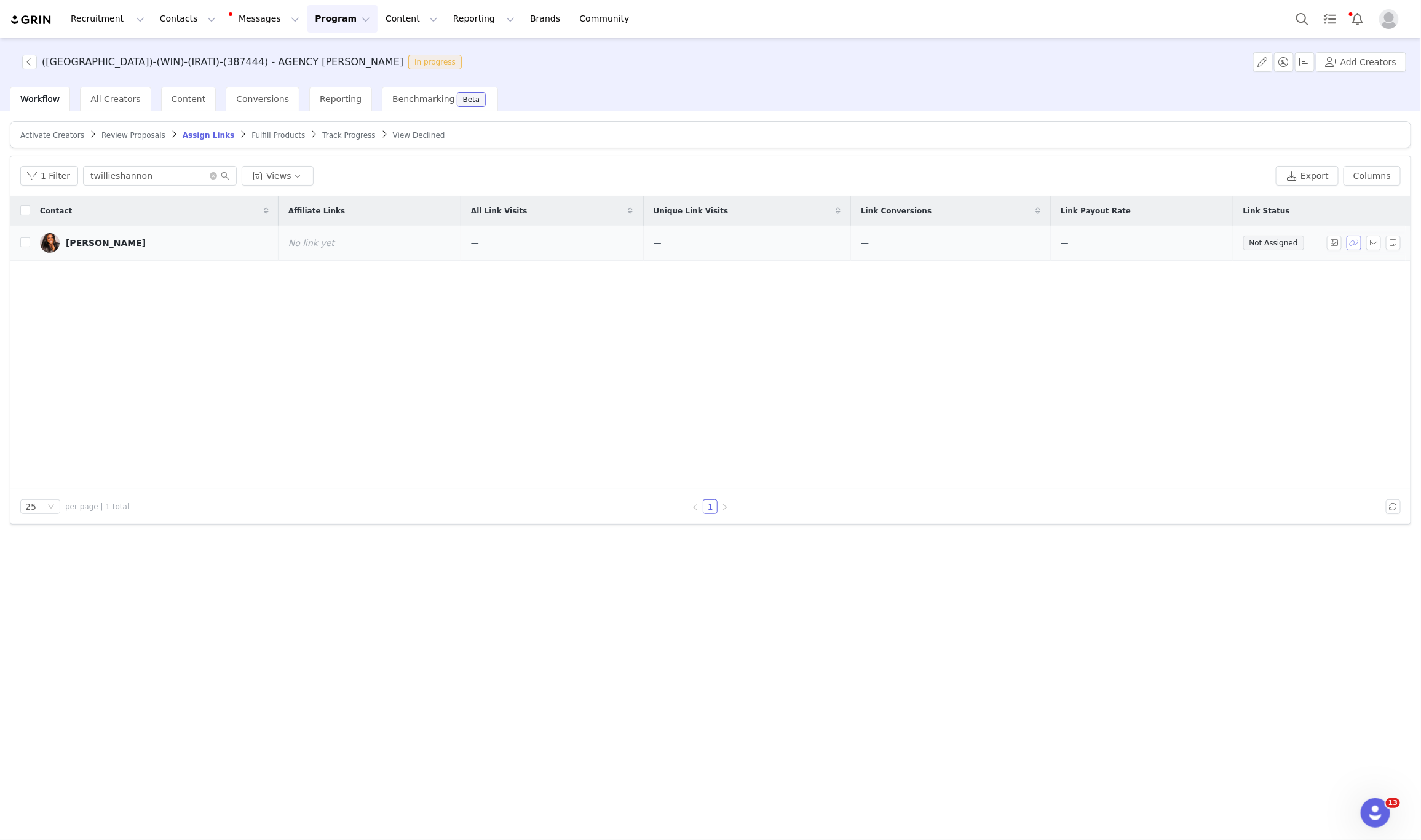
click at [1353, 243] on button "button" at bounding box center [1354, 243] width 14 height 14
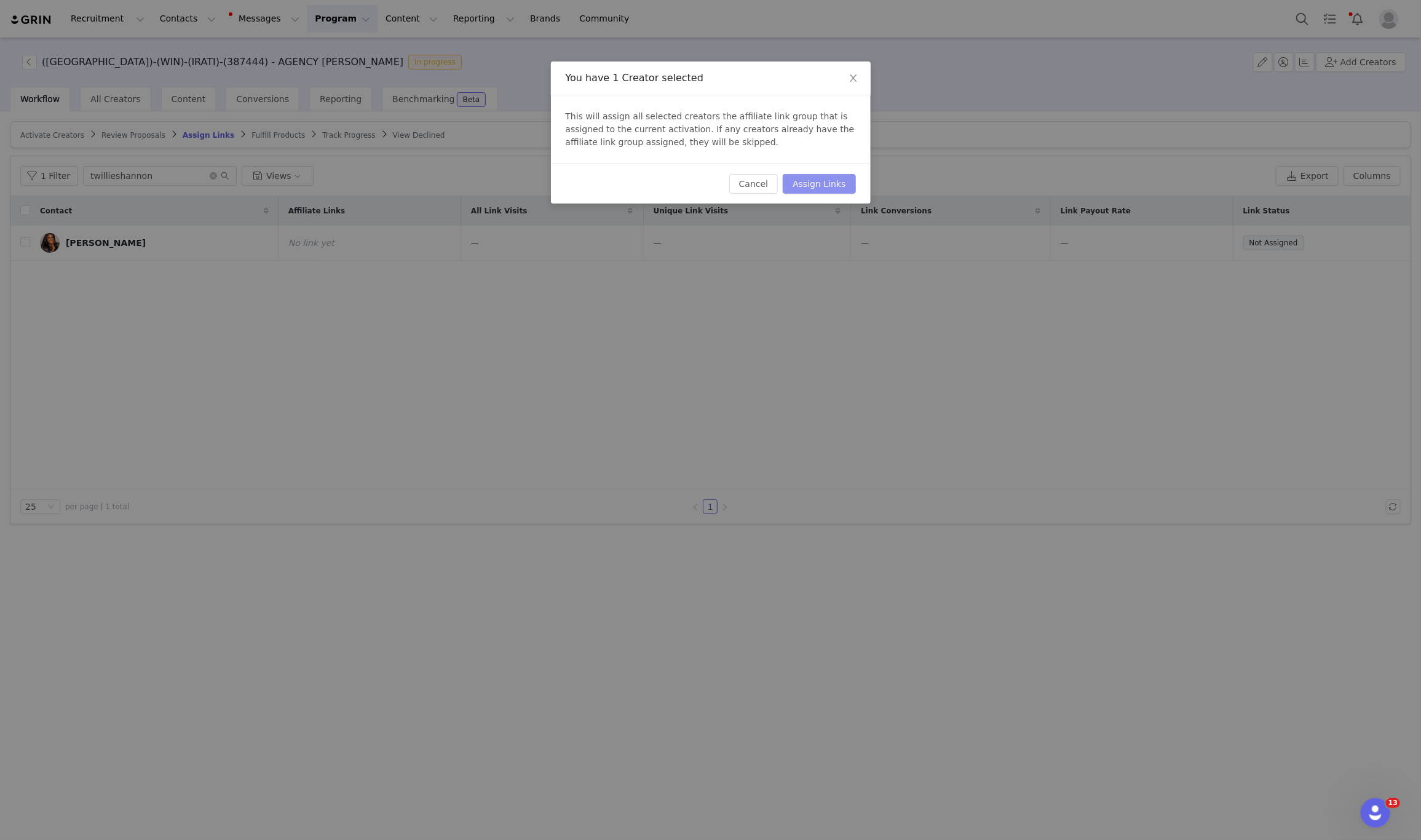
click at [808, 184] on button "Assign Links" at bounding box center [819, 184] width 73 height 20
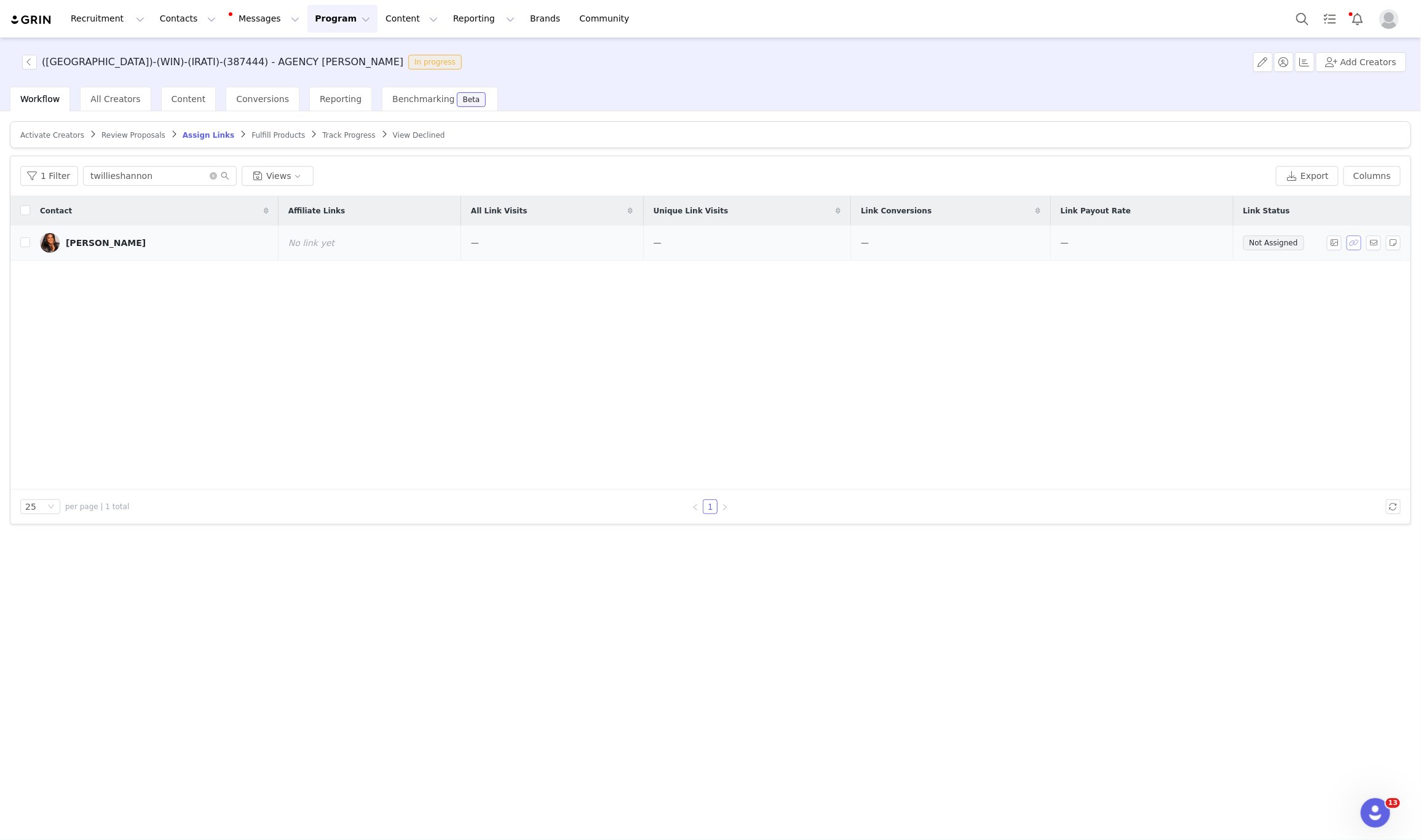
click at [1353, 241] on button "button" at bounding box center [1354, 243] width 14 height 14
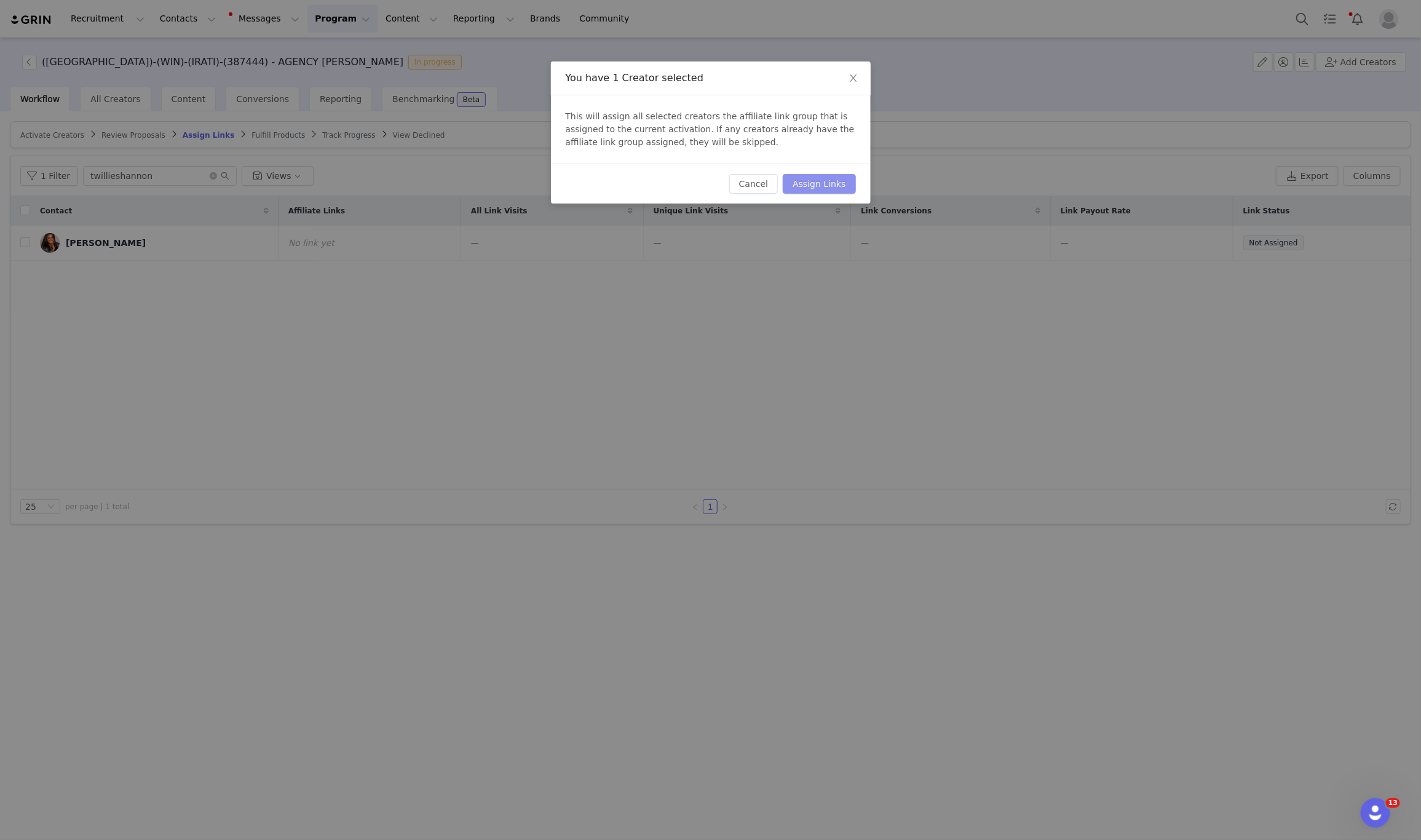
click at [848, 188] on button "Assign Links" at bounding box center [819, 184] width 73 height 20
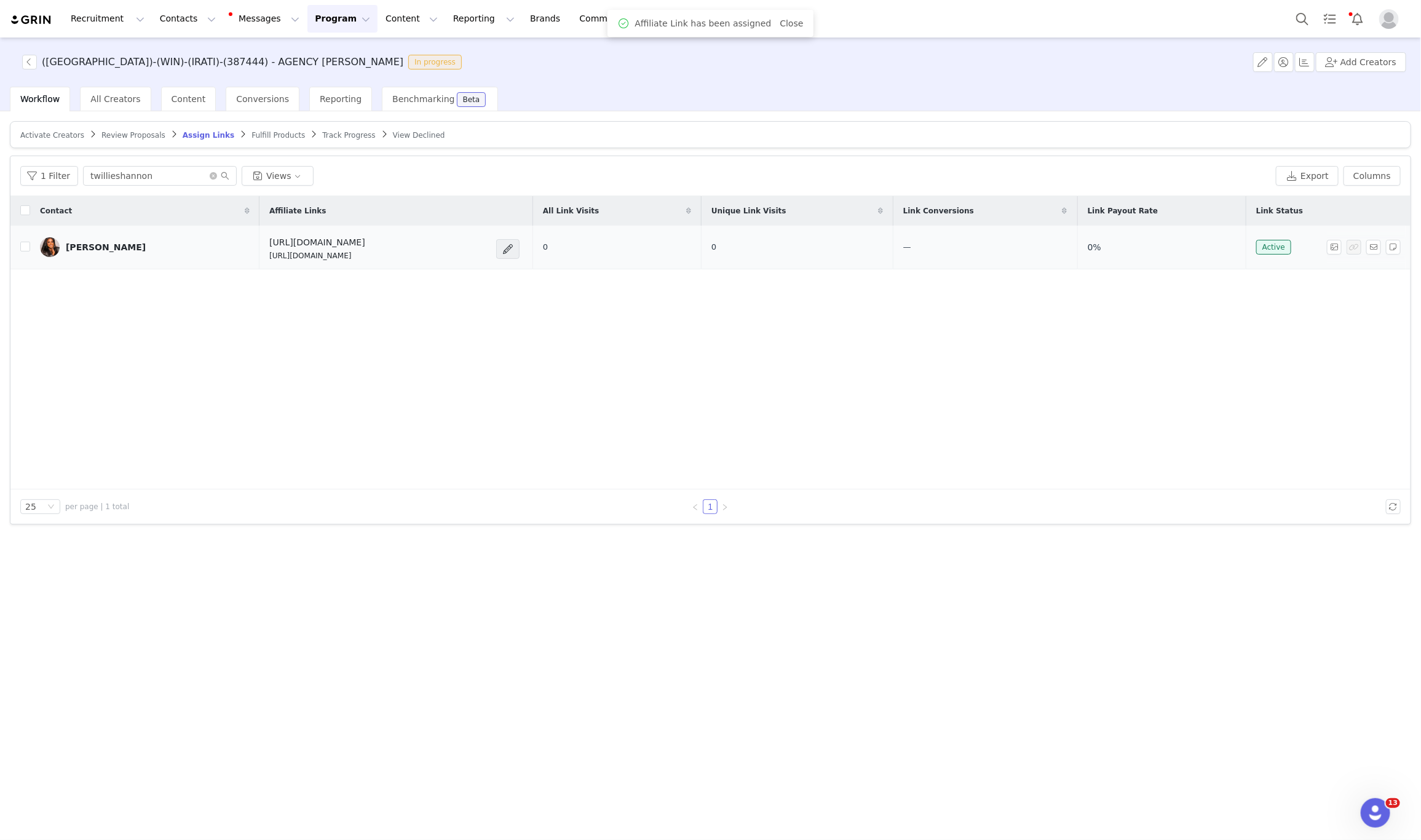
click at [283, 251] on p "https://glnk.io/qv804/feverxtwillieshannon" at bounding box center [318, 256] width 96 height 11
click at [285, 256] on p "https://glnk.io/qv804/feverxtwillieshannon" at bounding box center [318, 256] width 96 height 11
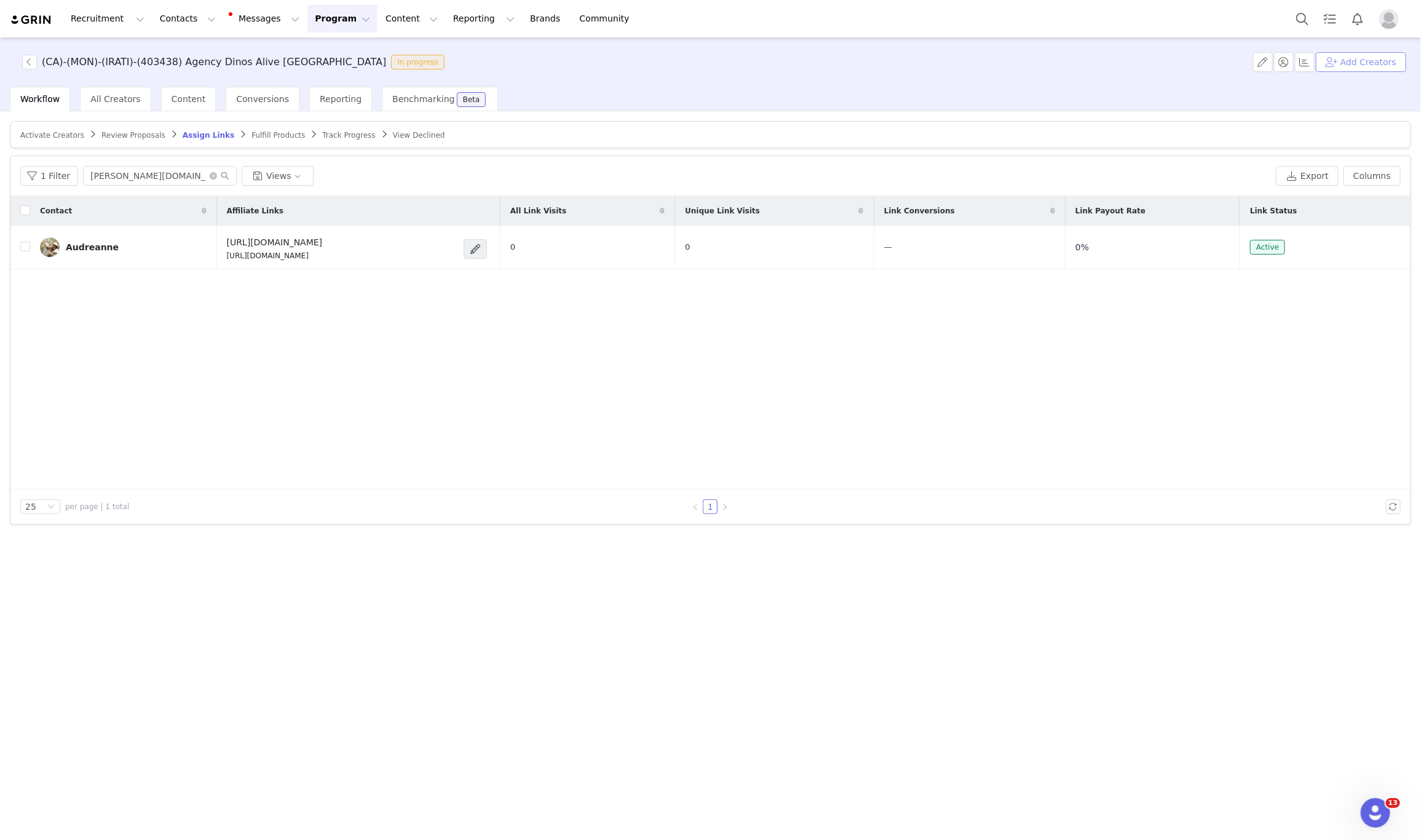
click at [1339, 52] on button "Add Creators" at bounding box center [1361, 62] width 90 height 20
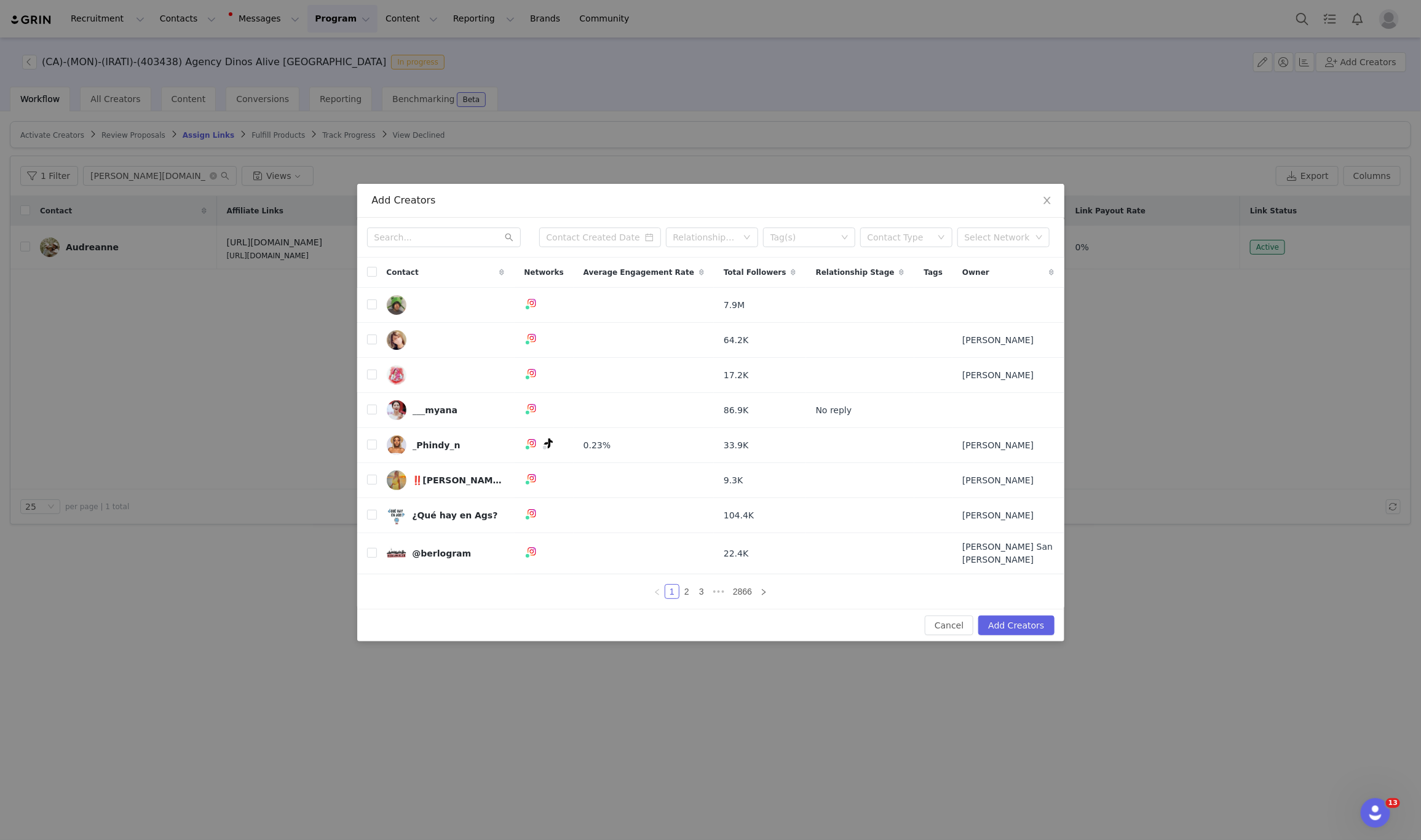
click at [415, 225] on div "Relationship Stage Tag(s) Contact Type Select Network" at bounding box center [711, 238] width 707 height 40
click at [421, 247] on input "text" at bounding box center [444, 237] width 154 height 20
paste input "marilouocteau"
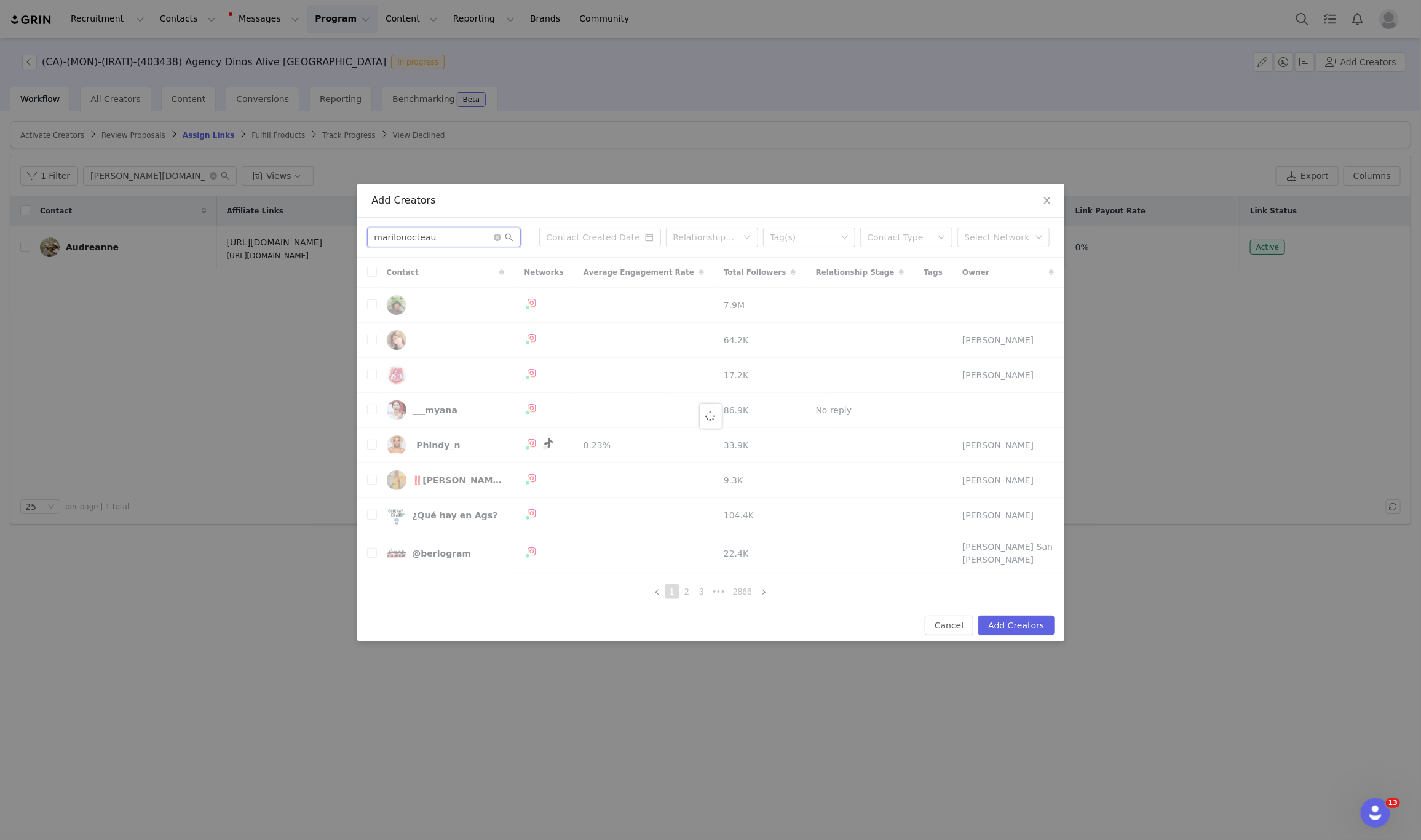
type input "marilouocteau"
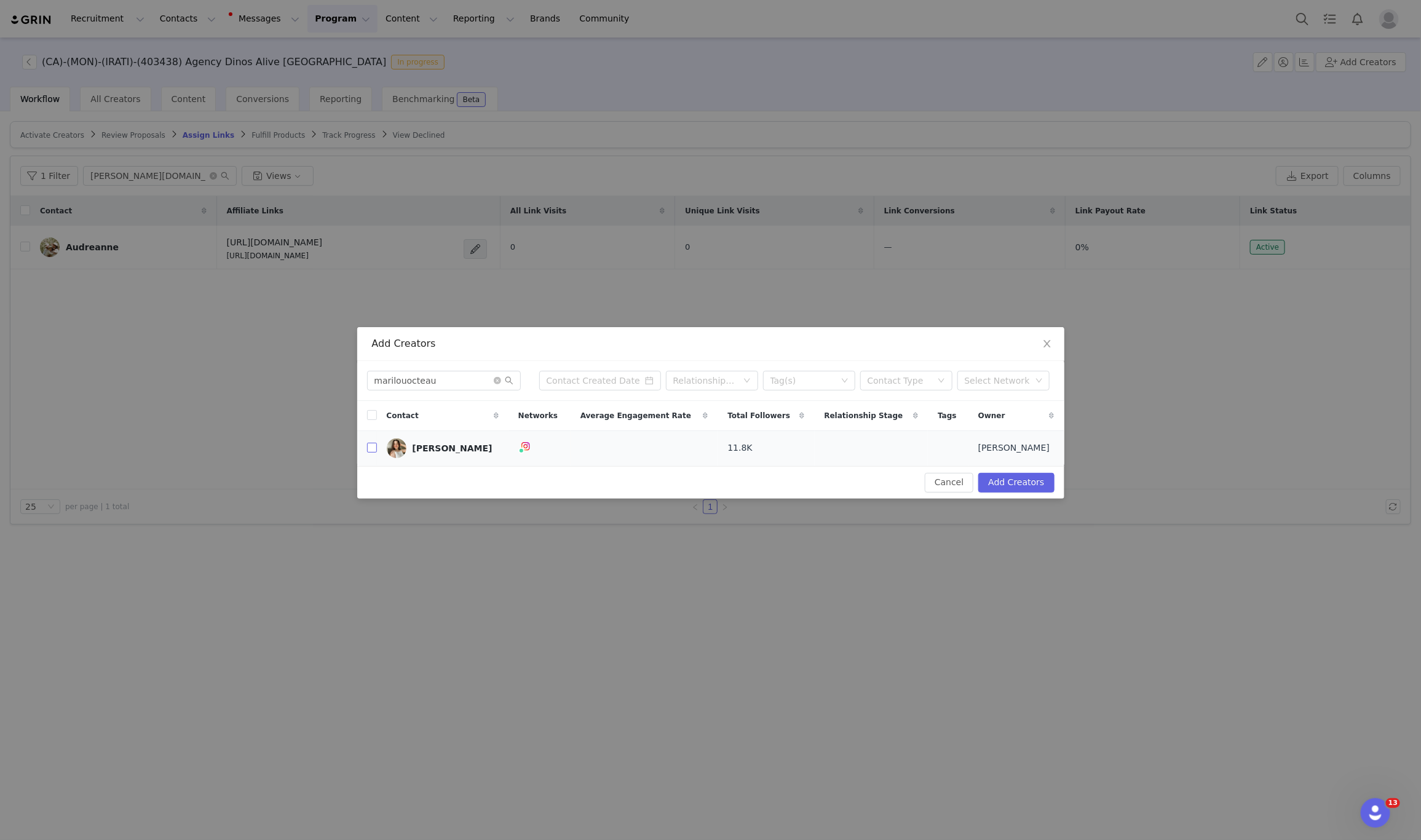
click at [375, 445] on input "checkbox" at bounding box center [372, 447] width 10 height 10
checkbox input "true"
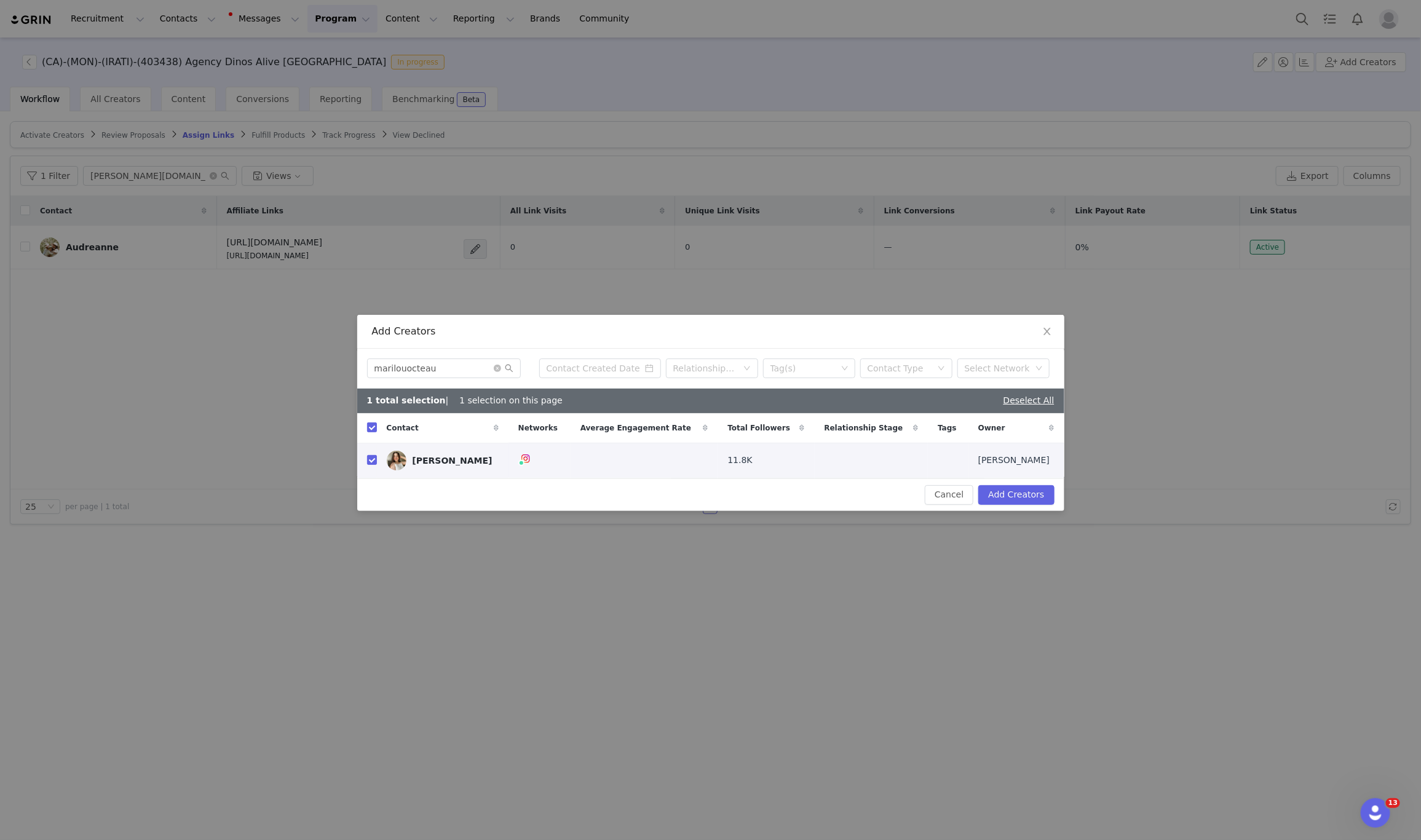
click at [1030, 483] on div "Cancel Add Creators" at bounding box center [711, 494] width 707 height 32
click at [1030, 484] on div "Cancel Add Creators" at bounding box center [711, 494] width 707 height 32
click at [1030, 497] on button "Add Creators" at bounding box center [1016, 495] width 76 height 20
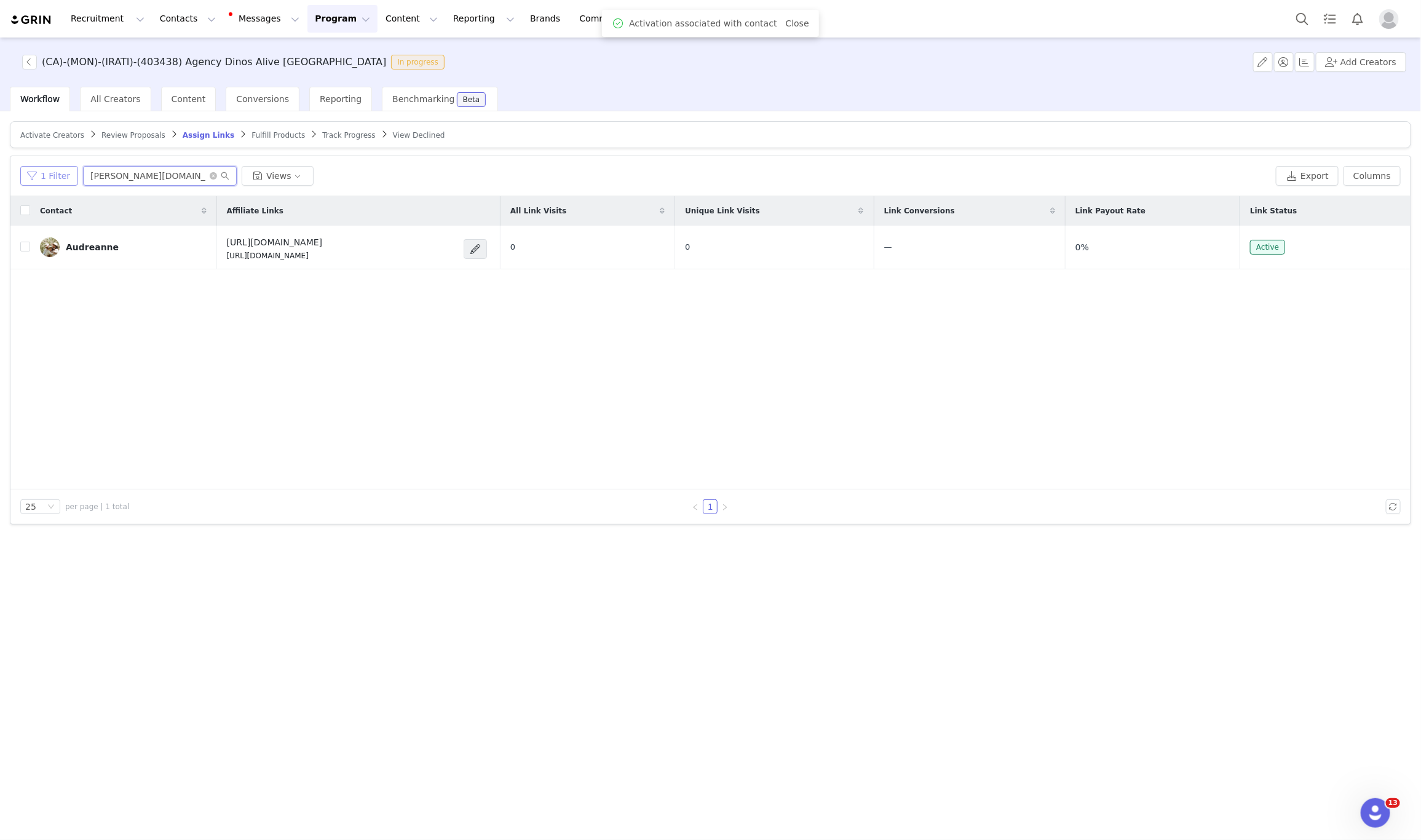
drag, startPoint x: 137, startPoint y: 168, endPoint x: 38, endPoint y: 172, distance: 99.1
click at [38, 172] on div "1 Filter audre.bf Views" at bounding box center [646, 176] width 1251 height 20
paste input "marilouocteau"
type input "marilouocteau"
click at [38, 131] on span "Activate Creators" at bounding box center [52, 135] width 64 height 9
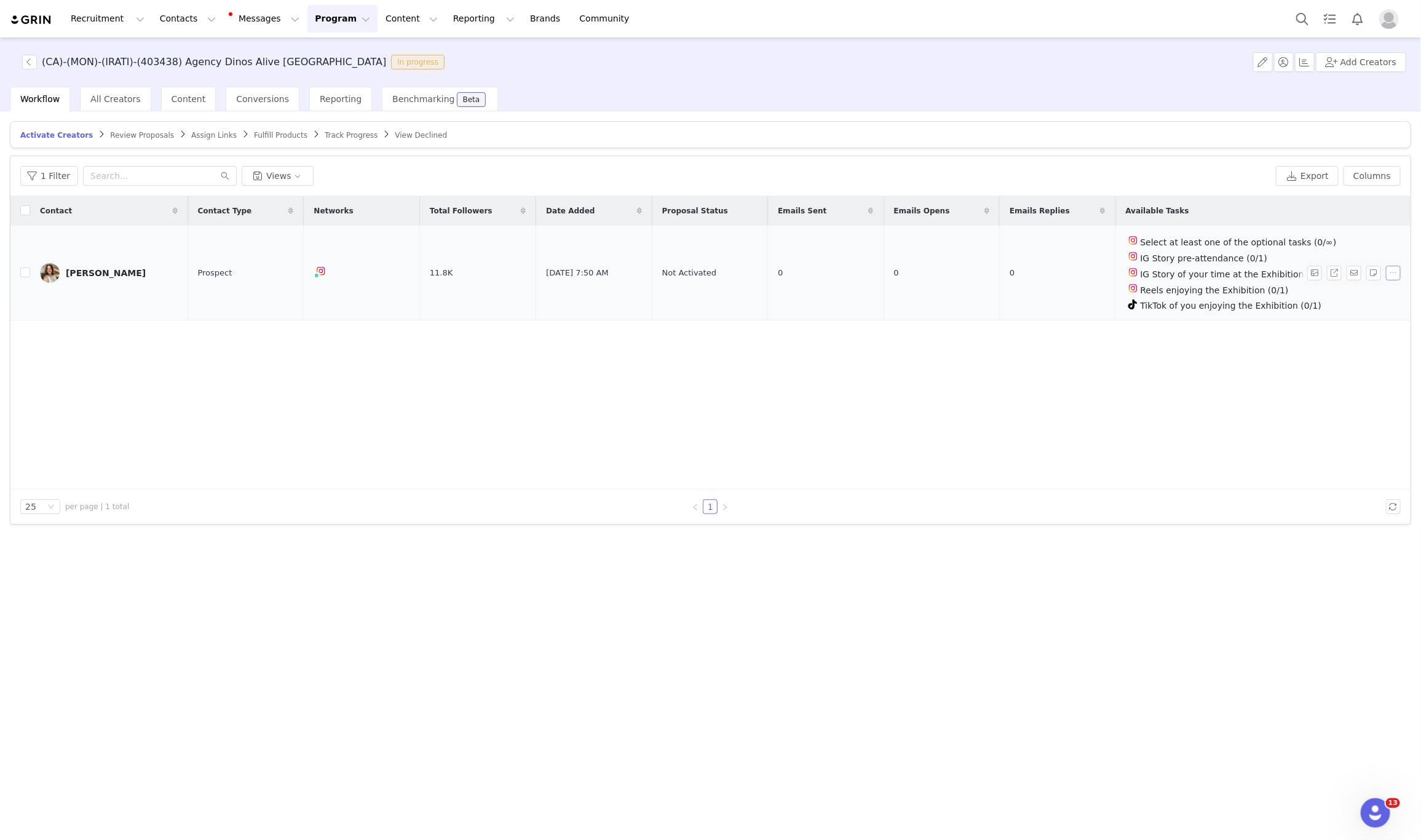
click at [1395, 274] on button "button" at bounding box center [1393, 272] width 14 height 14
click at [1337, 294] on span "Activate Creators" at bounding box center [1365, 296] width 74 height 14
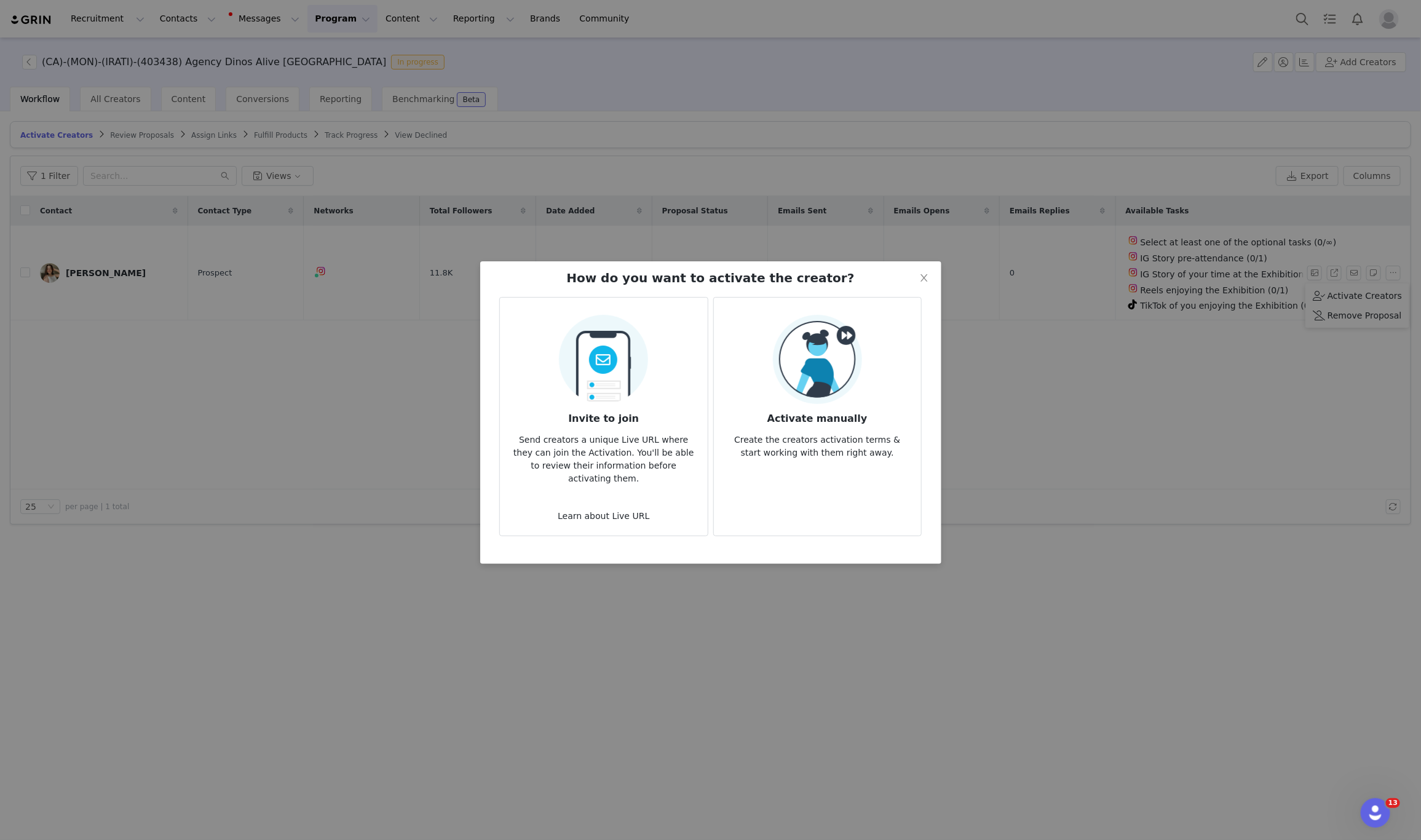
click at [834, 389] on img at bounding box center [817, 360] width 89 height 89
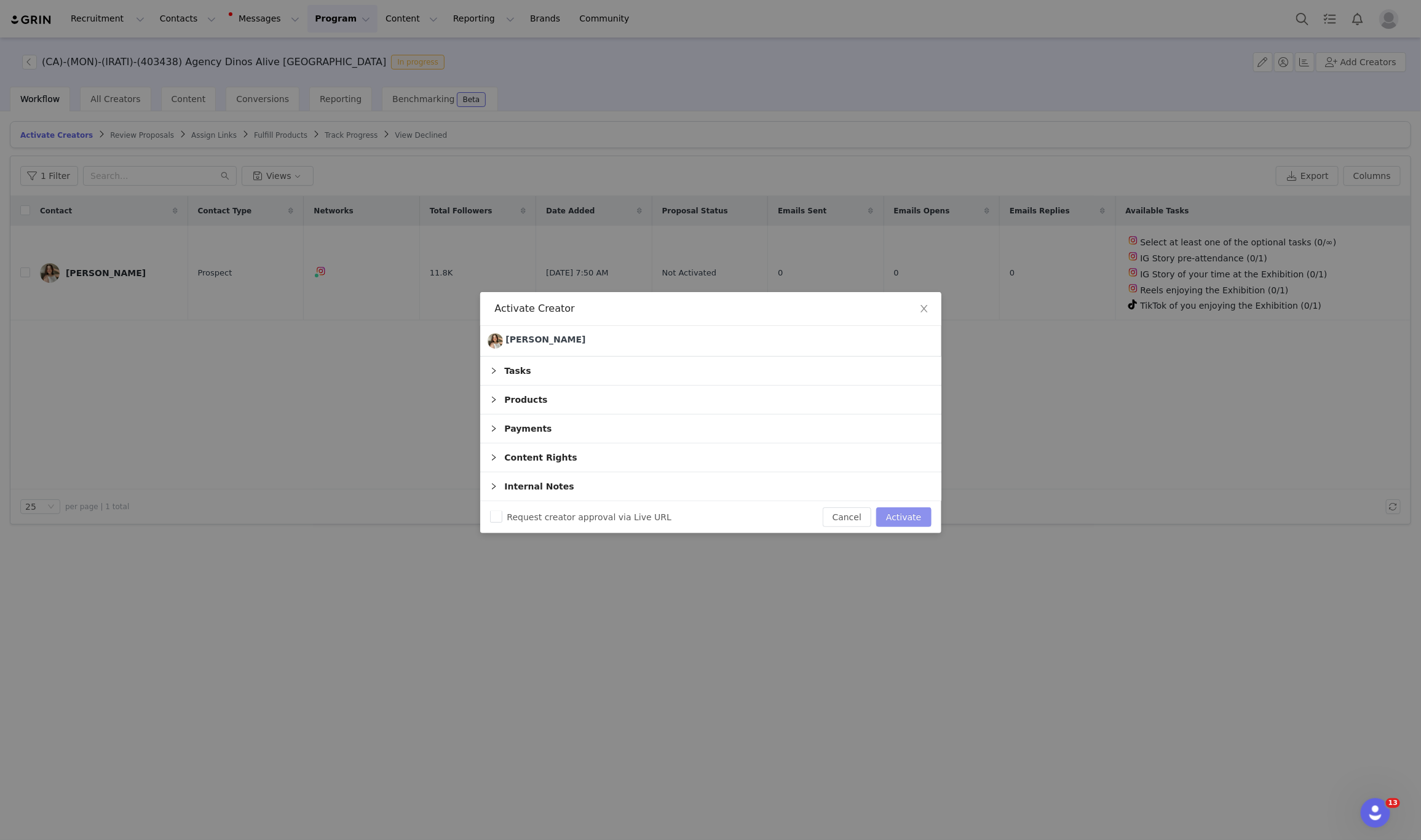
click at [902, 511] on button "Activate" at bounding box center [904, 517] width 55 height 20
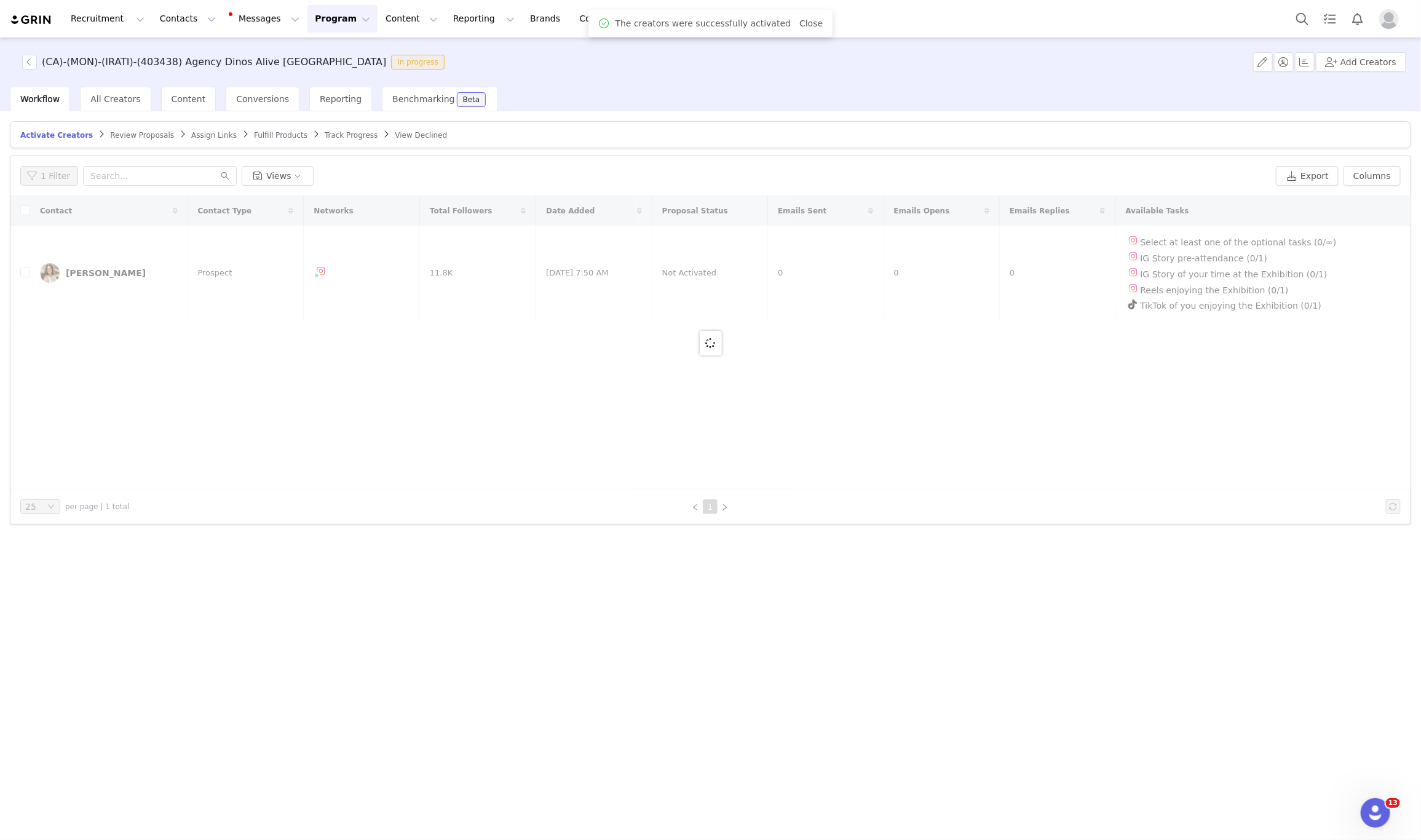
click at [191, 133] on span "Assign Links" at bounding box center [214, 135] width 45 height 9
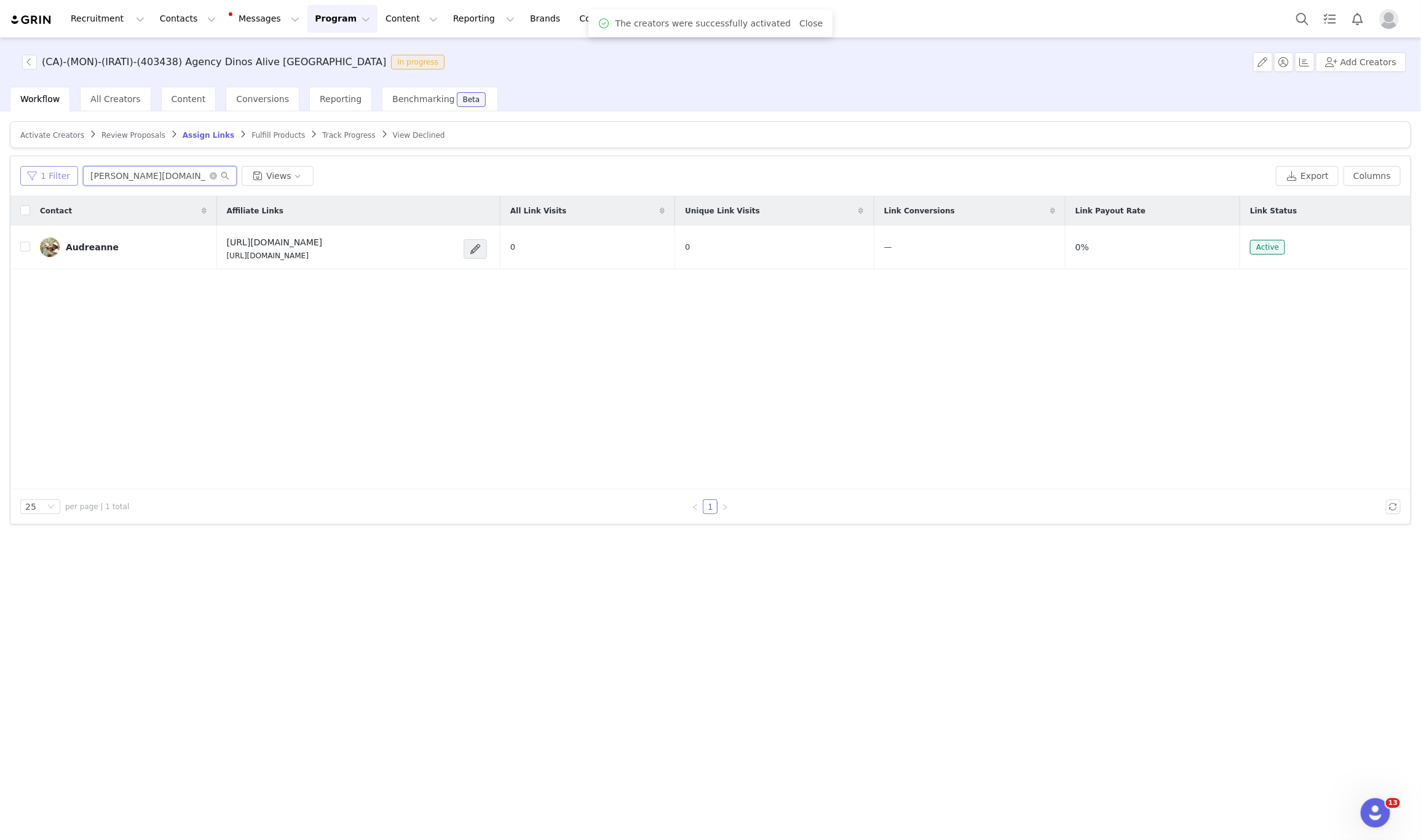
paste input "marilouocteau"
drag, startPoint x: 168, startPoint y: 196, endPoint x: 30, endPoint y: 174, distance: 139.7
click at [30, 174] on div "1 Filter audre.bf Views" at bounding box center [646, 176] width 1251 height 20
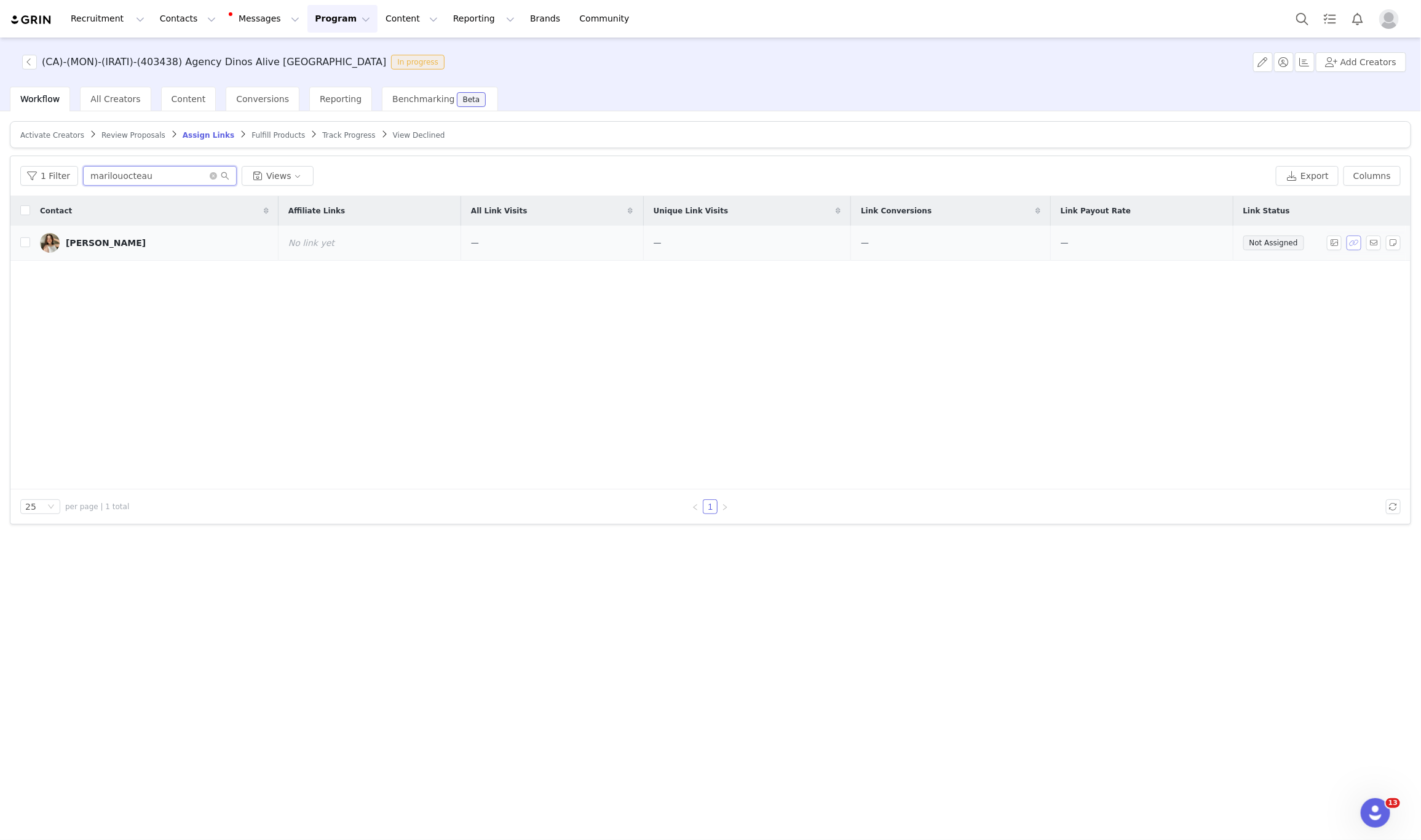
type input "marilouocteau"
click at [1350, 246] on button "button" at bounding box center [1354, 243] width 14 height 14
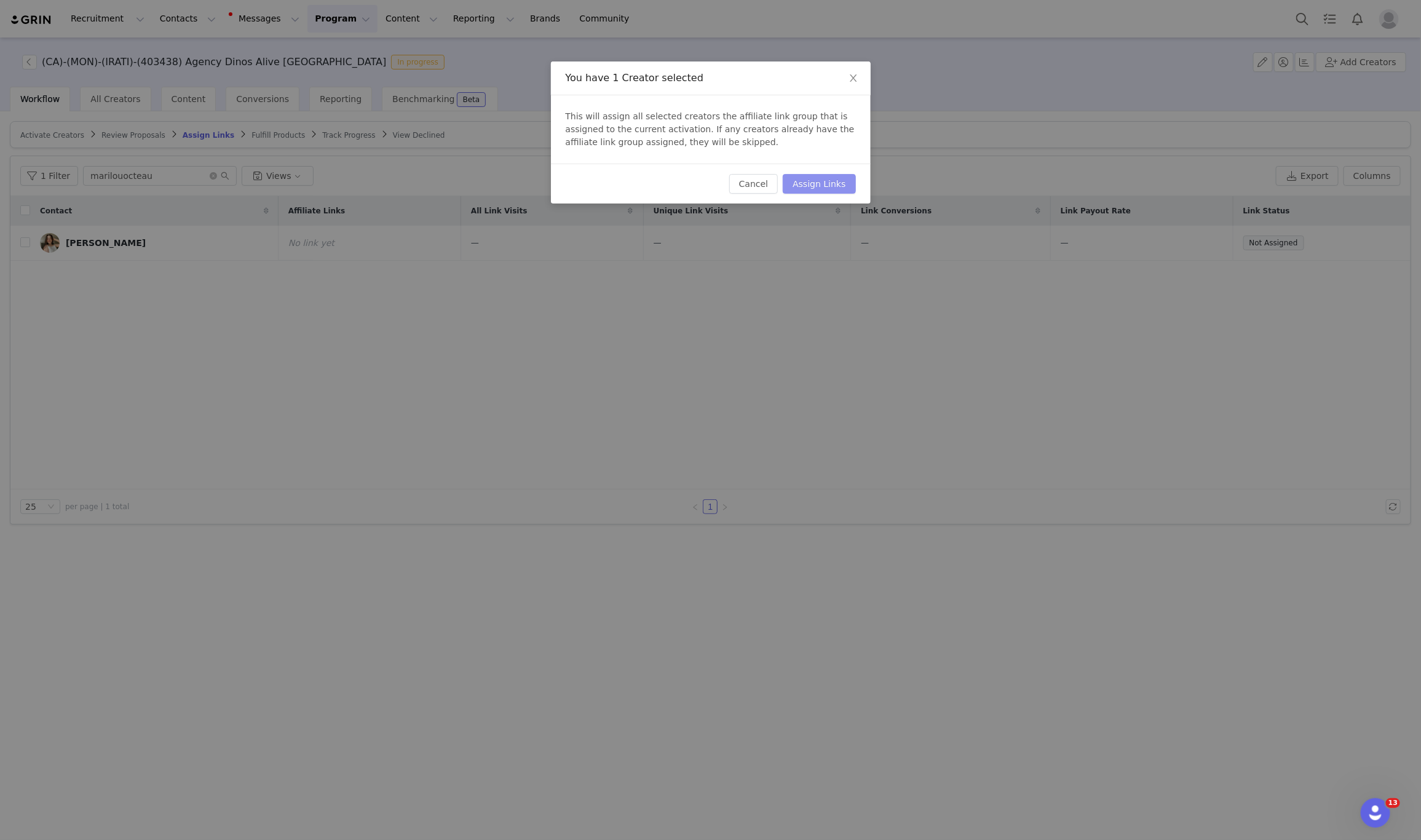
click at [837, 192] on button "Assign Links" at bounding box center [819, 184] width 73 height 20
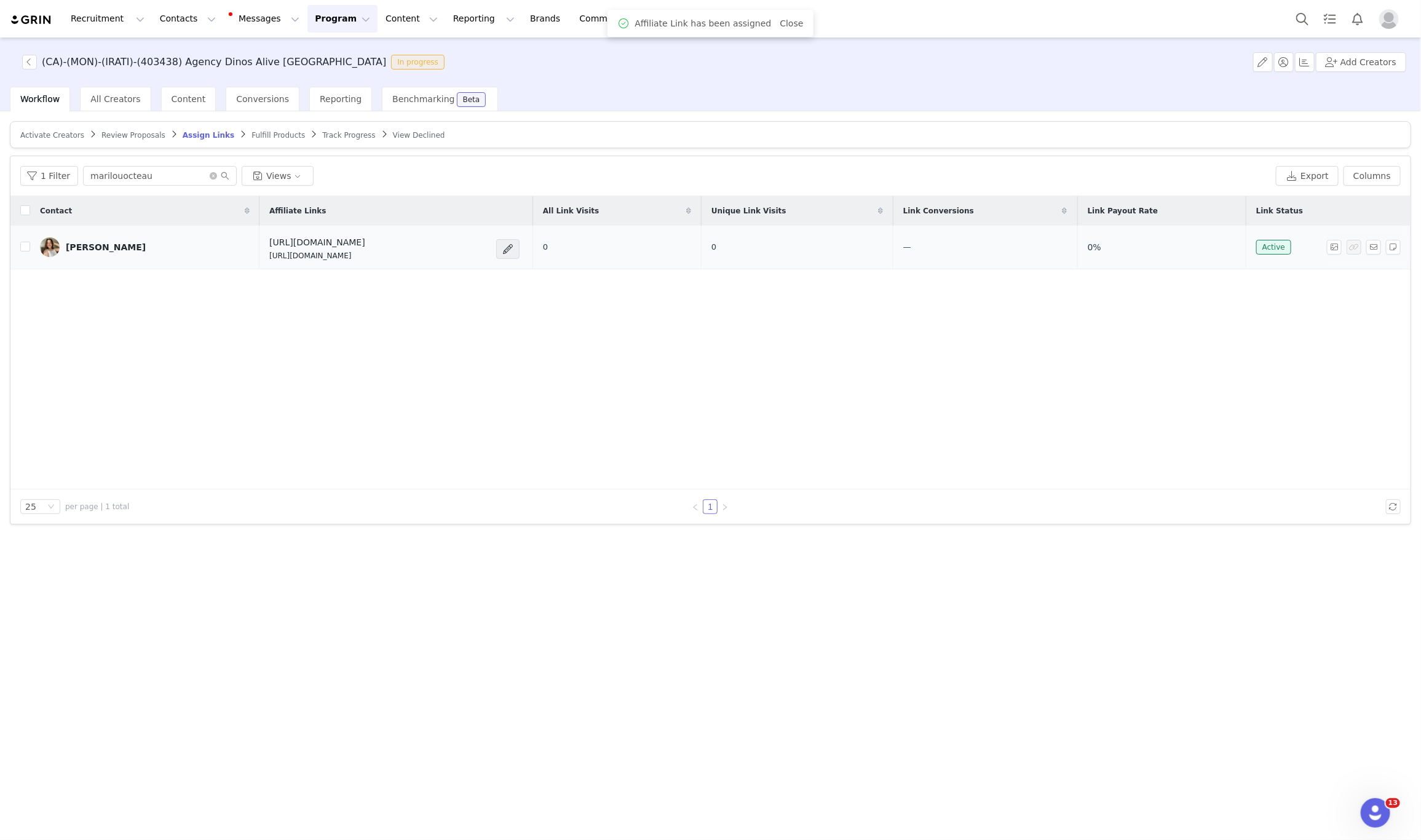
click at [289, 254] on p "https://glnk.io/1q8mq/dinosxmarilouocteau" at bounding box center [318, 256] width 96 height 11
copy div "https://glnk.io/1q8mq/dinosxmarilouocteau"
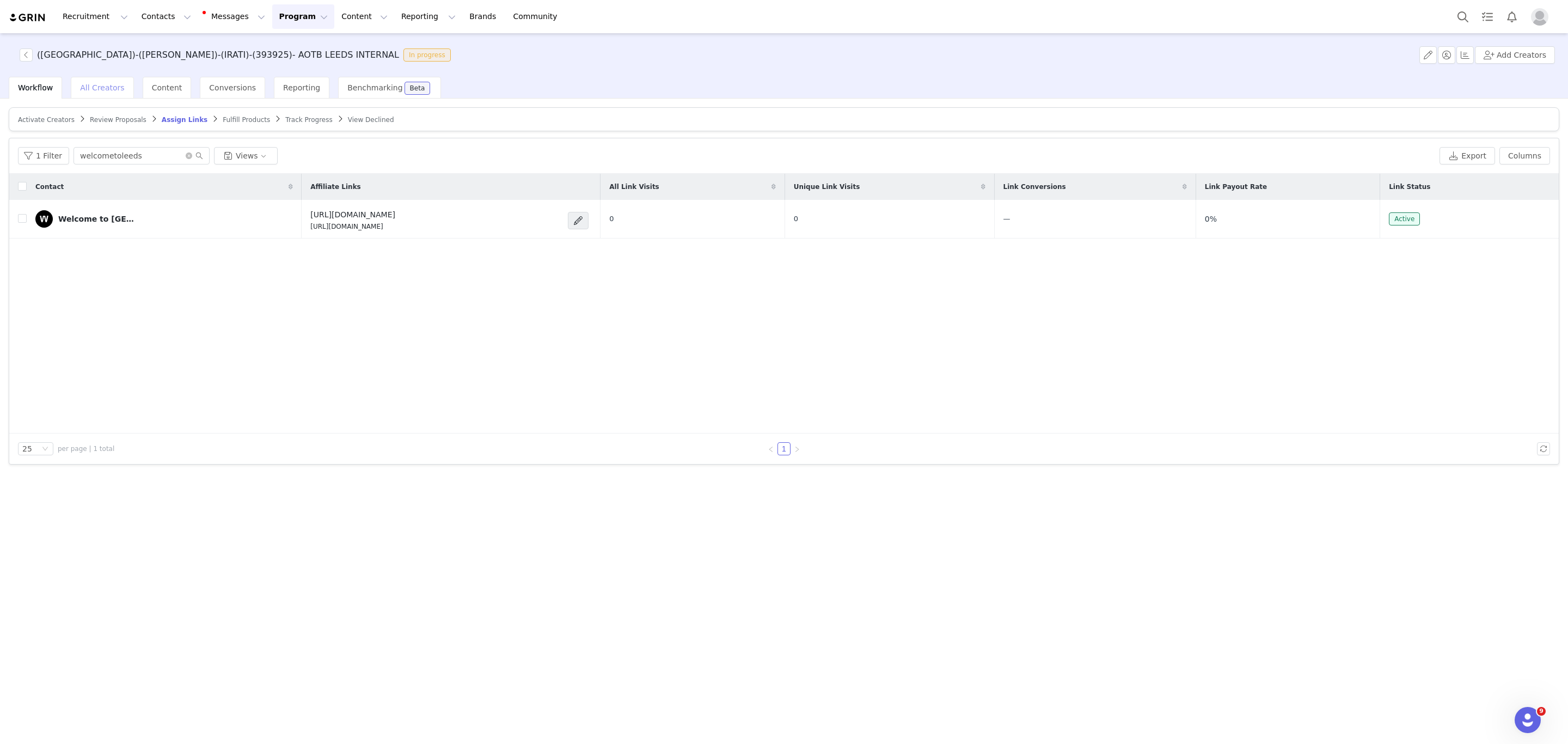
click at [107, 87] on span "All Creators" at bounding box center [102, 88] width 44 height 9
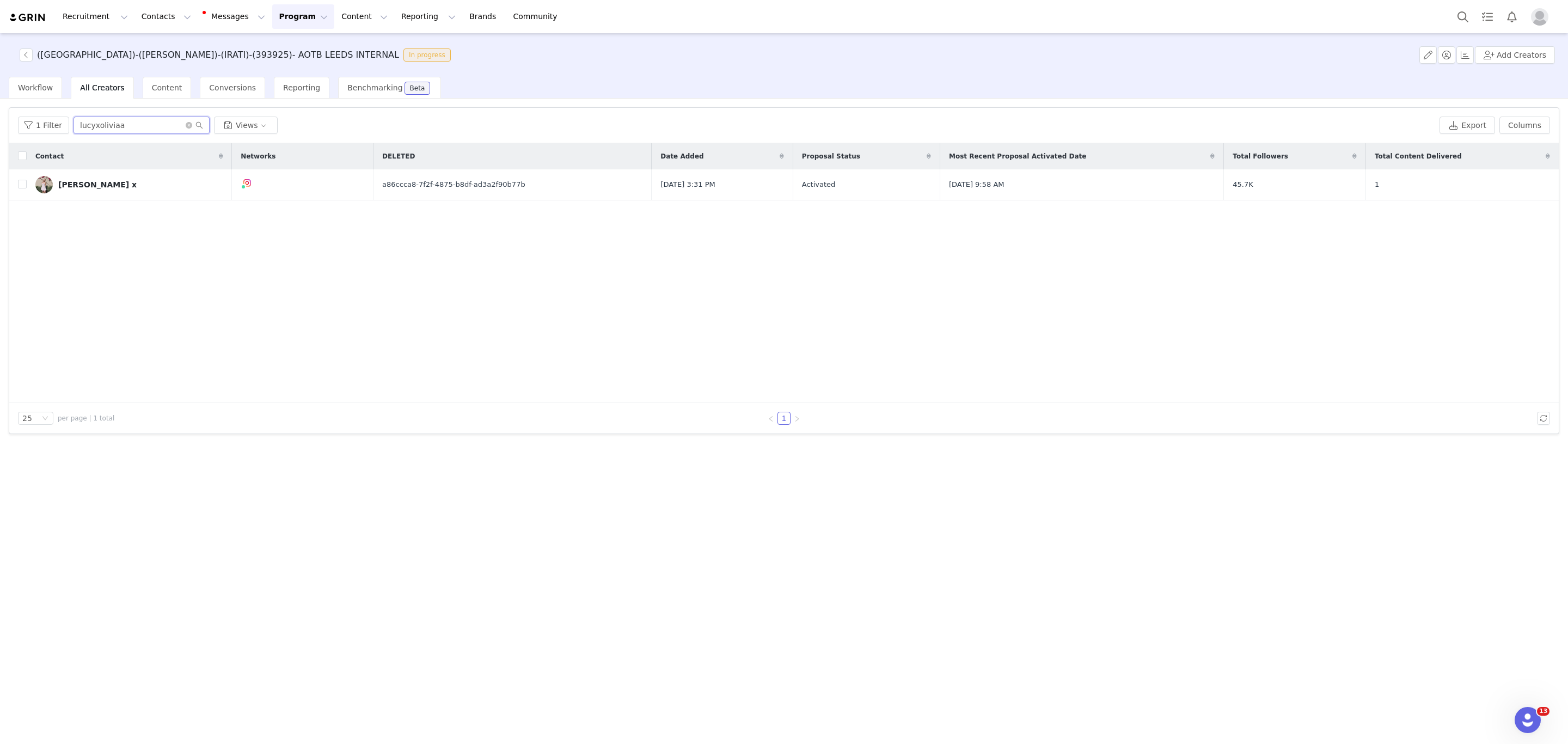
paste input "rani_xox"
drag, startPoint x: 144, startPoint y: 121, endPoint x: 71, endPoint y: 123, distance: 73.0
click at [74, 123] on input "rani_xox" at bounding box center [142, 125] width 136 height 18
type input "rani_xox"
click at [94, 186] on link "Rani" at bounding box center [99, 184] width 128 height 18
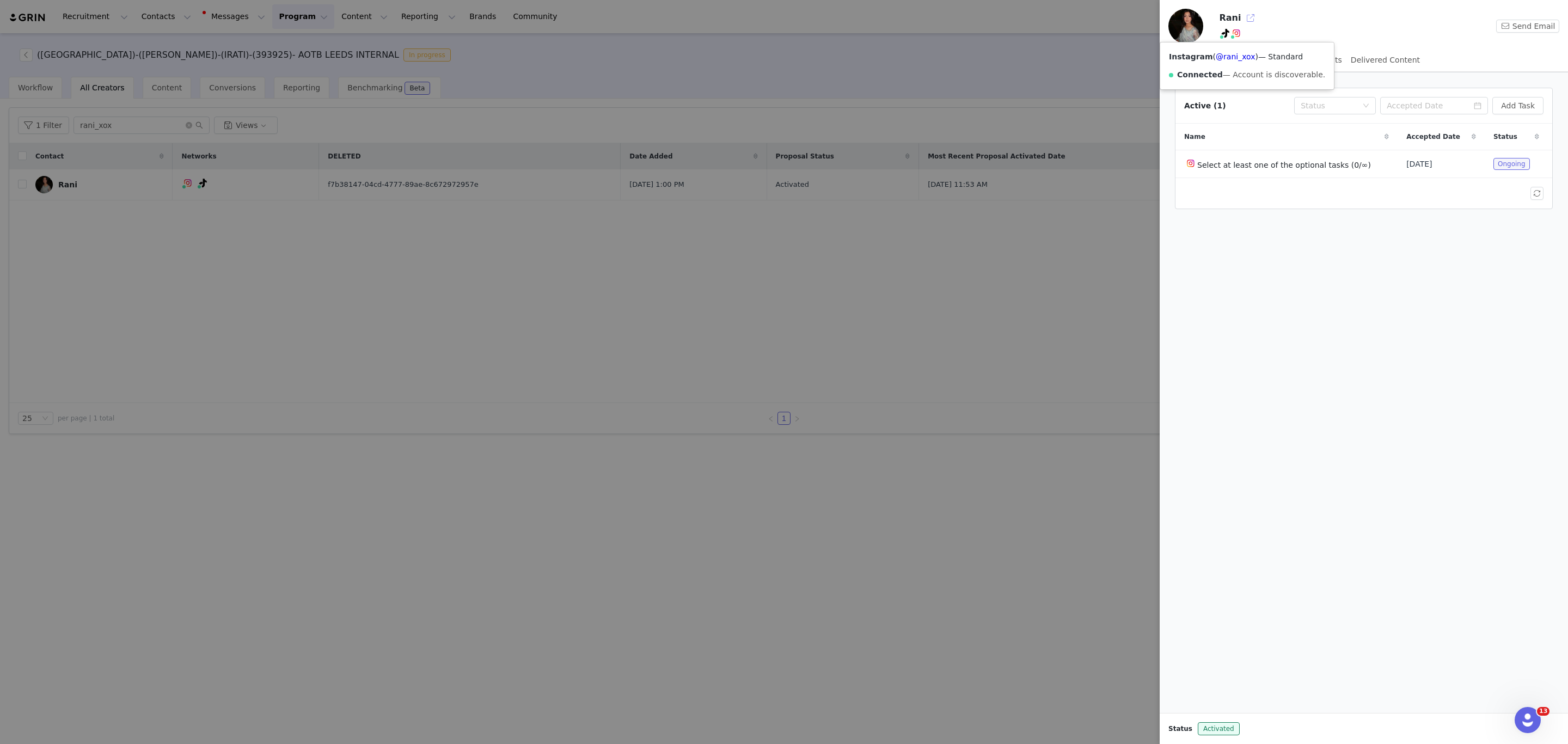
click at [1248, 12] on button "button" at bounding box center [1250, 18] width 18 height 18
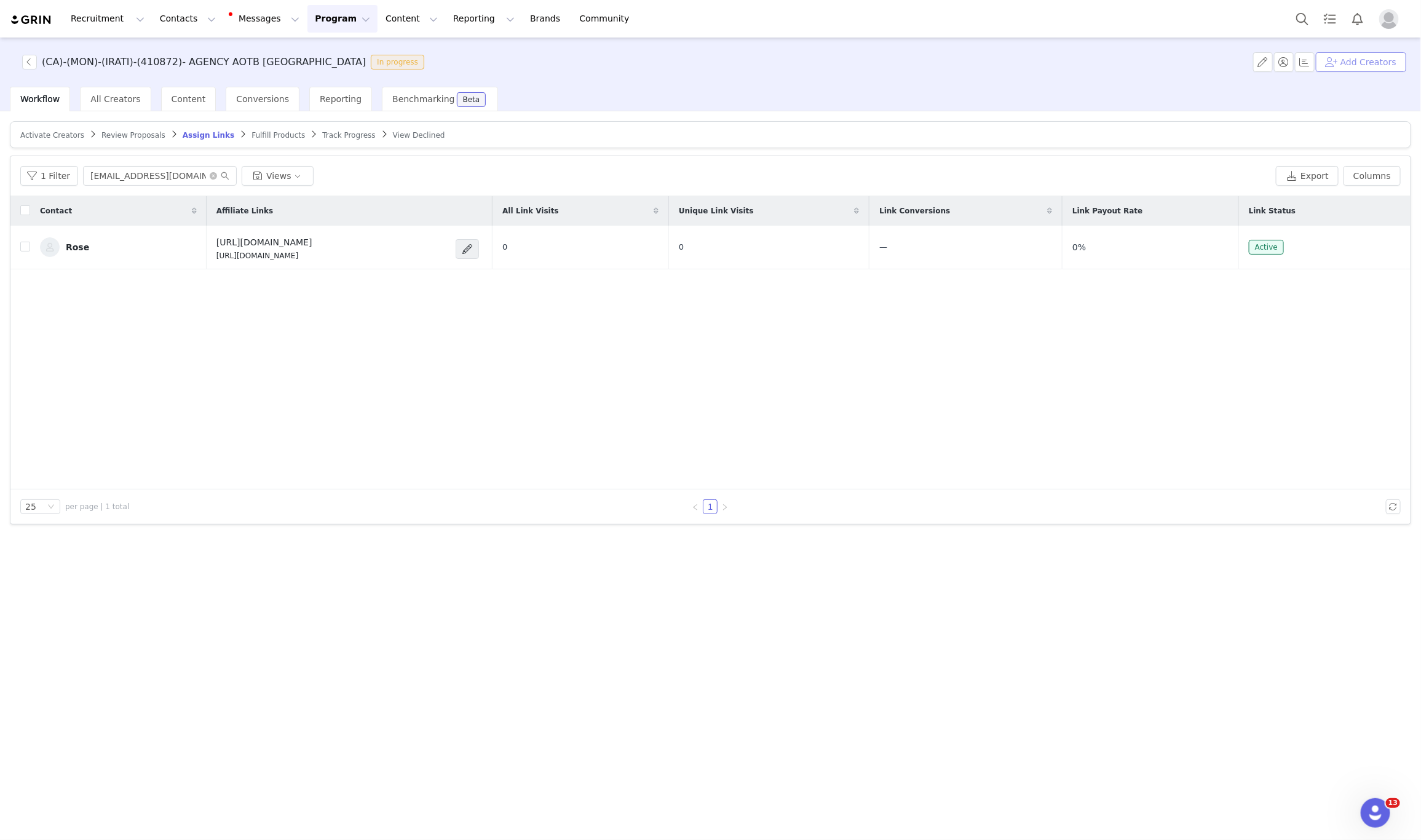
click at [1385, 65] on button "Add Creators" at bounding box center [1361, 62] width 90 height 20
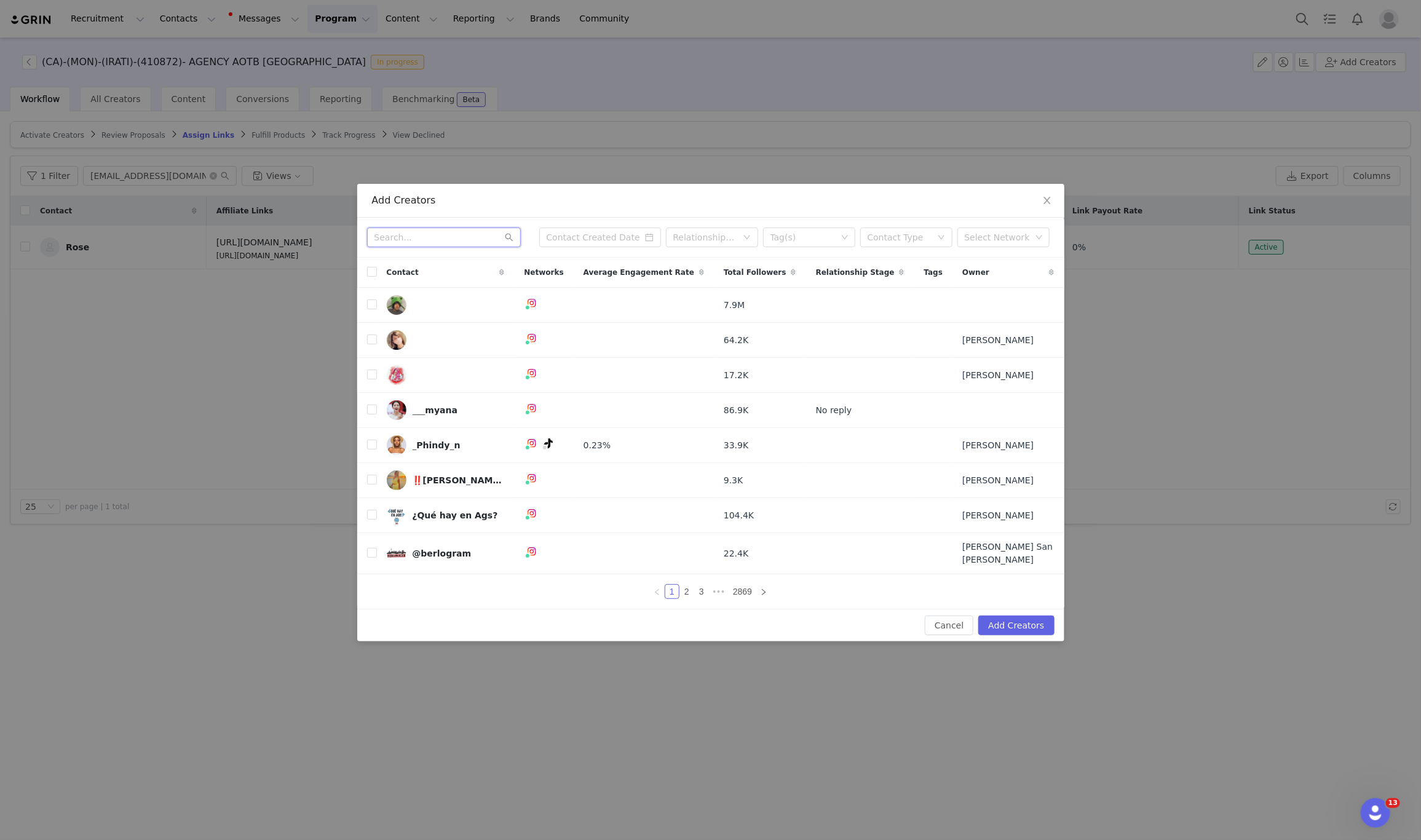
click at [467, 247] on input "text" at bounding box center [444, 237] width 154 height 20
paste input "daitana.[PERSON_NAME]"
type input "daitana.[PERSON_NAME]"
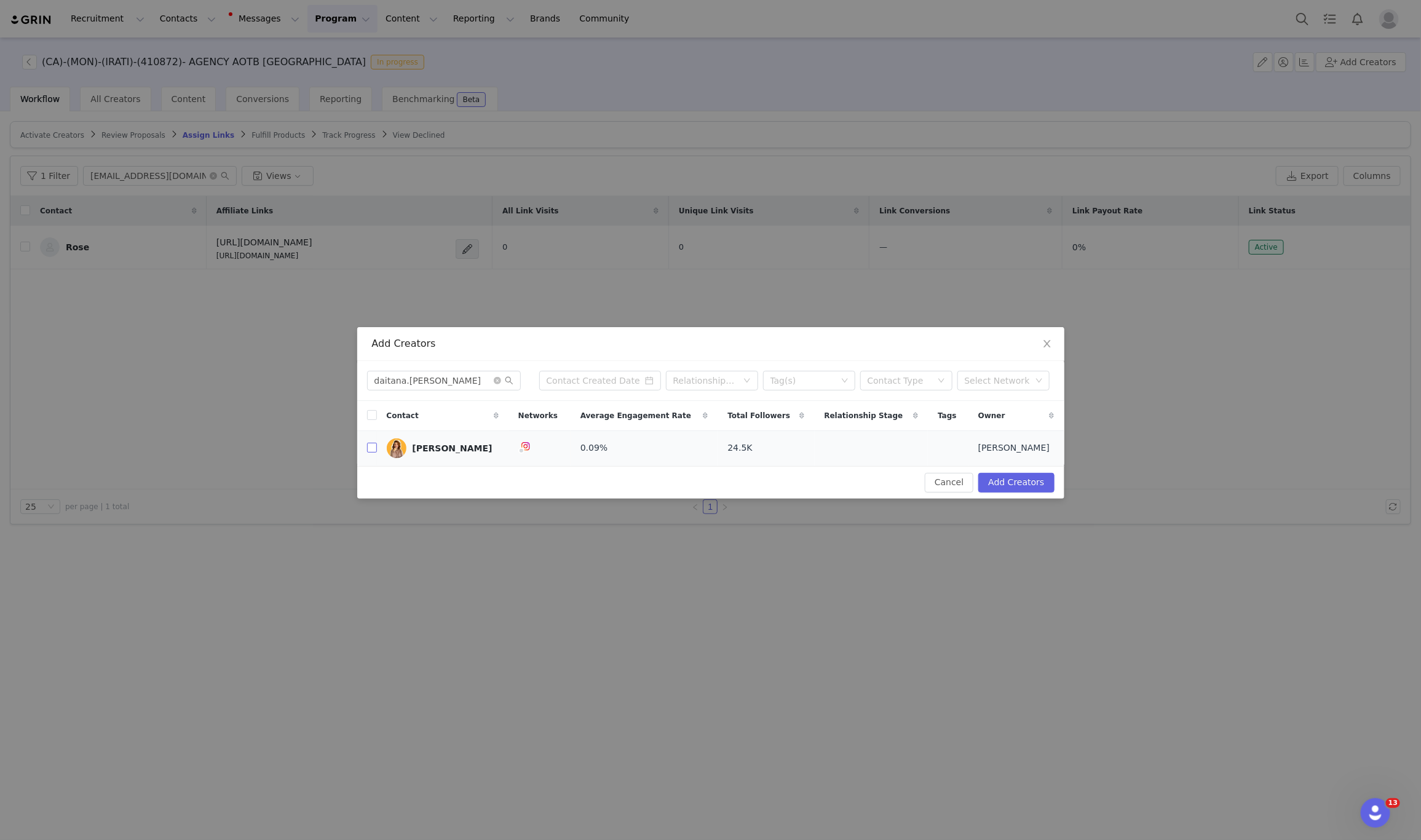
click at [370, 452] on input "checkbox" at bounding box center [372, 447] width 10 height 10
checkbox input "true"
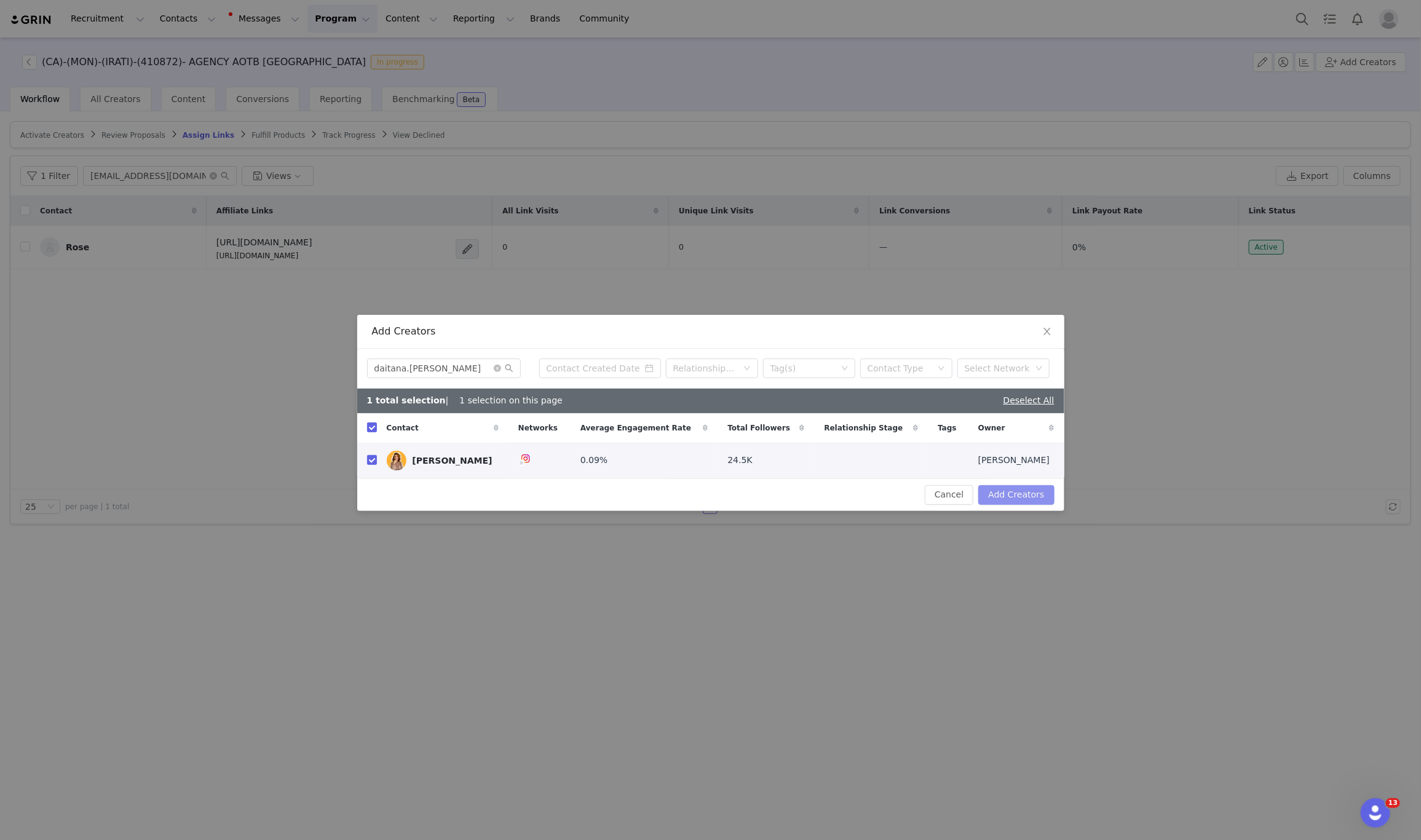
click at [1011, 492] on button "Add Creators" at bounding box center [1016, 495] width 76 height 20
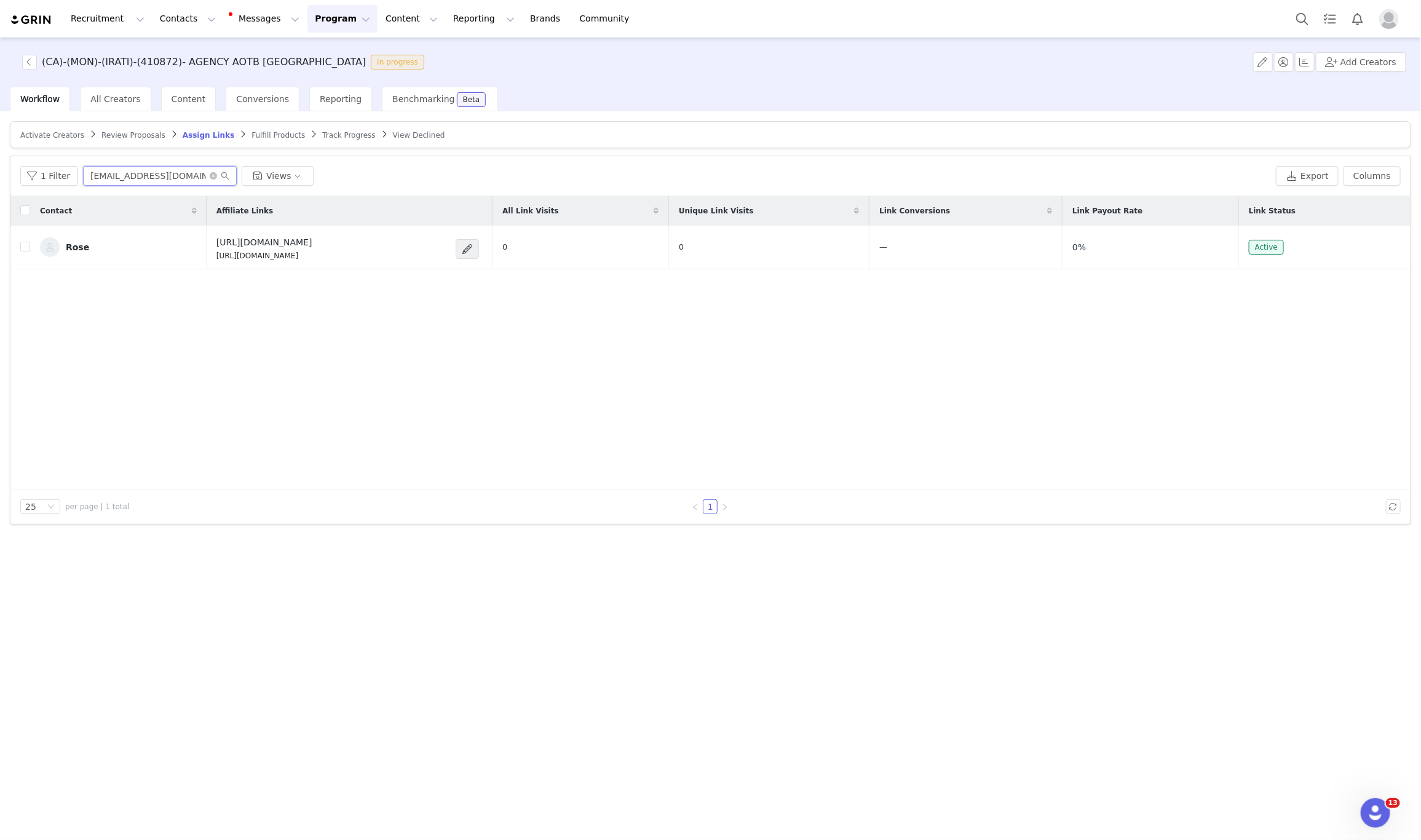
click at [126, 176] on input "roselaverdiere@gmail.com" at bounding box center [160, 176] width 154 height 20
paste input "daitana.aguilar"
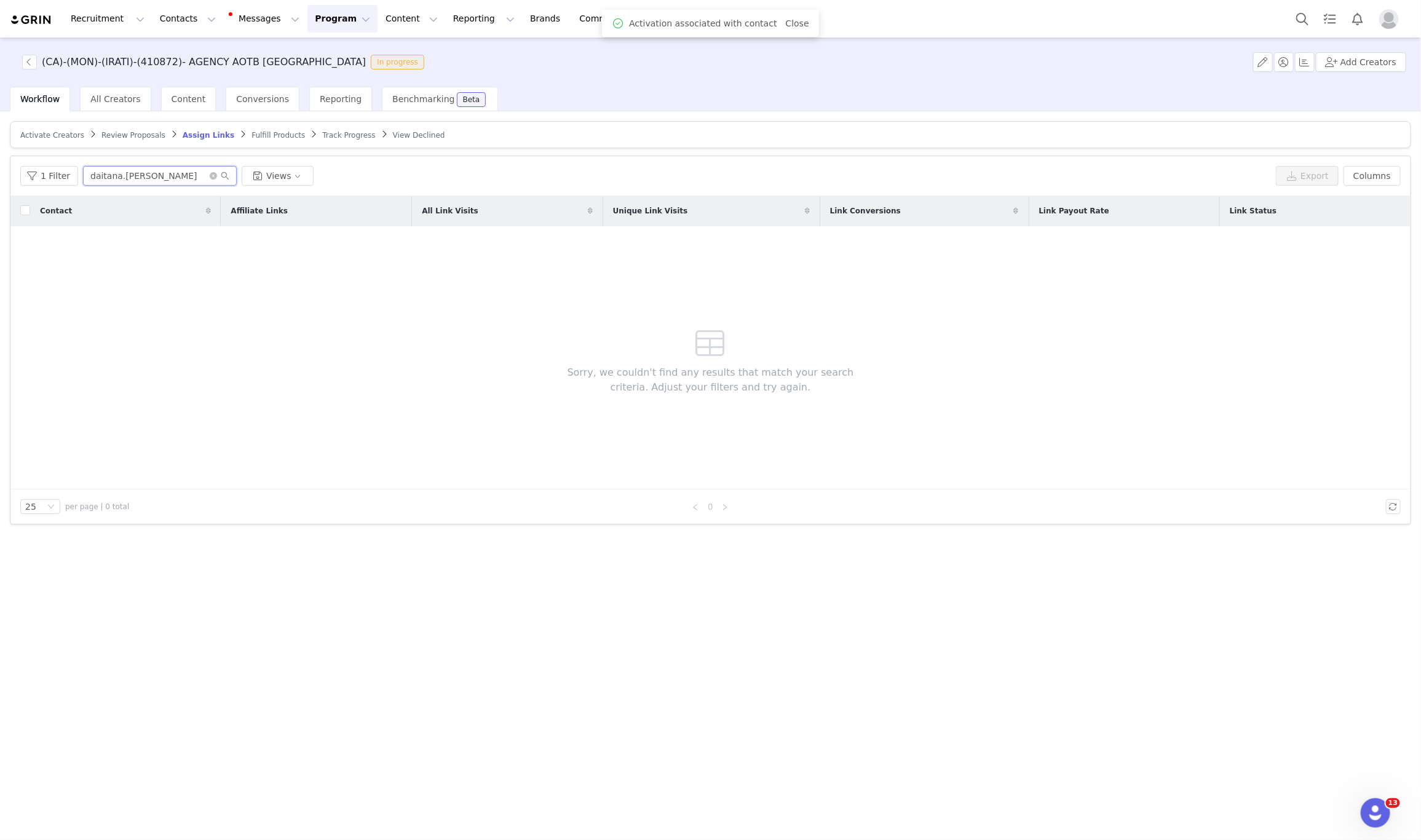
type input "daitana.aguilar"
click at [48, 135] on span "Activate Creators" at bounding box center [52, 135] width 64 height 9
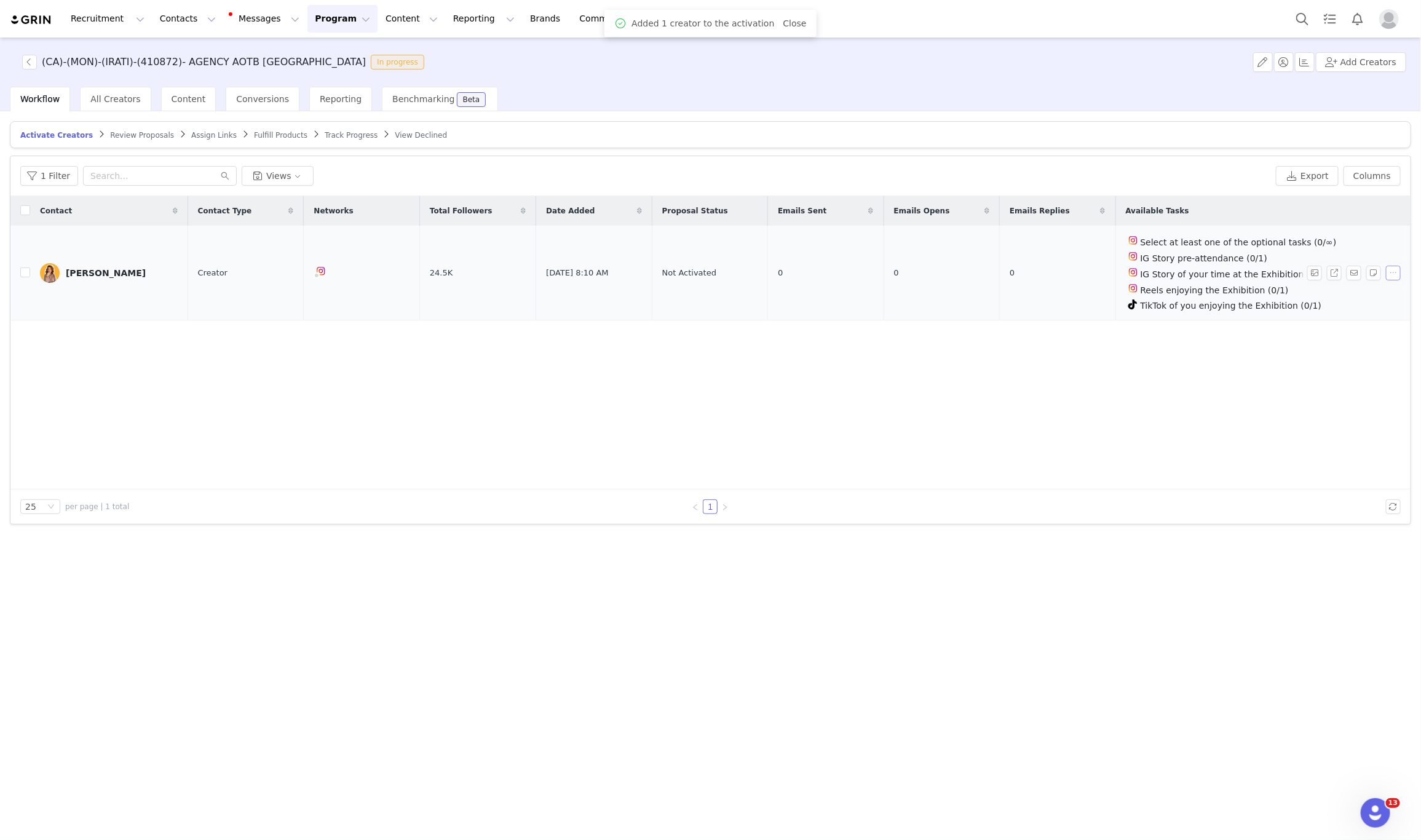
click at [1391, 276] on button "button" at bounding box center [1393, 272] width 14 height 14
click at [1343, 295] on span "Activate Creators" at bounding box center [1365, 296] width 74 height 14
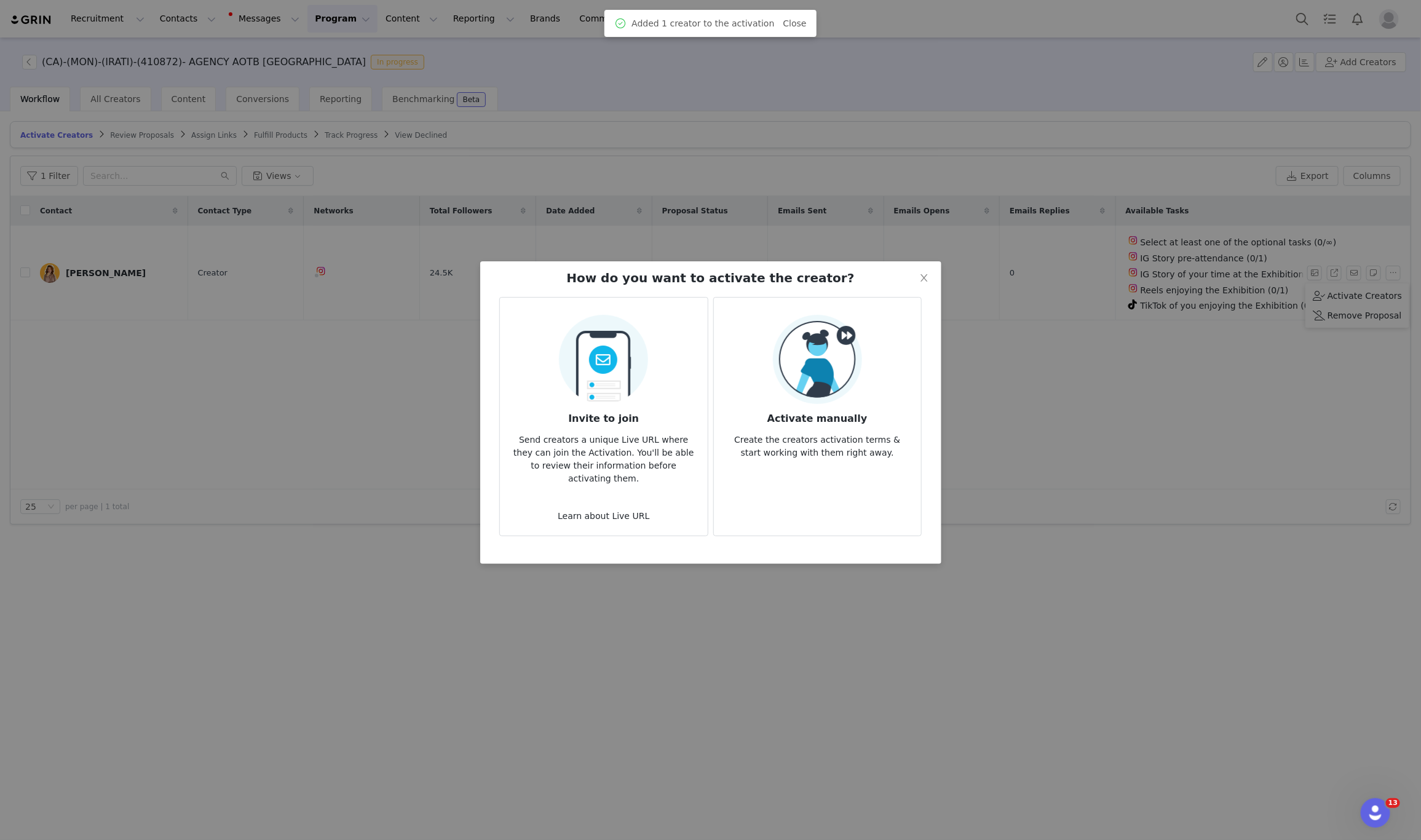
click at [823, 347] on img at bounding box center [817, 360] width 89 height 89
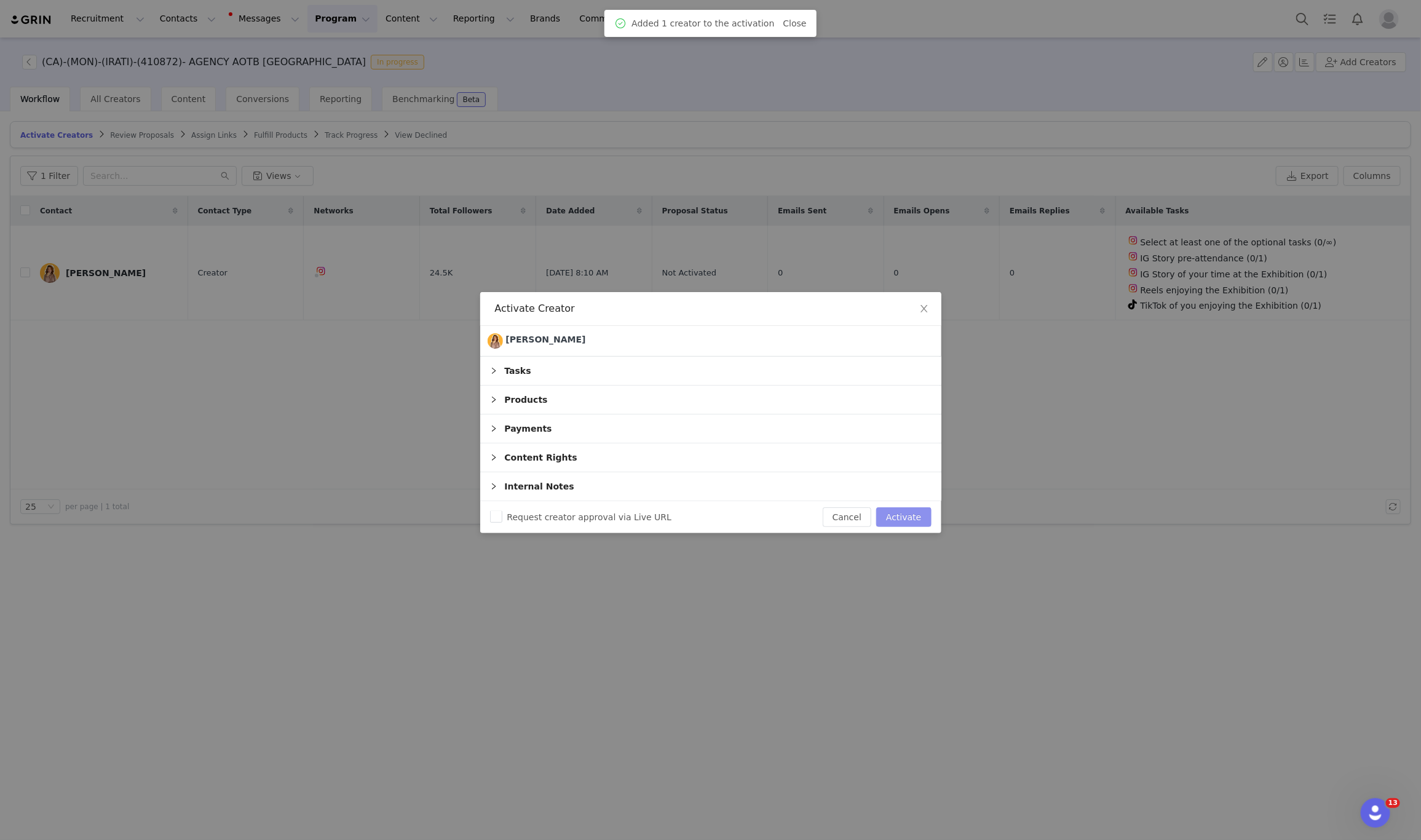
click at [895, 522] on button "Activate" at bounding box center [904, 517] width 55 height 20
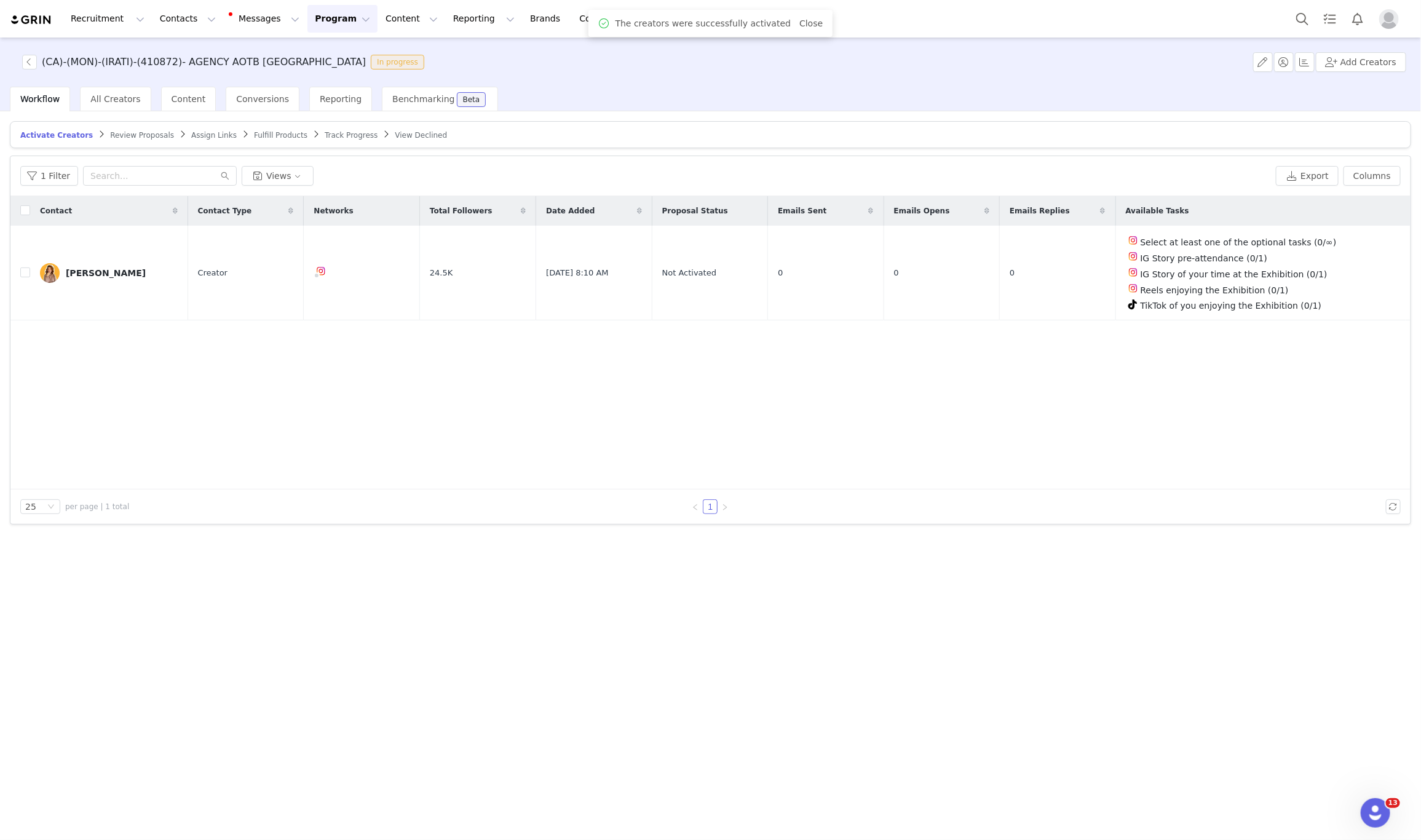
click at [191, 131] on span "Assign Links" at bounding box center [214, 135] width 45 height 9
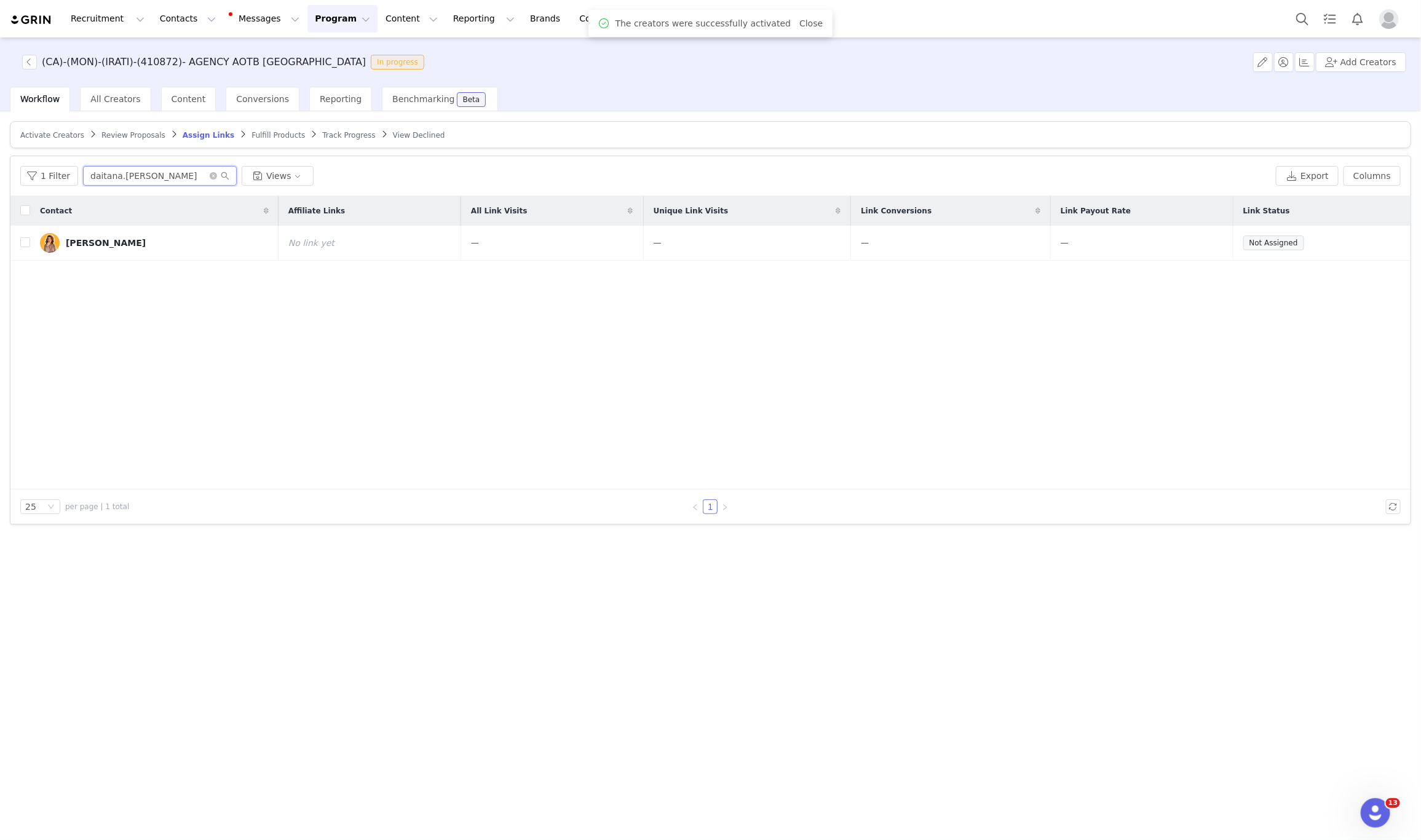
click at [115, 177] on input "daitana.aguilar" at bounding box center [160, 176] width 154 height 20
click at [1352, 240] on button "button" at bounding box center [1354, 243] width 14 height 14
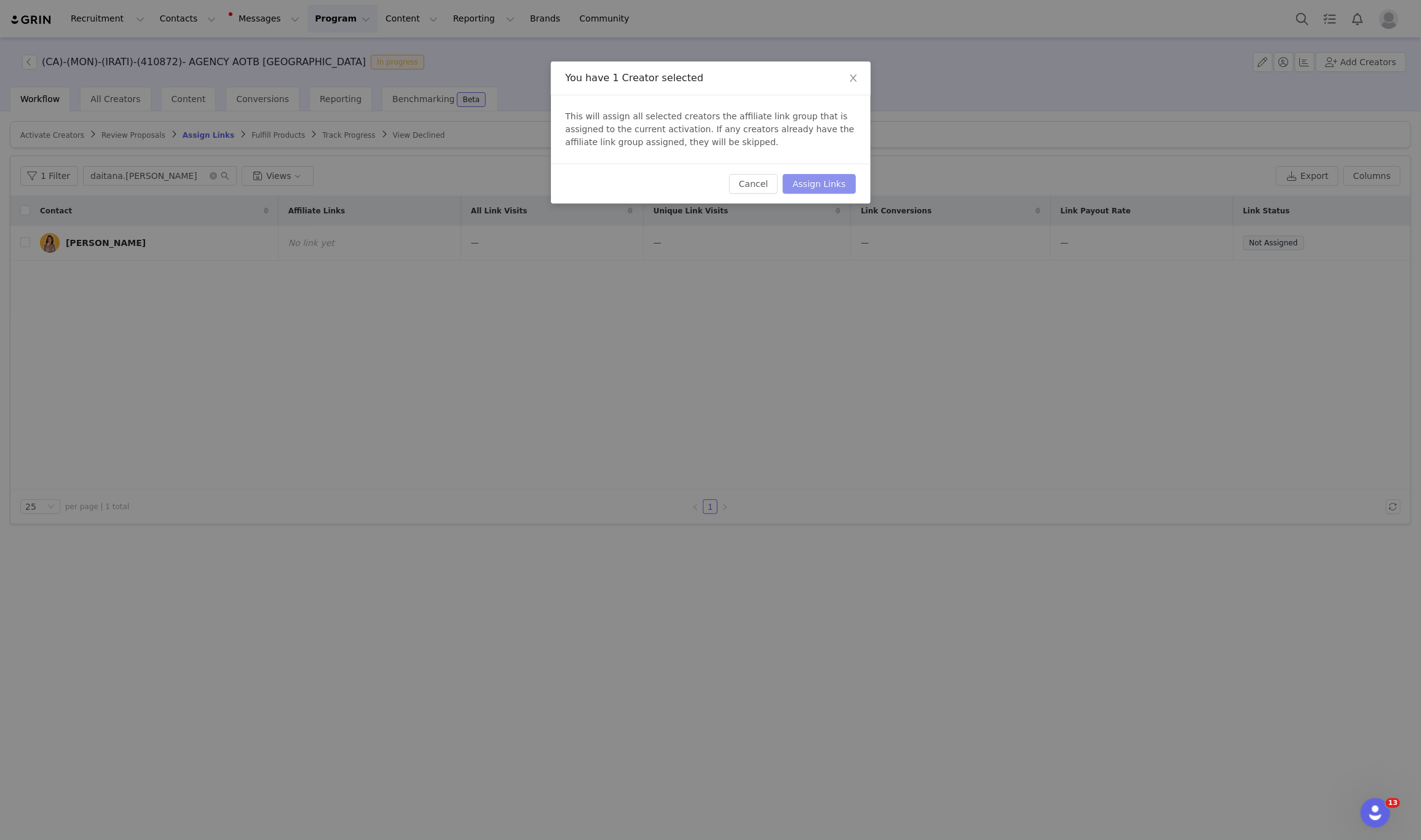
click at [812, 184] on button "Assign Links" at bounding box center [819, 184] width 73 height 20
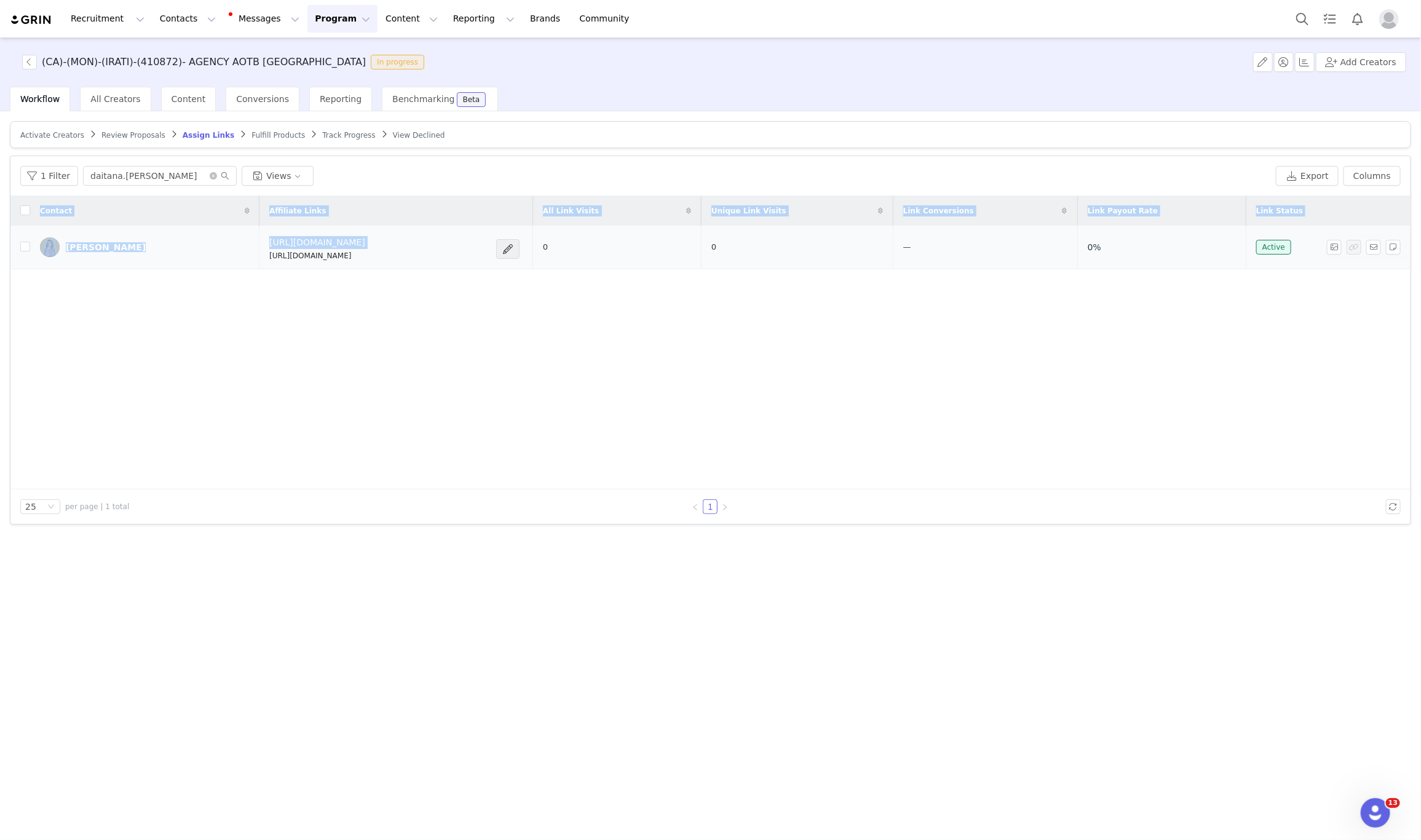
drag, startPoint x: 362, startPoint y: 261, endPoint x: 230, endPoint y: 258, distance: 132.0
click at [230, 258] on div "Contact Affiliate Links All Link Visits Unique Link Visits Link Conversions Lin…" at bounding box center [710, 342] width 1400 height 294
click at [259, 258] on td "https://feverup.com/m/410872 https://glnk.io/1qyq3/feverxdaitanaaguilar" at bounding box center [395, 247] width 273 height 44
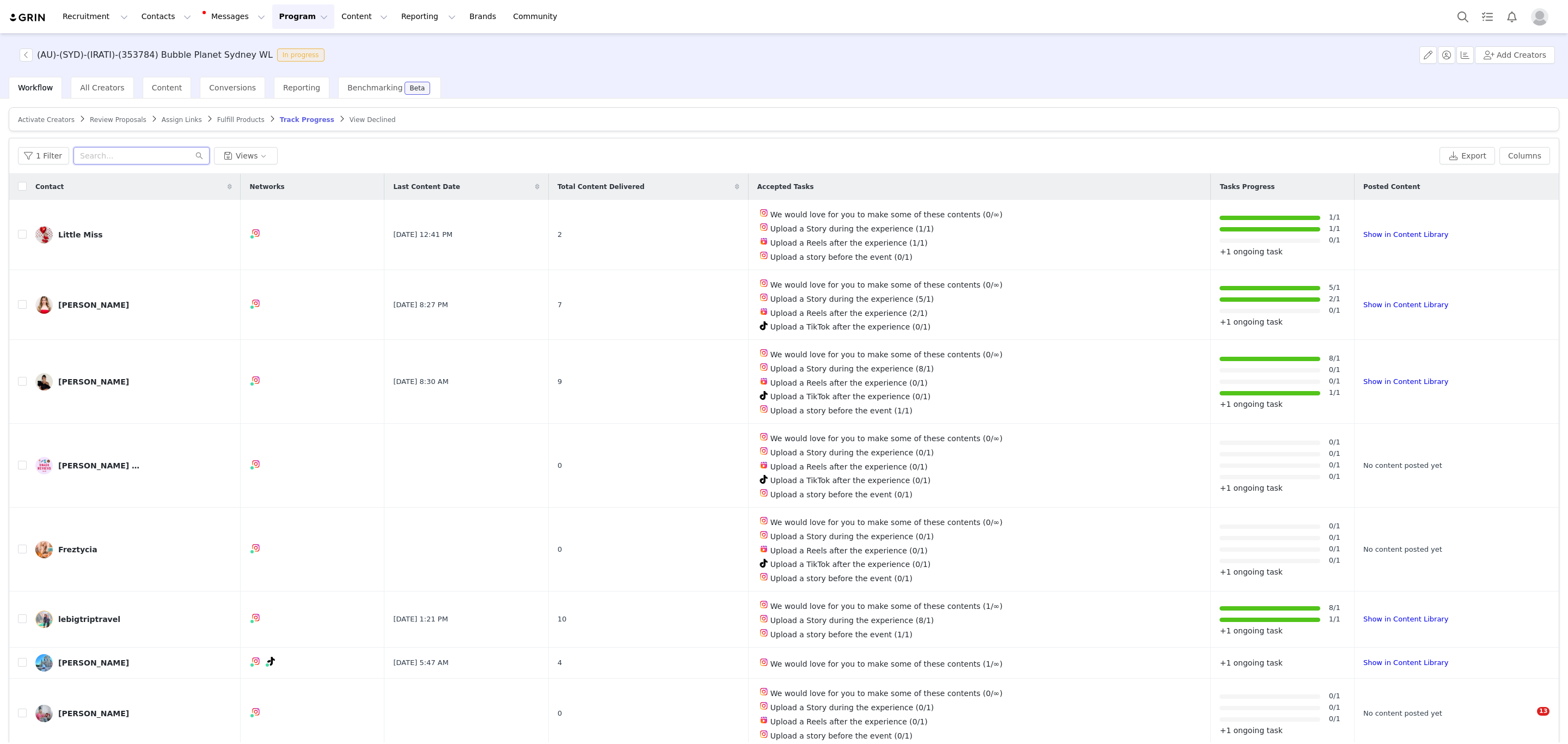
click at [125, 147] on input "text" at bounding box center [142, 156] width 136 height 18
click at [77, 118] on span at bounding box center [82, 119] width 11 height 9
click at [54, 118] on span "Activate Creators" at bounding box center [46, 120] width 57 height 8
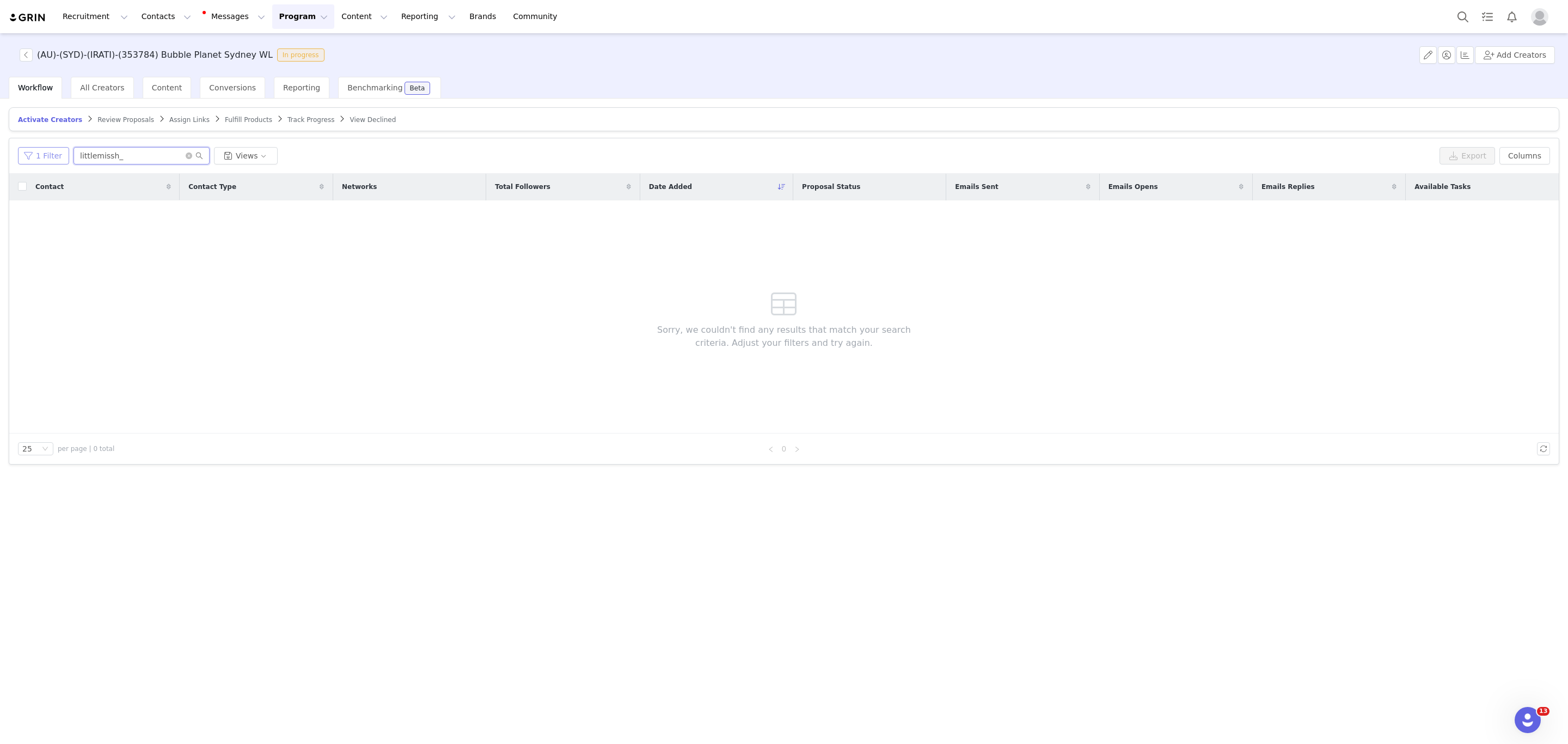
drag, startPoint x: 110, startPoint y: 156, endPoint x: 43, endPoint y: 154, distance: 67.0
click at [43, 154] on div "1 Filter littlemissh_ Views" at bounding box center [727, 156] width 1417 height 18
paste input "engage_northern_beaches"
type input "engage_northern_beaches"
click at [169, 119] on span "Assign Links" at bounding box center [189, 120] width 40 height 8
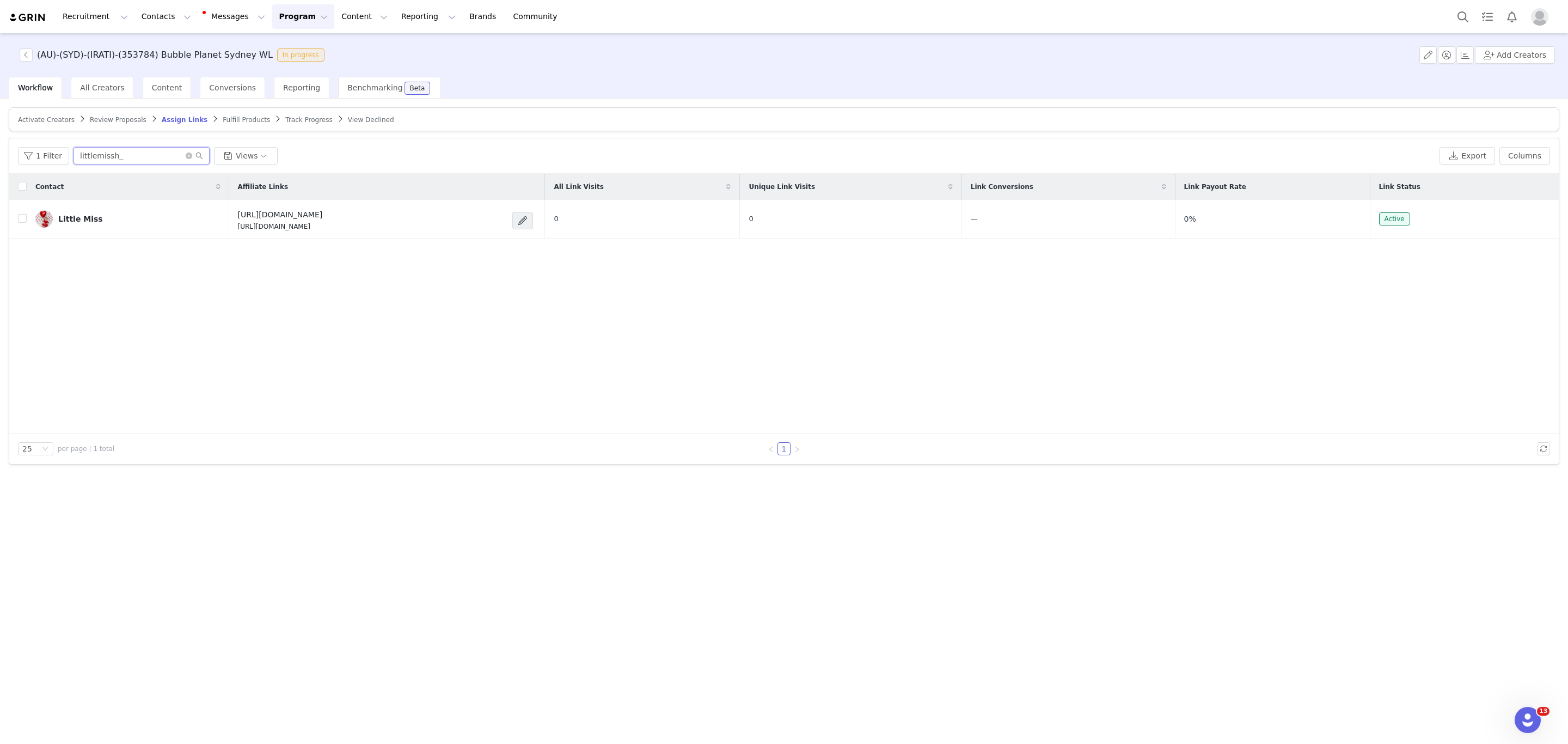
drag, startPoint x: 152, startPoint y: 158, endPoint x: 0, endPoint y: 138, distance: 153.3
click at [0, 138] on div "Activate Creators Review Proposals Assign Links Fulfill Products Track Progress…" at bounding box center [784, 420] width 1568 height 644
paste input "engage_northern_beaches"
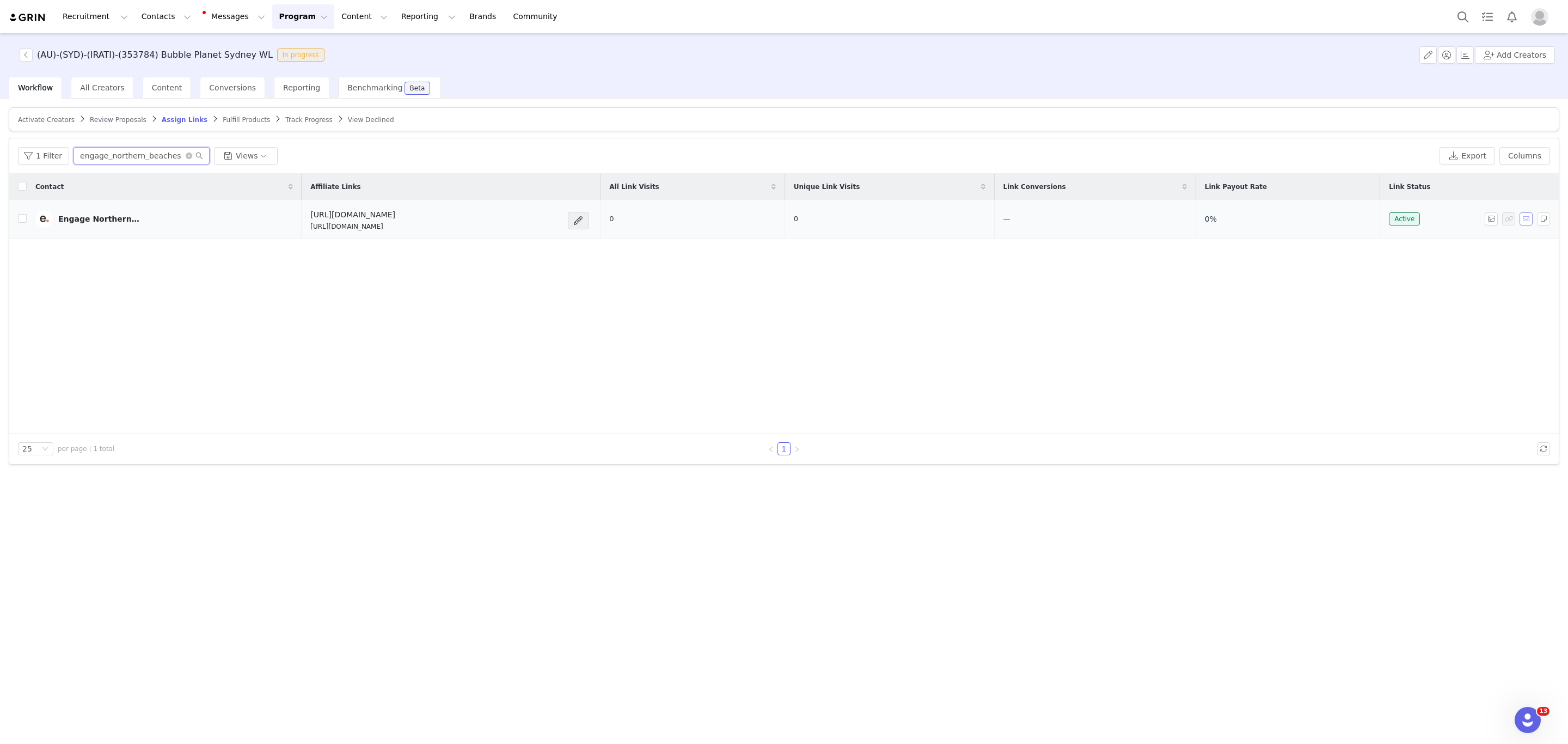
type input "engage_northern_beaches"
click at [1523, 217] on button "button" at bounding box center [1525, 219] width 13 height 13
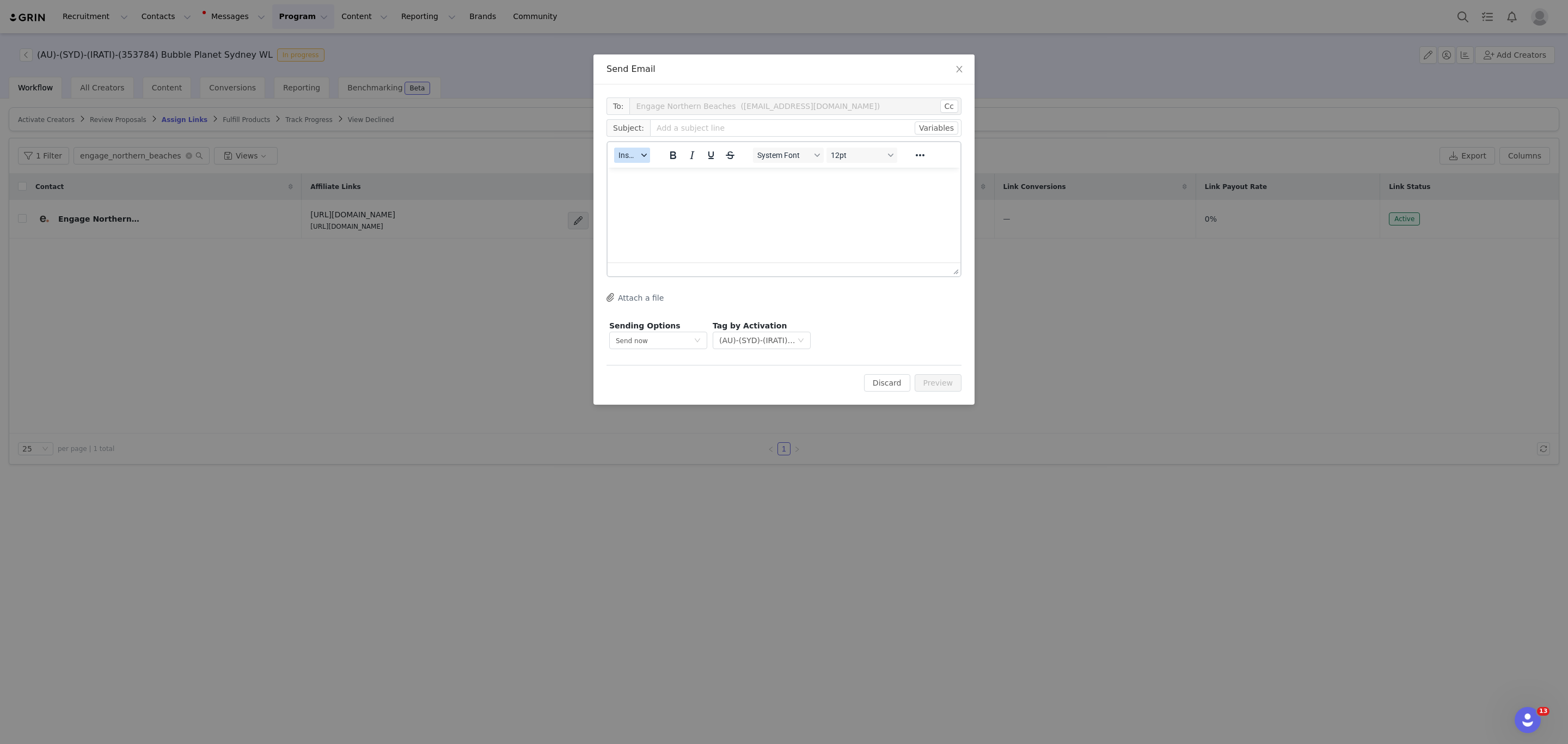
click at [637, 151] on button "Insert" at bounding box center [632, 155] width 36 height 15
click at [653, 170] on div "Insert Template" at bounding box center [672, 174] width 98 height 13
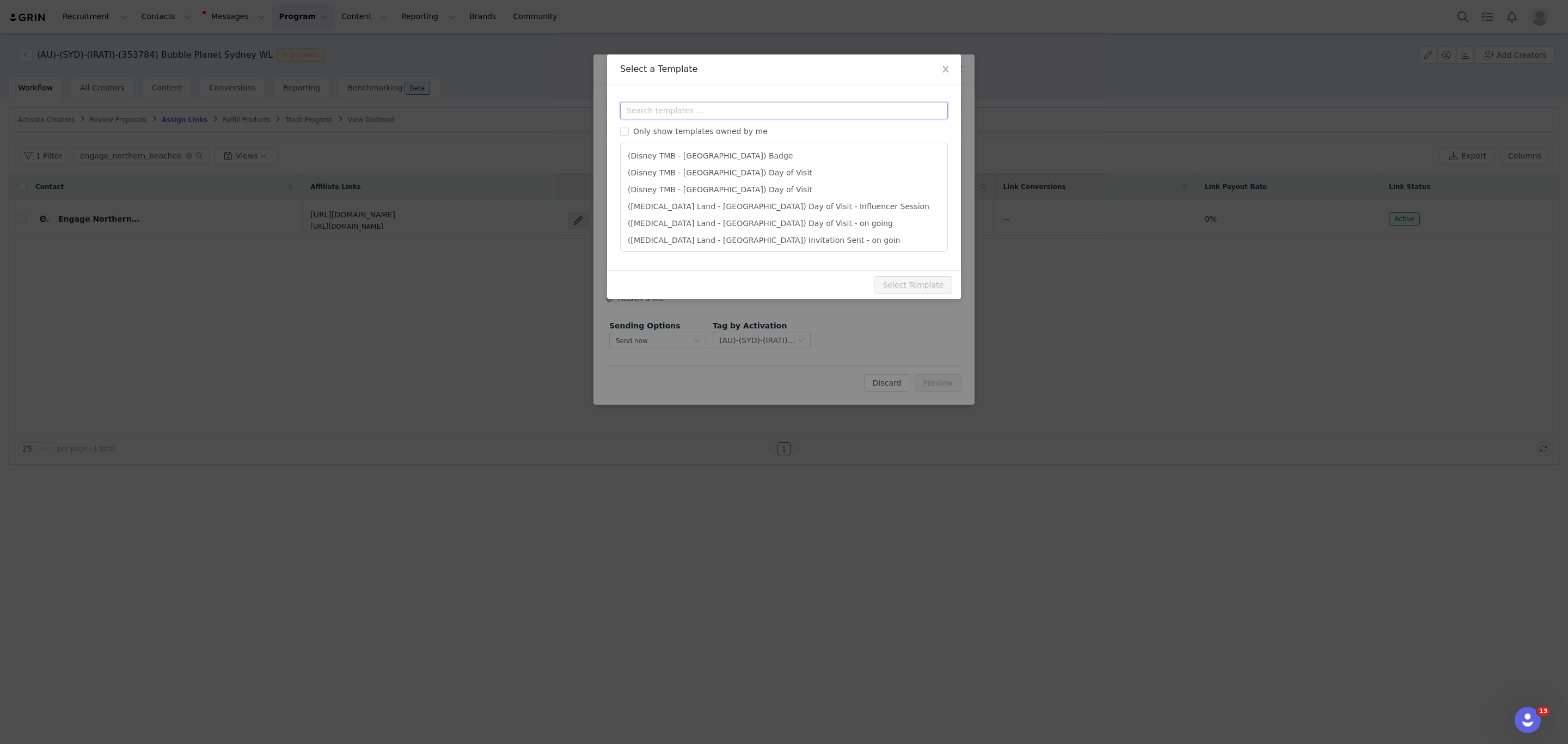
click at [680, 102] on input "text" at bounding box center [784, 110] width 327 height 18
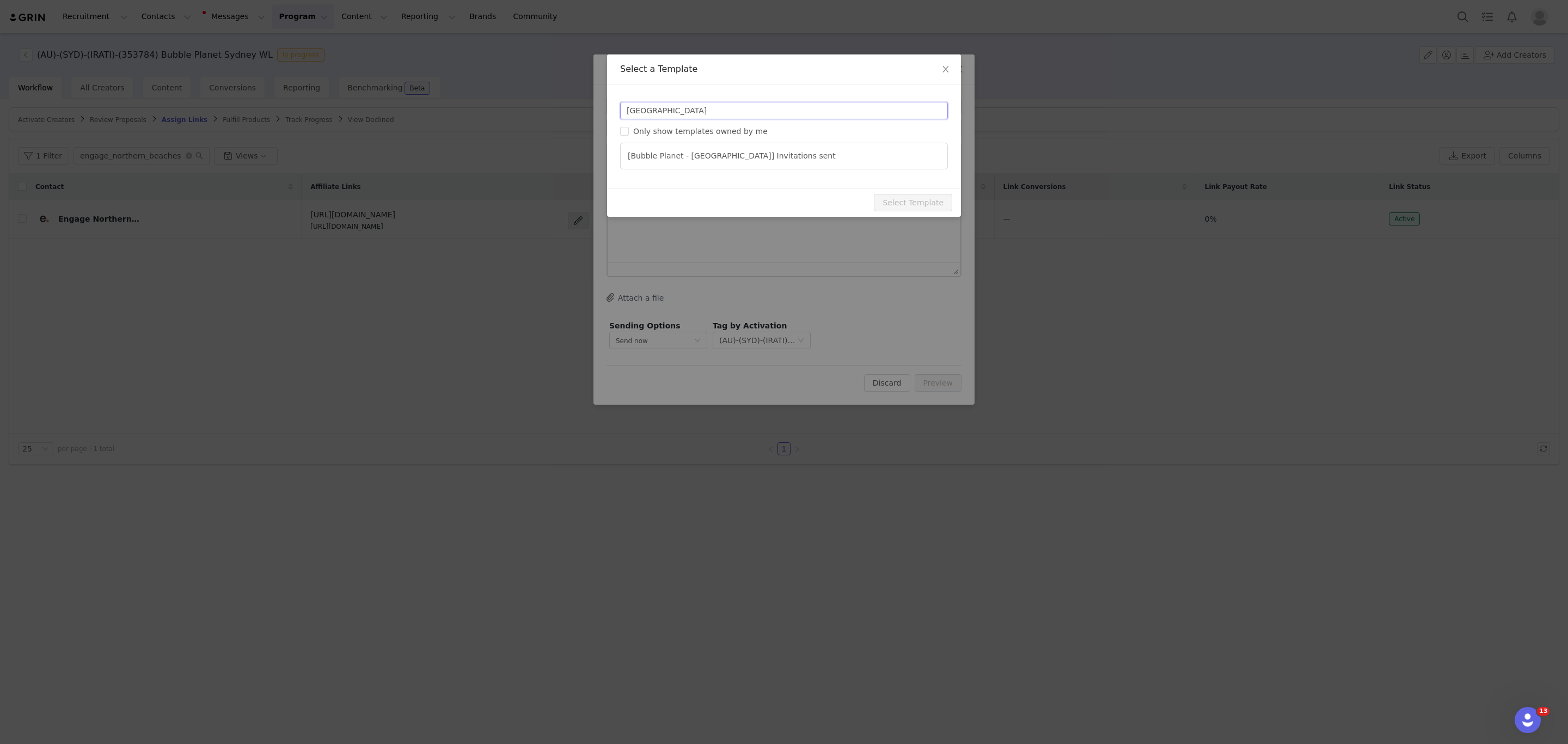
type input "[GEOGRAPHIC_DATA]"
click at [761, 167] on ul "[Bubble Planet - [GEOGRAPHIC_DATA]] Invitations sent" at bounding box center [784, 156] width 327 height 27
type input "We look forward to having you in Bubble Planet [GEOGRAPHIC_DATA]!"
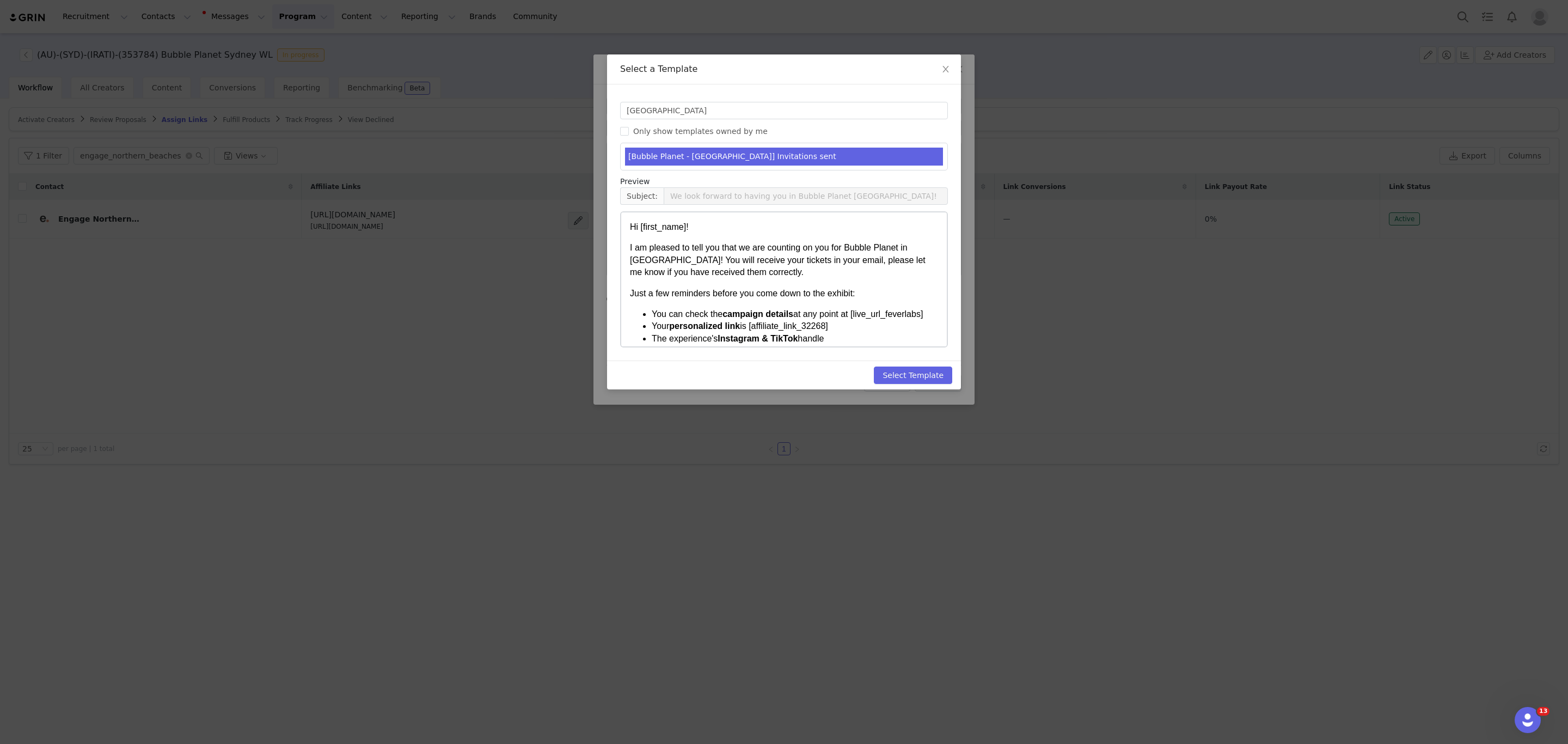
click at [761, 154] on li "[Bubble Planet - [GEOGRAPHIC_DATA]] Invitations sent" at bounding box center [784, 156] width 318 height 18
click at [921, 369] on button "Select Template" at bounding box center [913, 375] width 79 height 18
type input "We look forward to having you in Bubble Planet [GEOGRAPHIC_DATA]!"
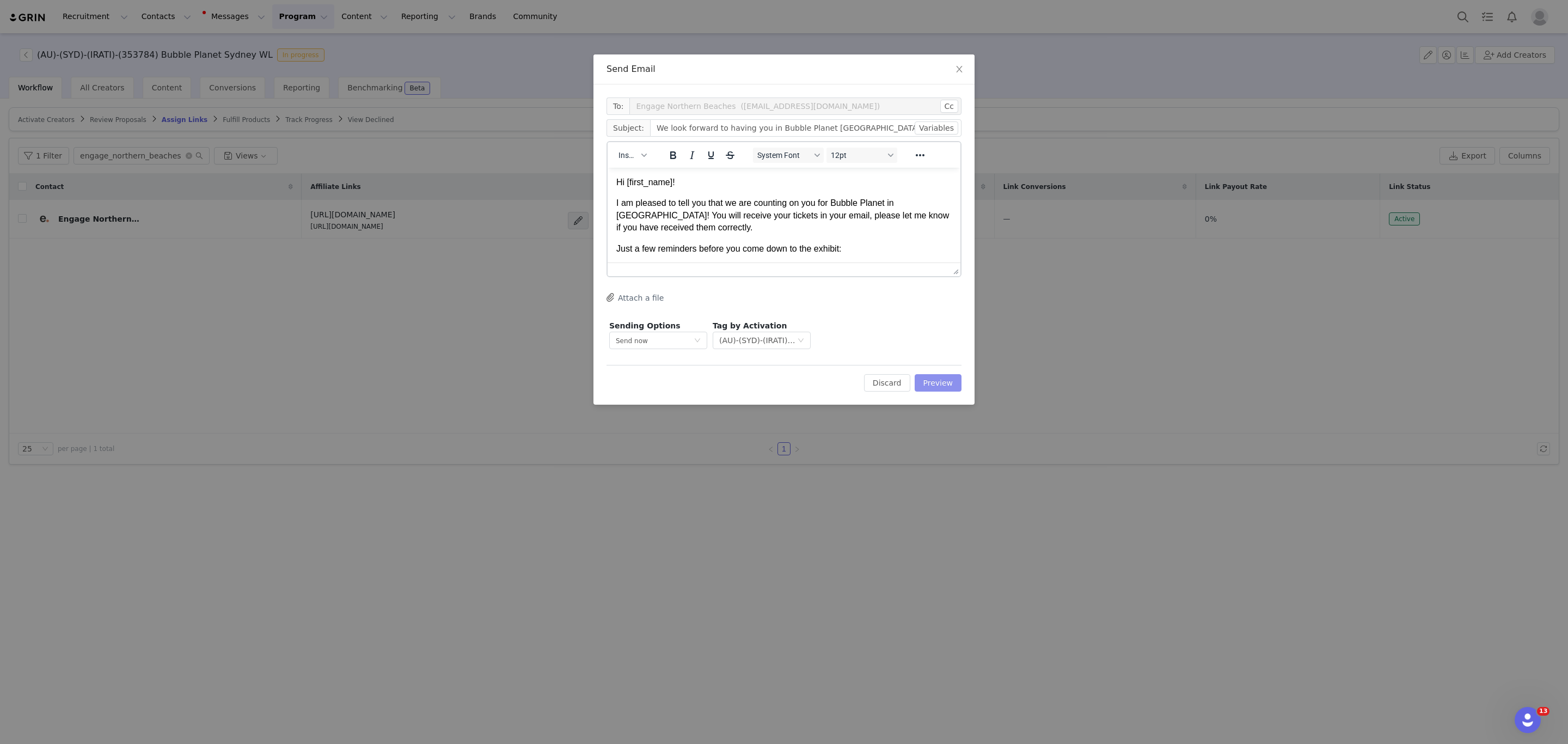
click at [944, 383] on button "Preview" at bounding box center [939, 382] width 47 height 18
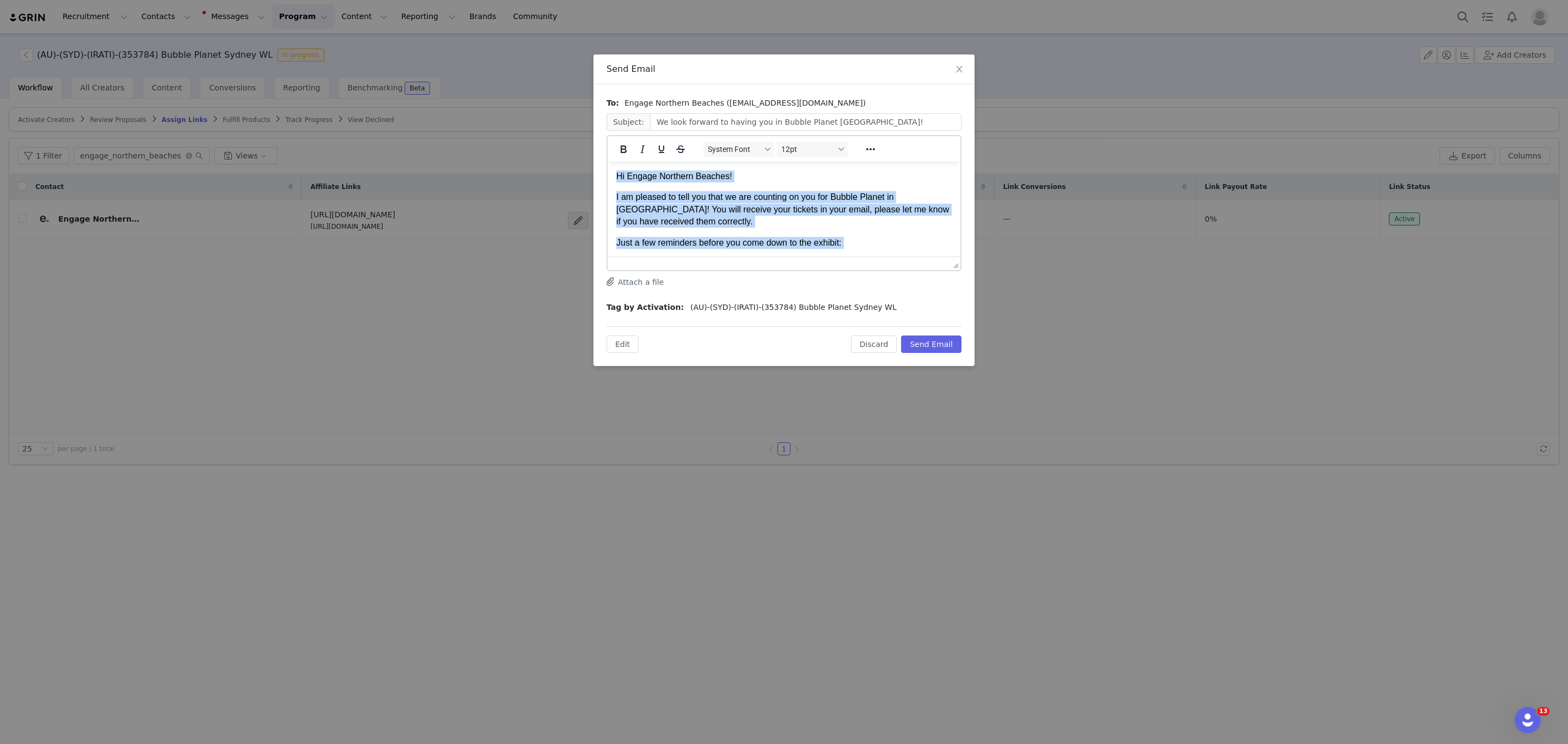
drag, startPoint x: 859, startPoint y: 200, endPoint x: 453, endPoint y: 51, distance: 432.5
click at [607, 162] on html "Hi Engage Northern Beaches! I am pleased to tell you that we are counting on yo…" at bounding box center [784, 496] width 353 height 669
copy body "Lo Ipsumd Sitametc Adipisc! E se doeiusm te inci utl etdo ma ali enimadmi ve qu…"
